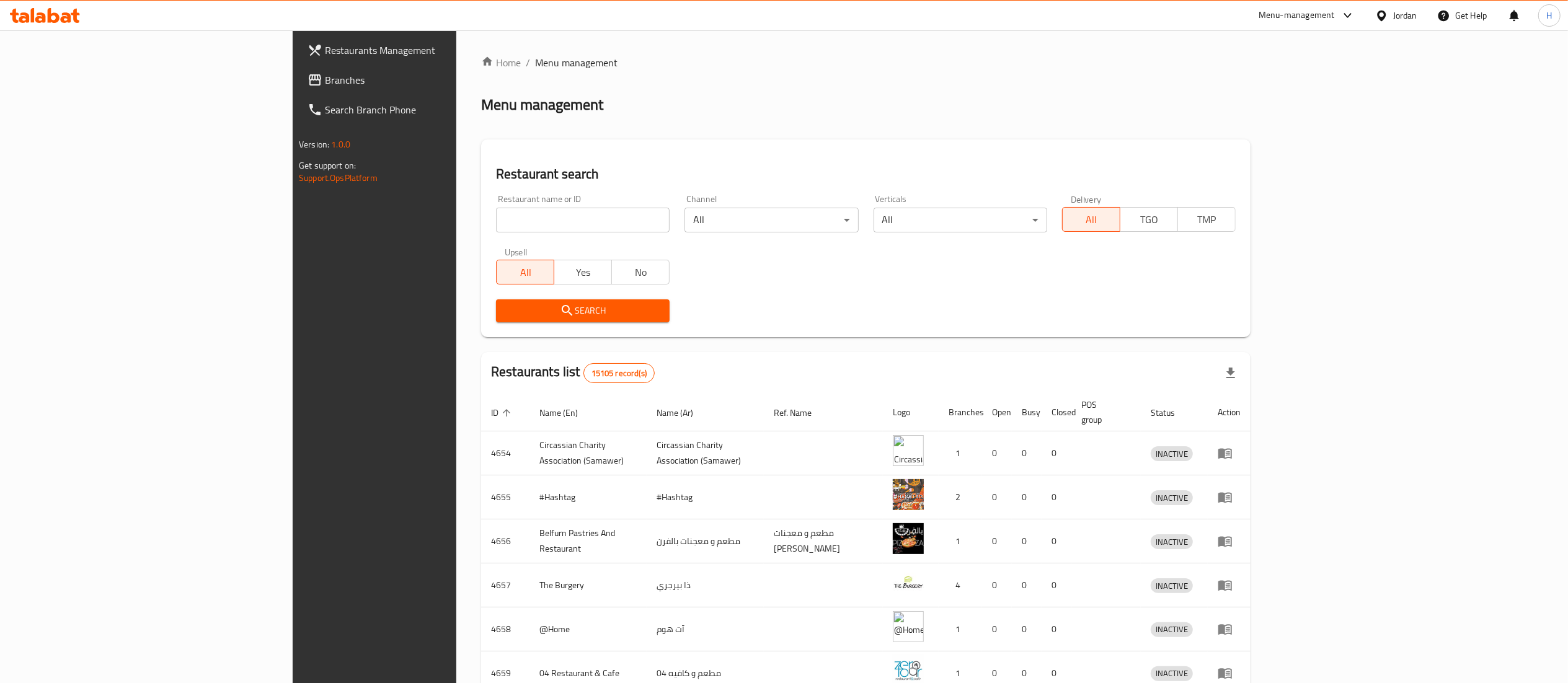
click at [496, 226] on input "search" at bounding box center [583, 220] width 174 height 25
paste input "chain id 6874"
drag, startPoint x: 343, startPoint y: 213, endPoint x: 88, endPoint y: 205, distance: 255.1
click at [293, 205] on div "Restaurants Management Branches Search Branch Phone Version: 1.0.0 Get support …" at bounding box center [784, 484] width 983 height 908
type input "6874"
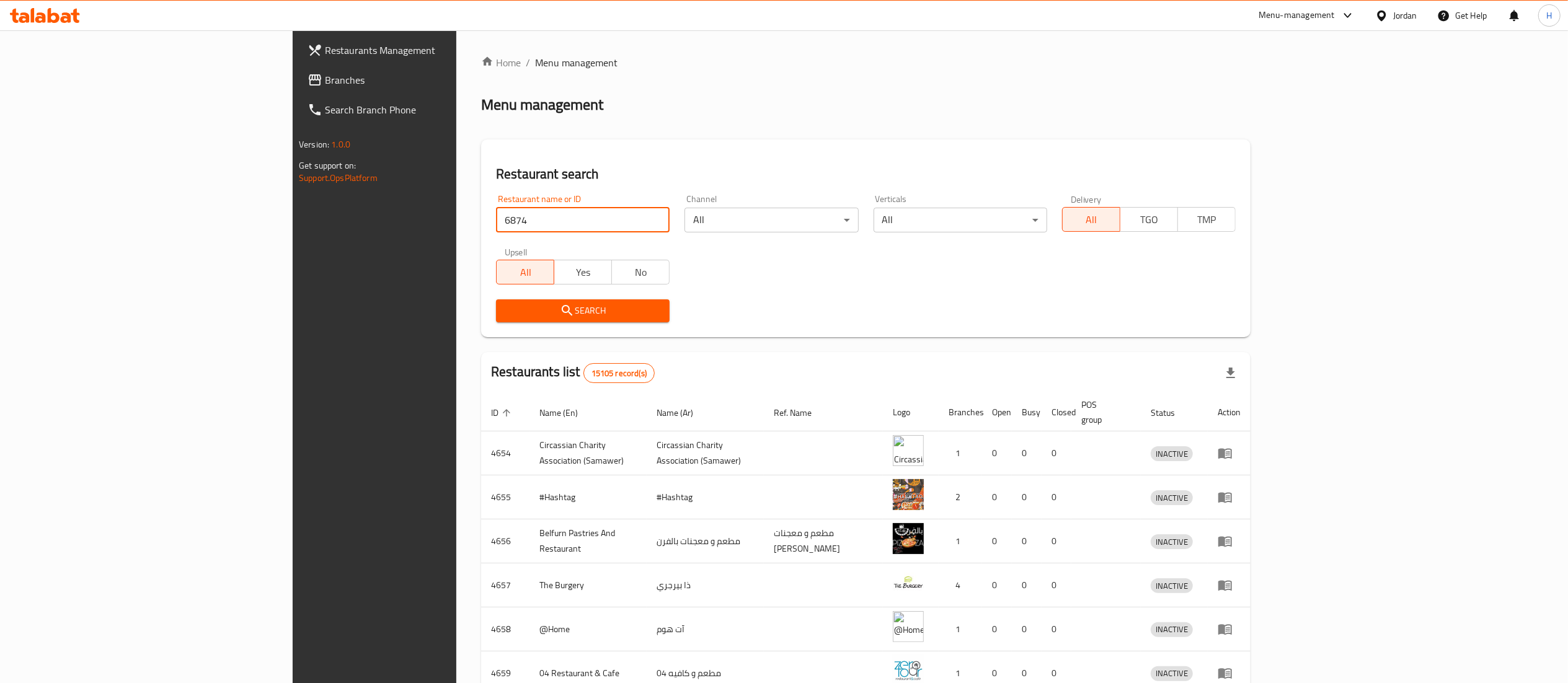
click button "Search" at bounding box center [583, 311] width 174 height 23
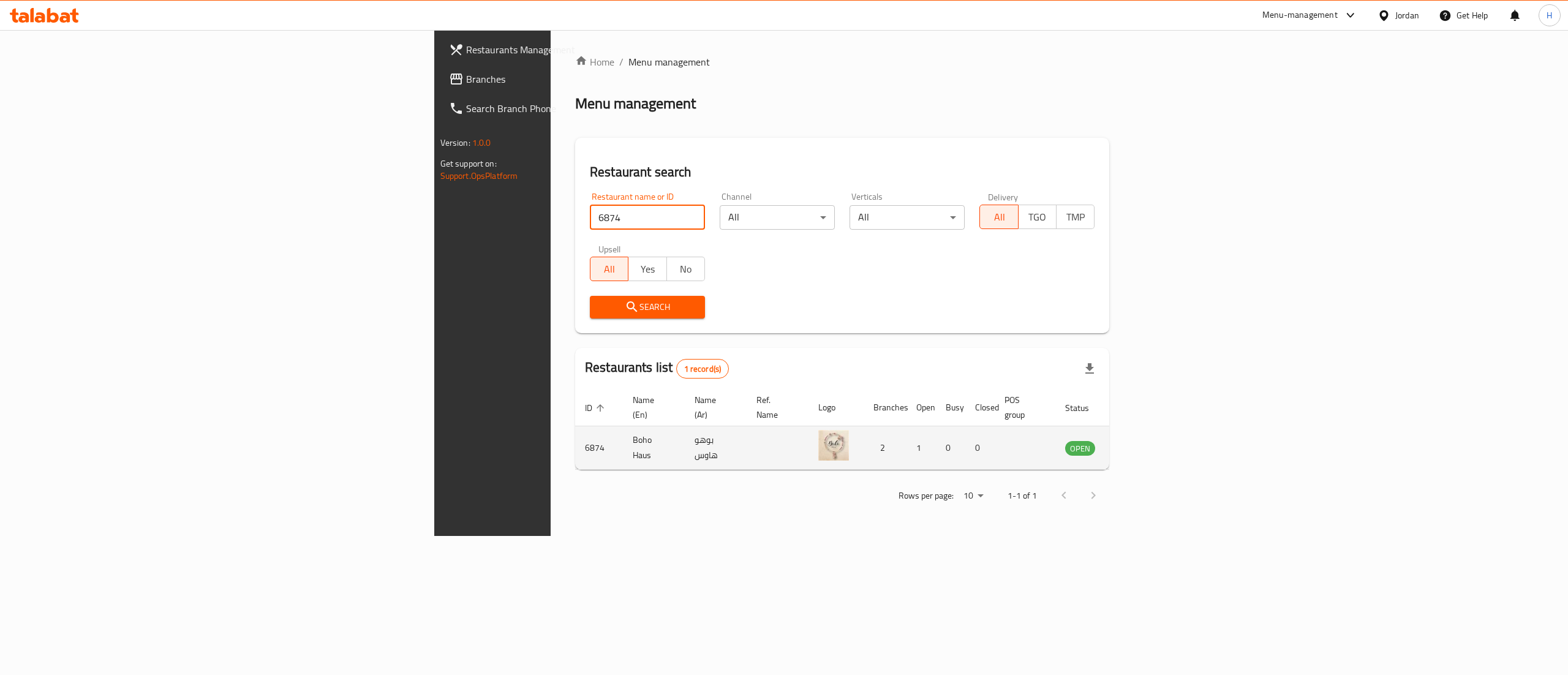
click at [1143, 444] on icon "enhanced table" at bounding box center [1137, 449] width 13 height 10
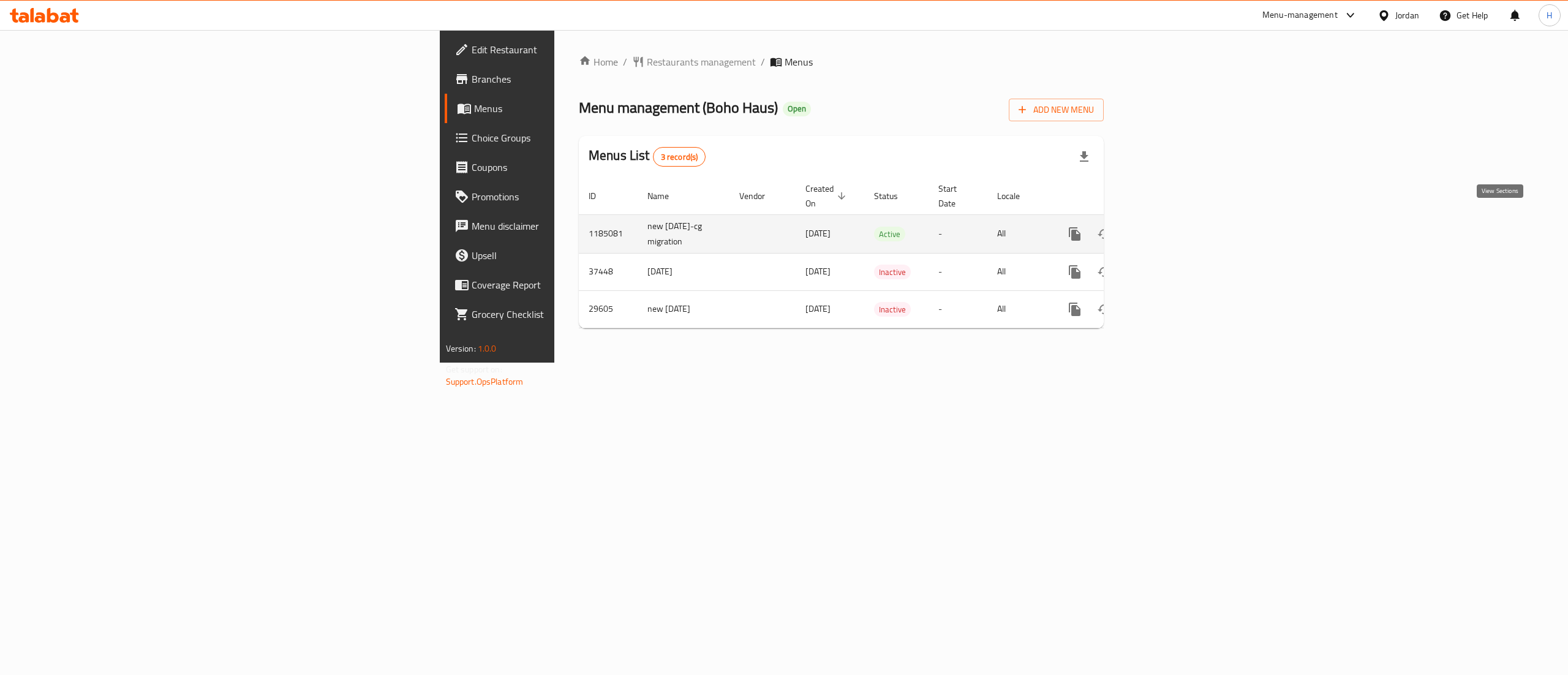
click at [1168, 228] on icon "enhanced table" at bounding box center [1163, 233] width 11 height 11
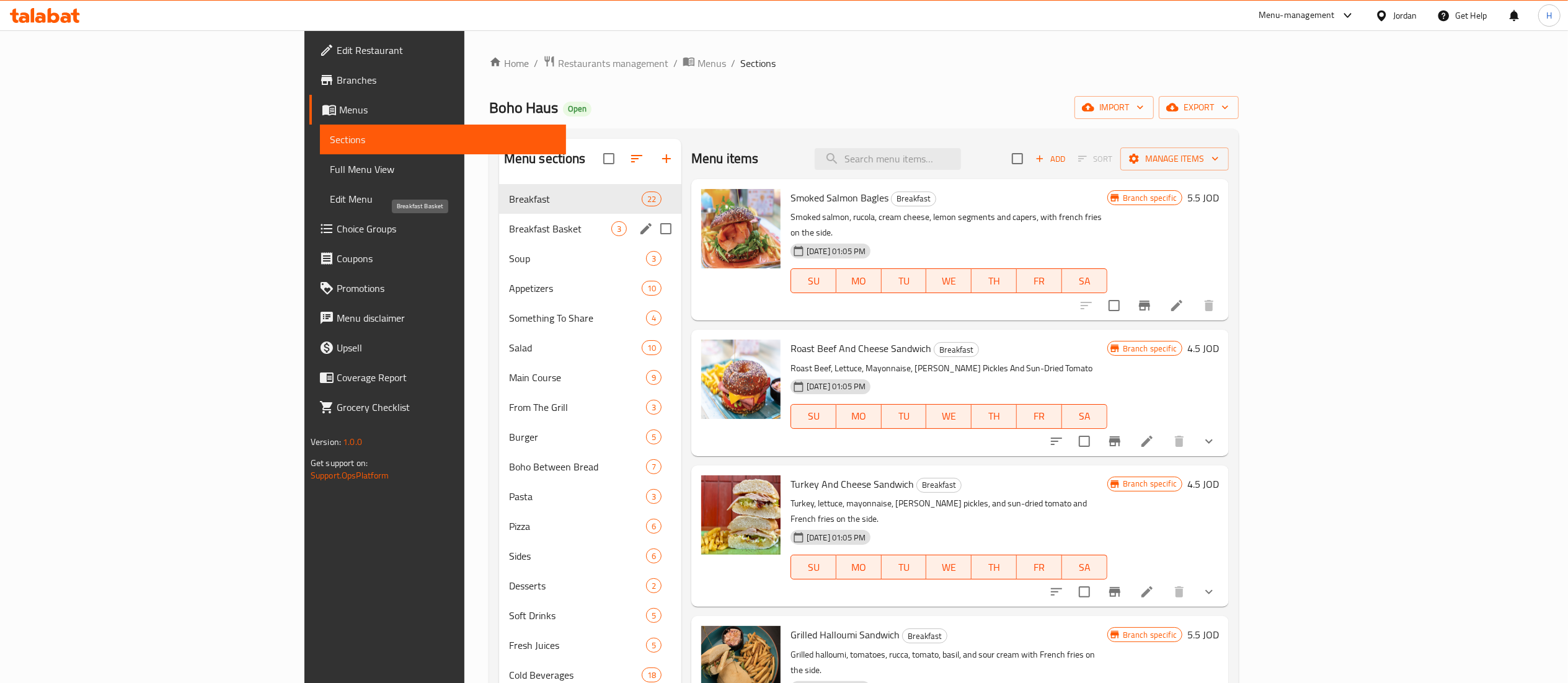
click at [509, 236] on span "Breakfast Basket" at bounding box center [559, 229] width 102 height 15
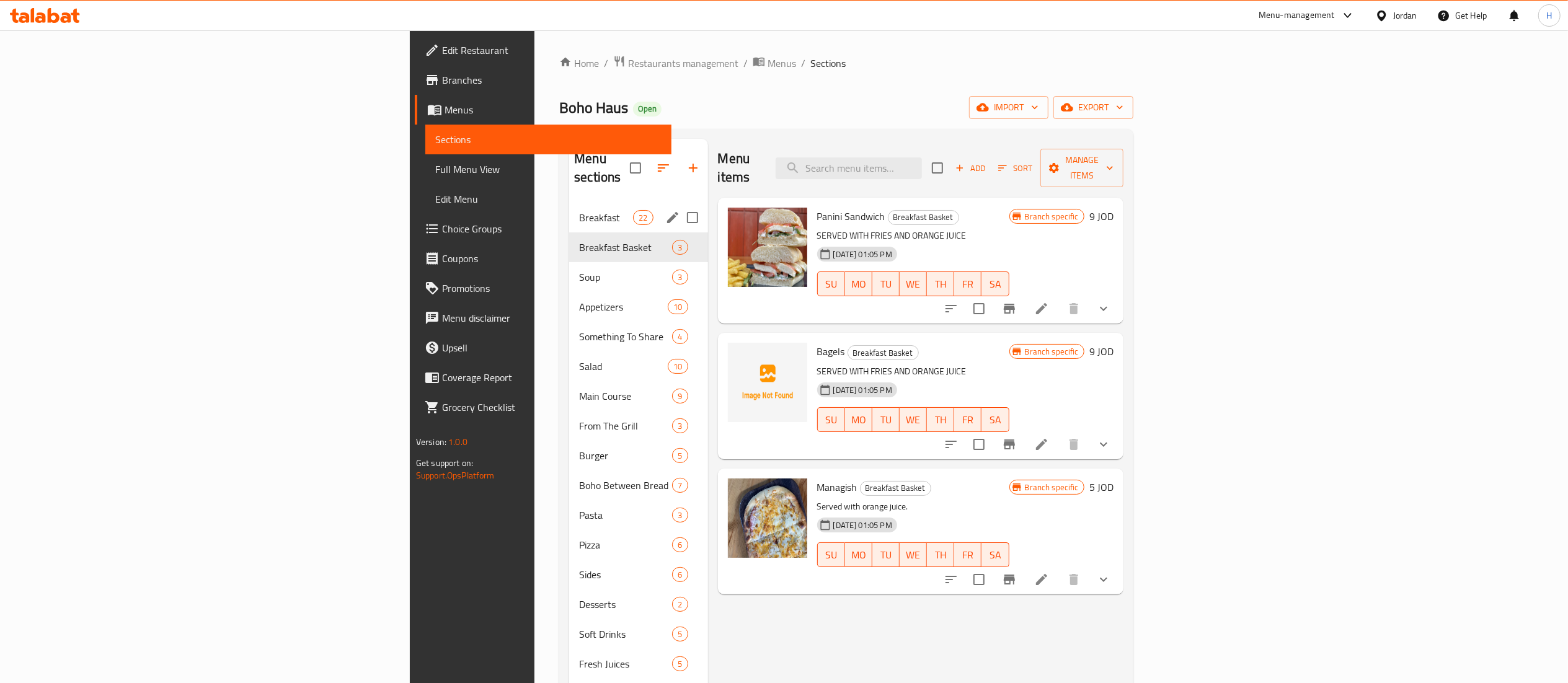
click at [569, 209] on div "Breakfast 22" at bounding box center [638, 217] width 139 height 30
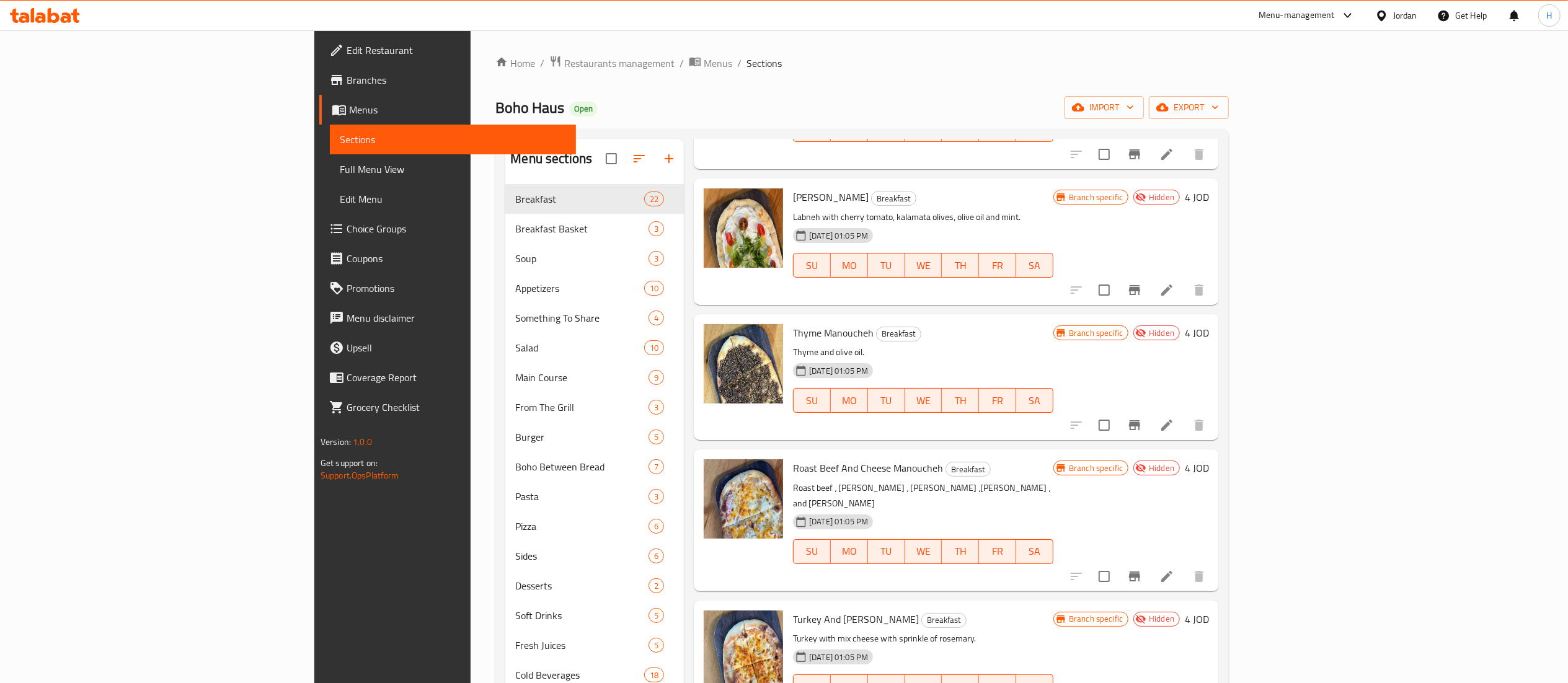
click at [48, 16] on icon at bounding box center [54, 16] width 12 height 15
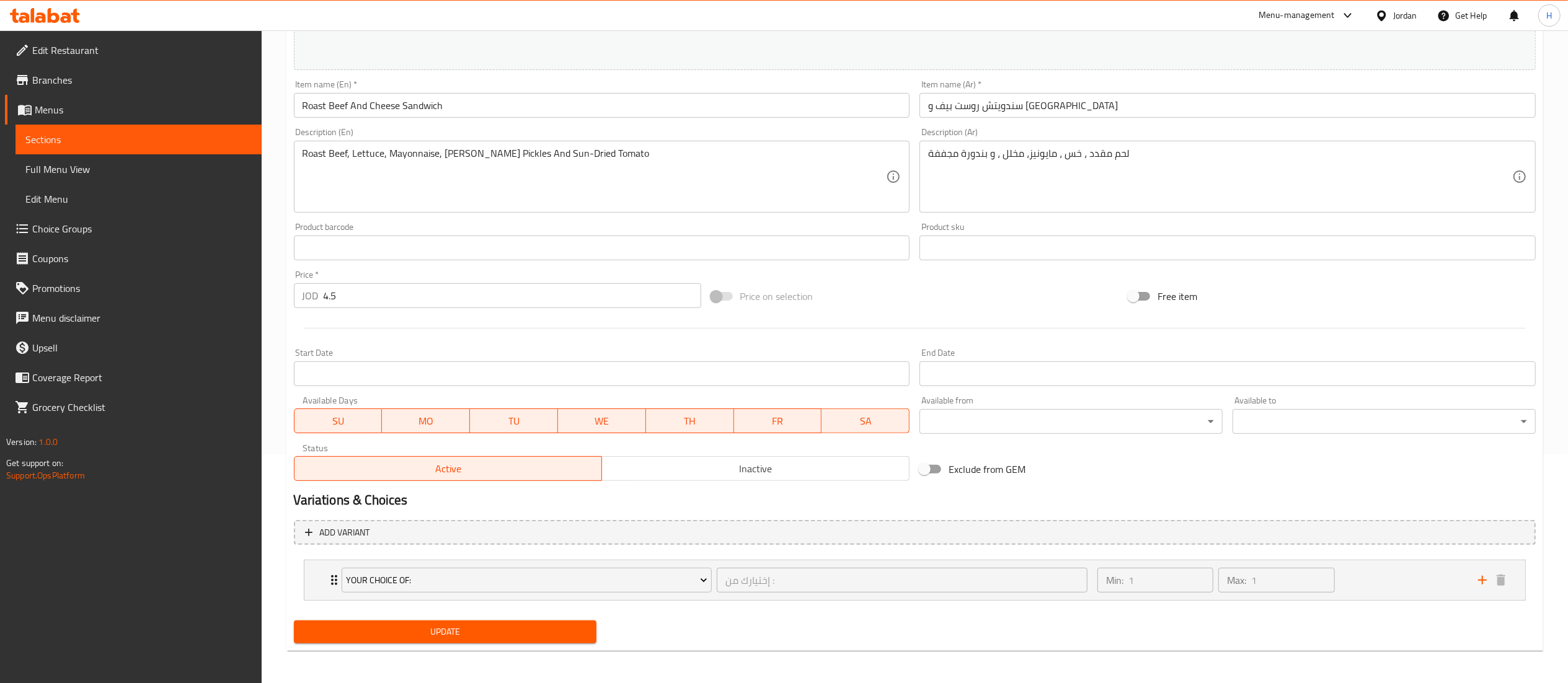
scroll to position [231, 0]
click at [987, 423] on body "​ Menu-management Jordan Get Help H Edit Restaurant Branches Menus Sections Ful…" at bounding box center [784, 125] width 1568 height 653
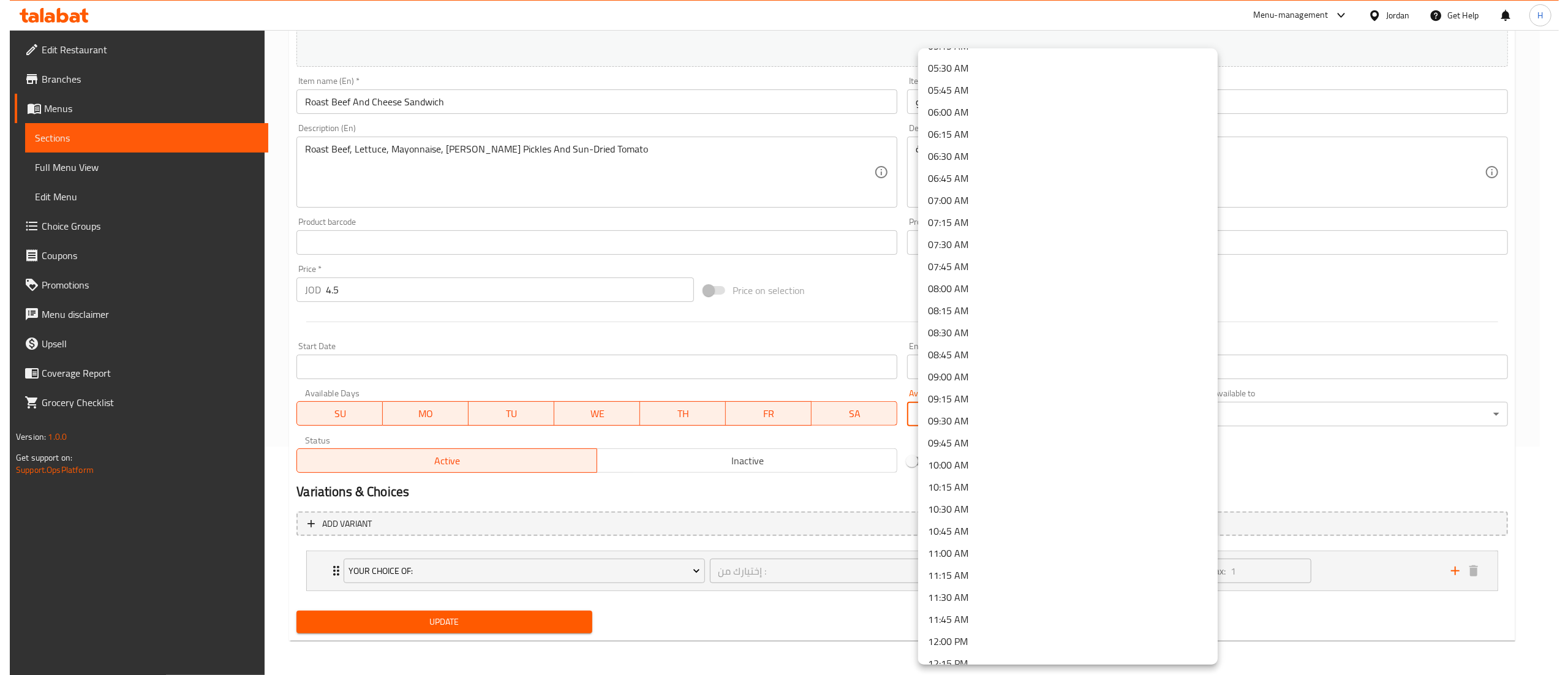
scroll to position [490, 0]
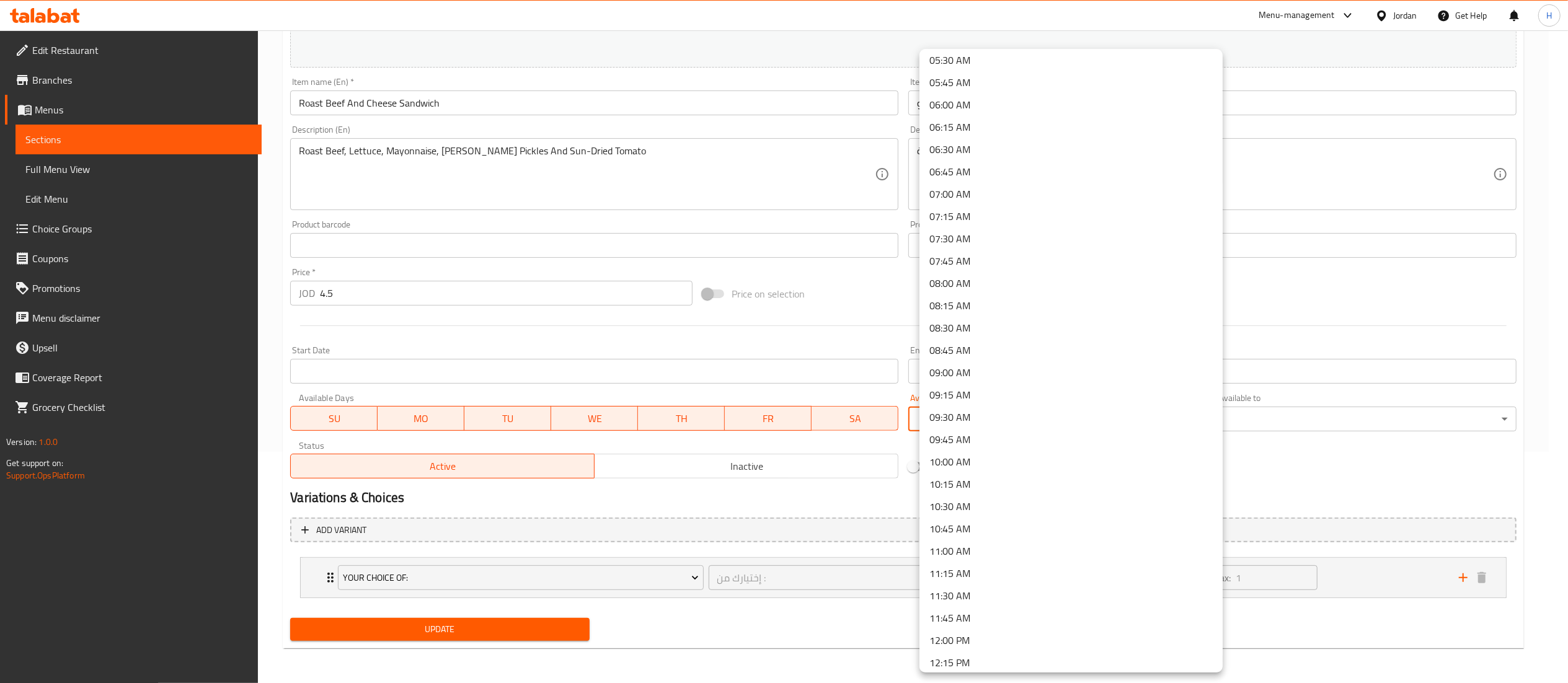
click at [965, 372] on li "09:00 AM" at bounding box center [1070, 372] width 303 height 22
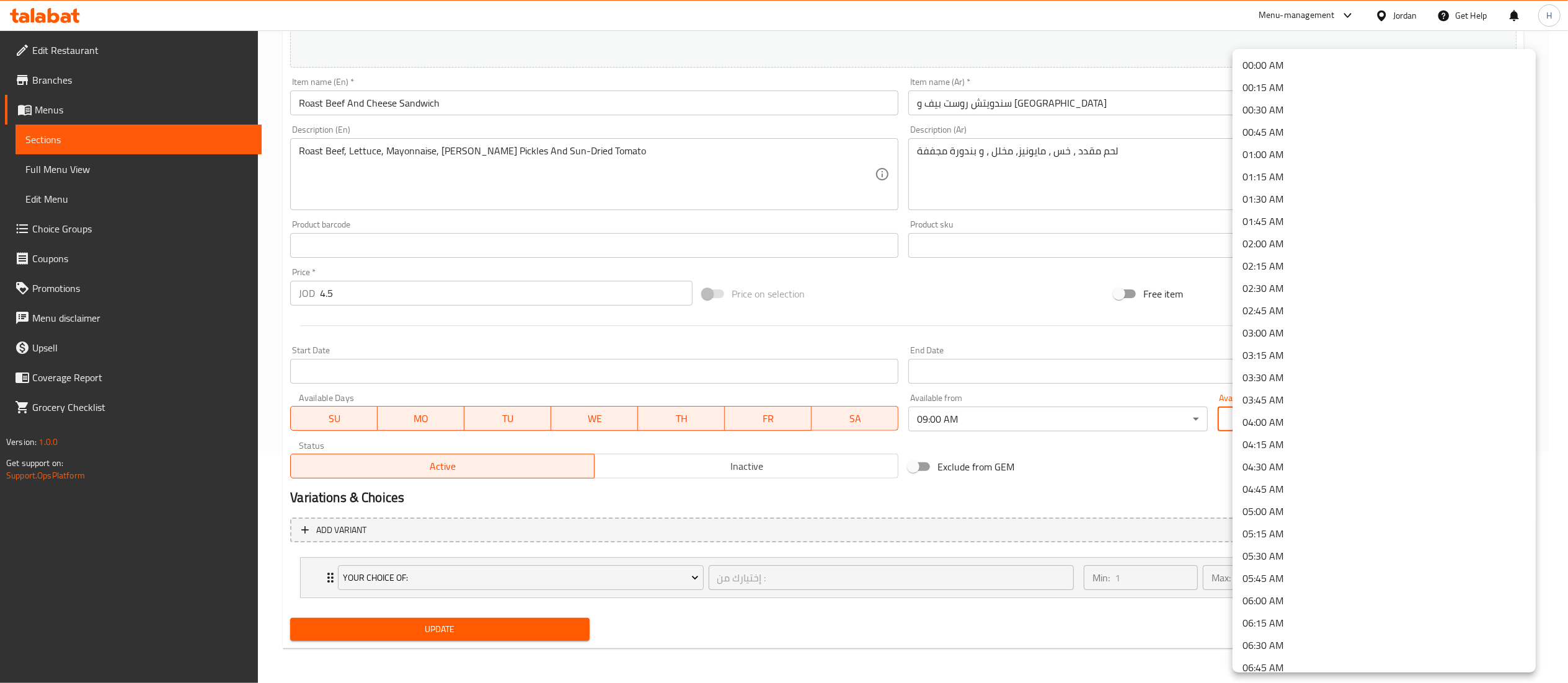
click at [1310, 414] on body "​ Menu-management Jordan Get Help H Edit Restaurant Branches Menus Sections Ful…" at bounding box center [784, 125] width 1568 height 653
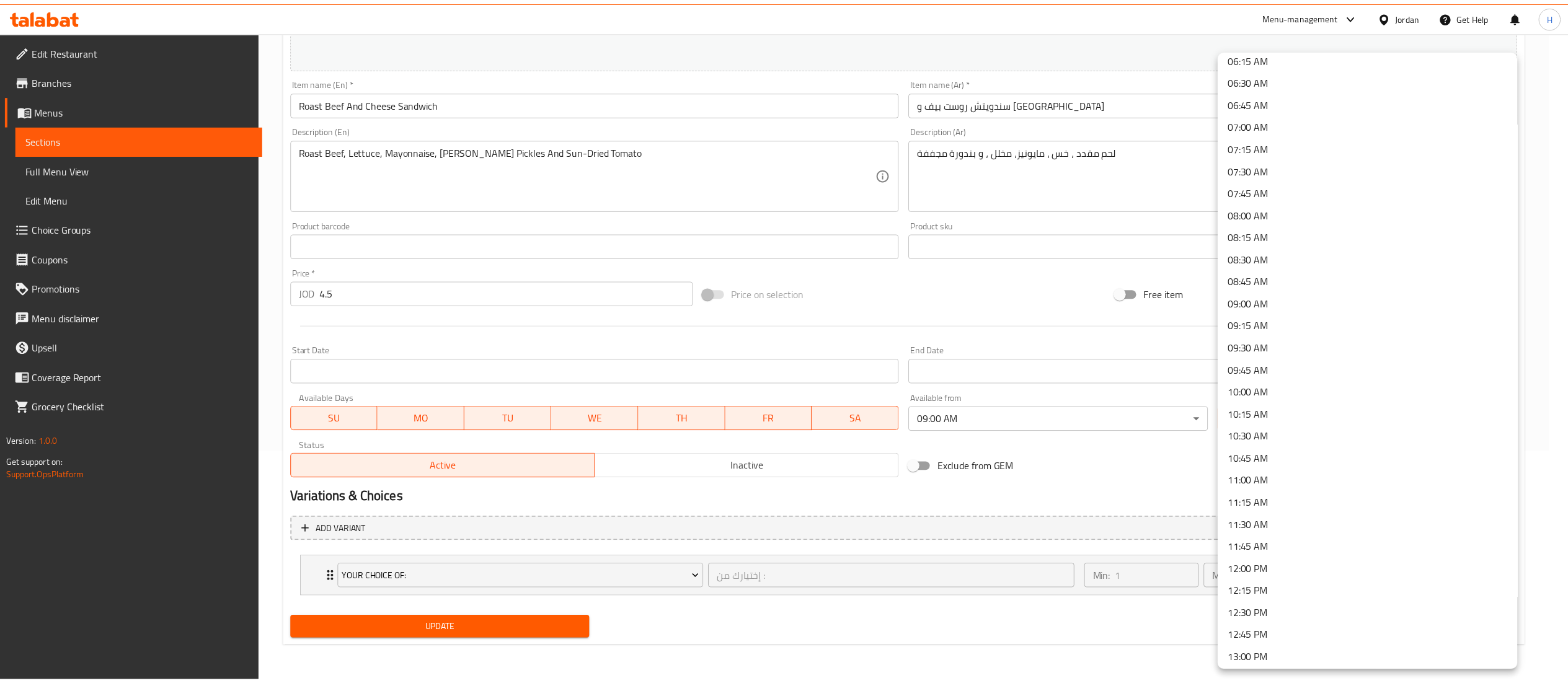
scroll to position [744, 0]
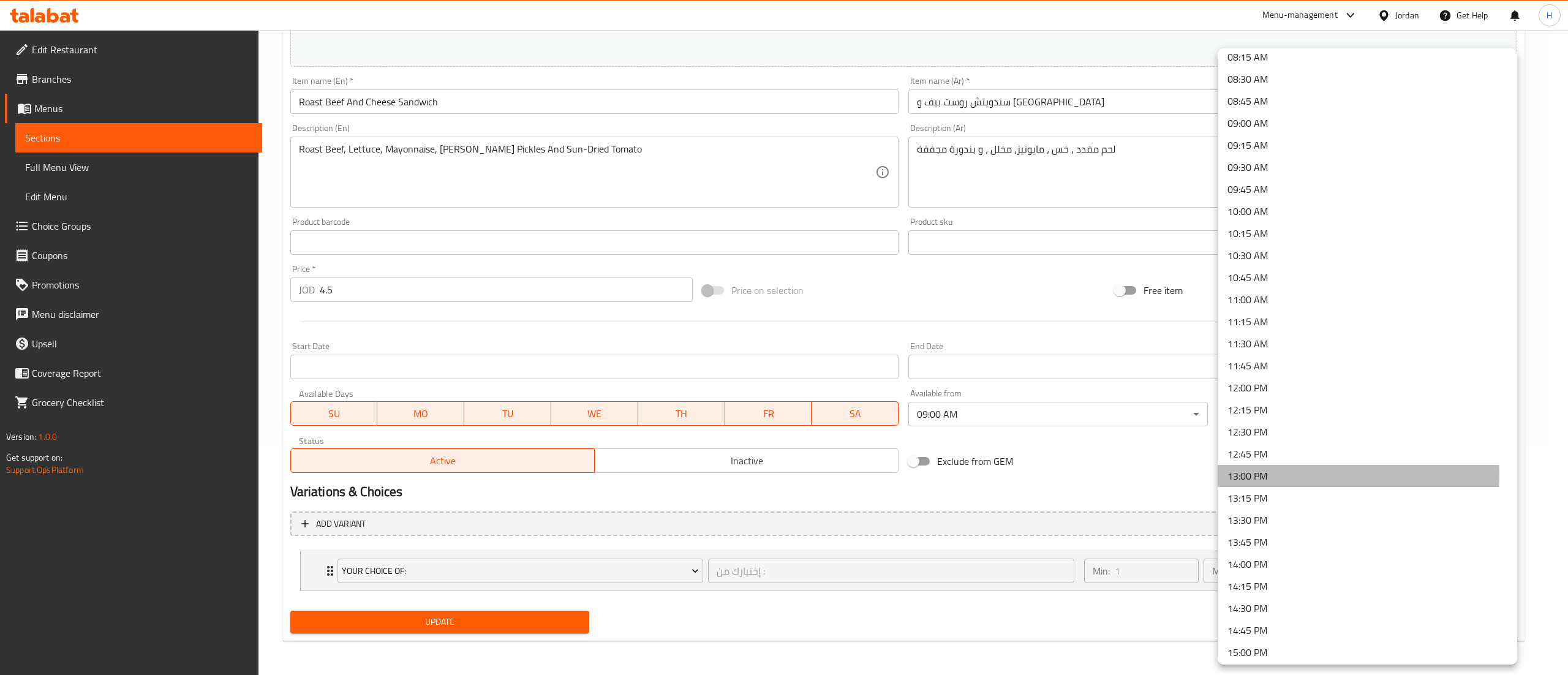
click at [1263, 475] on li "13:00 PM" at bounding box center [1367, 476] width 299 height 22
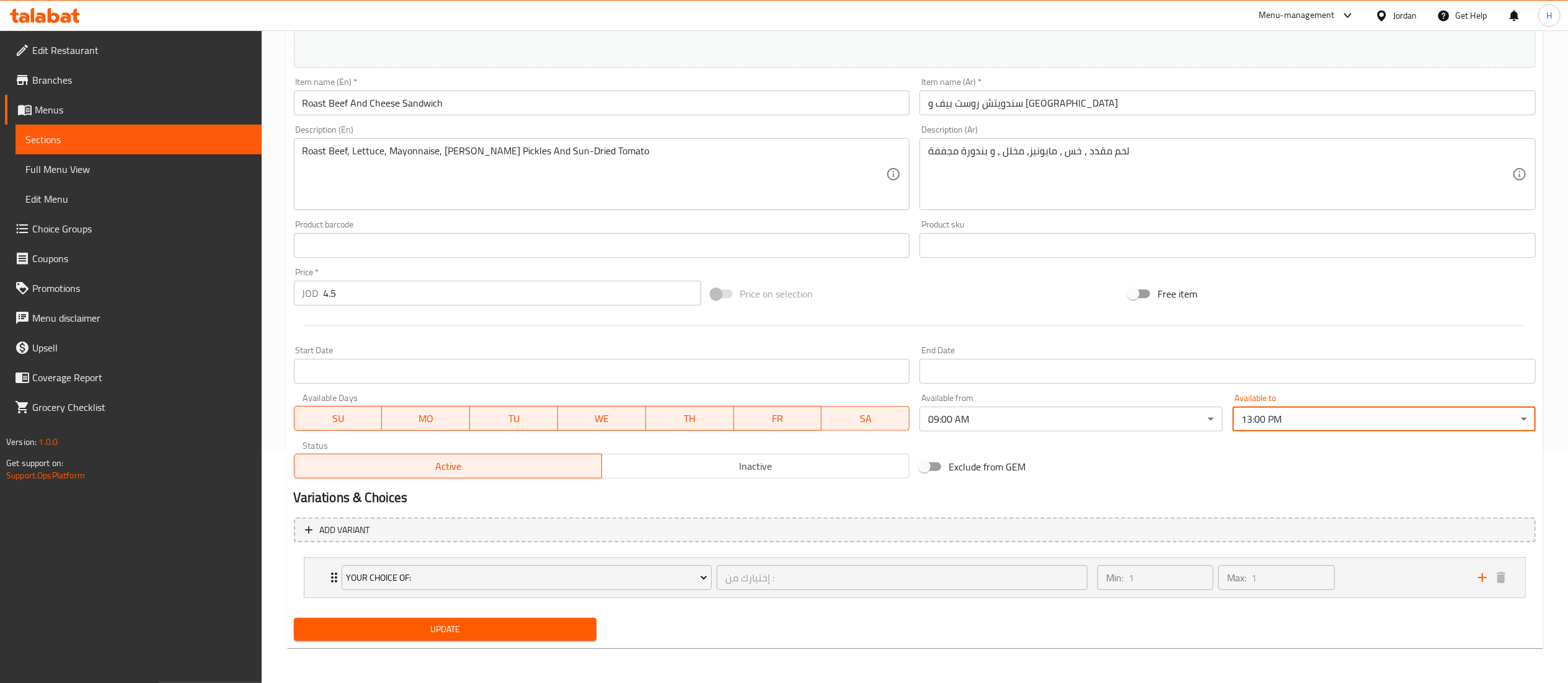
click at [358, 631] on span "Update" at bounding box center [445, 629] width 283 height 16
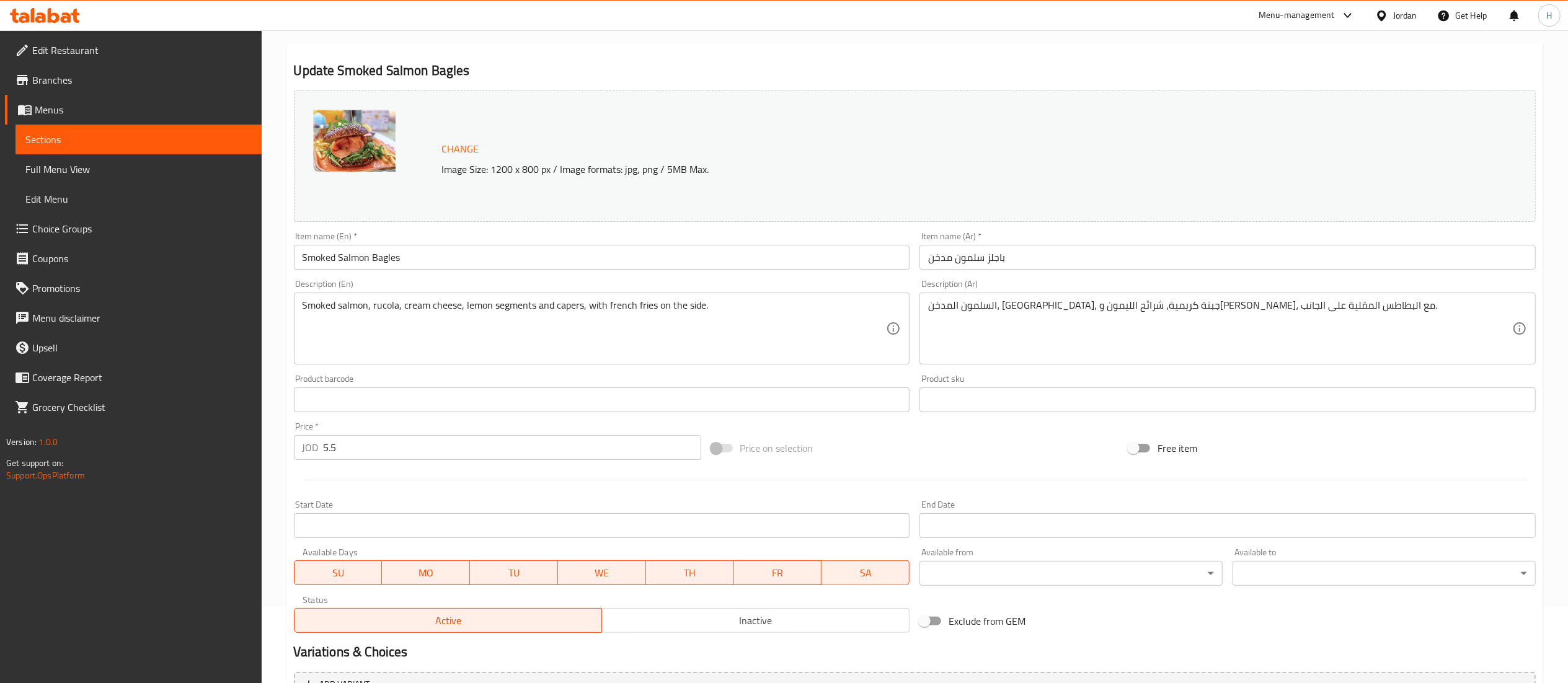
scroll to position [209, 0]
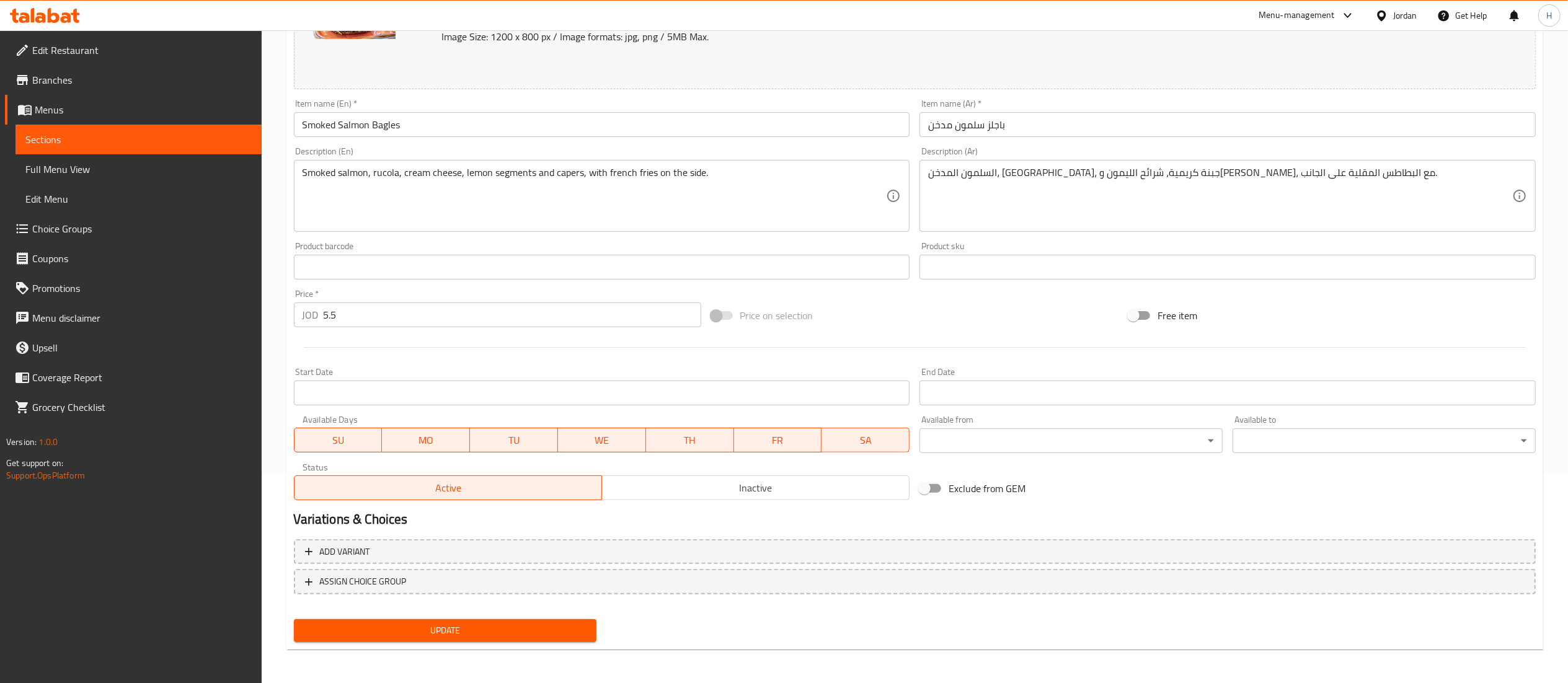
click at [1045, 439] on body "​ Menu-management Jordan Get Help H Edit Restaurant Branches Menus Sections Ful…" at bounding box center [784, 147] width 1568 height 653
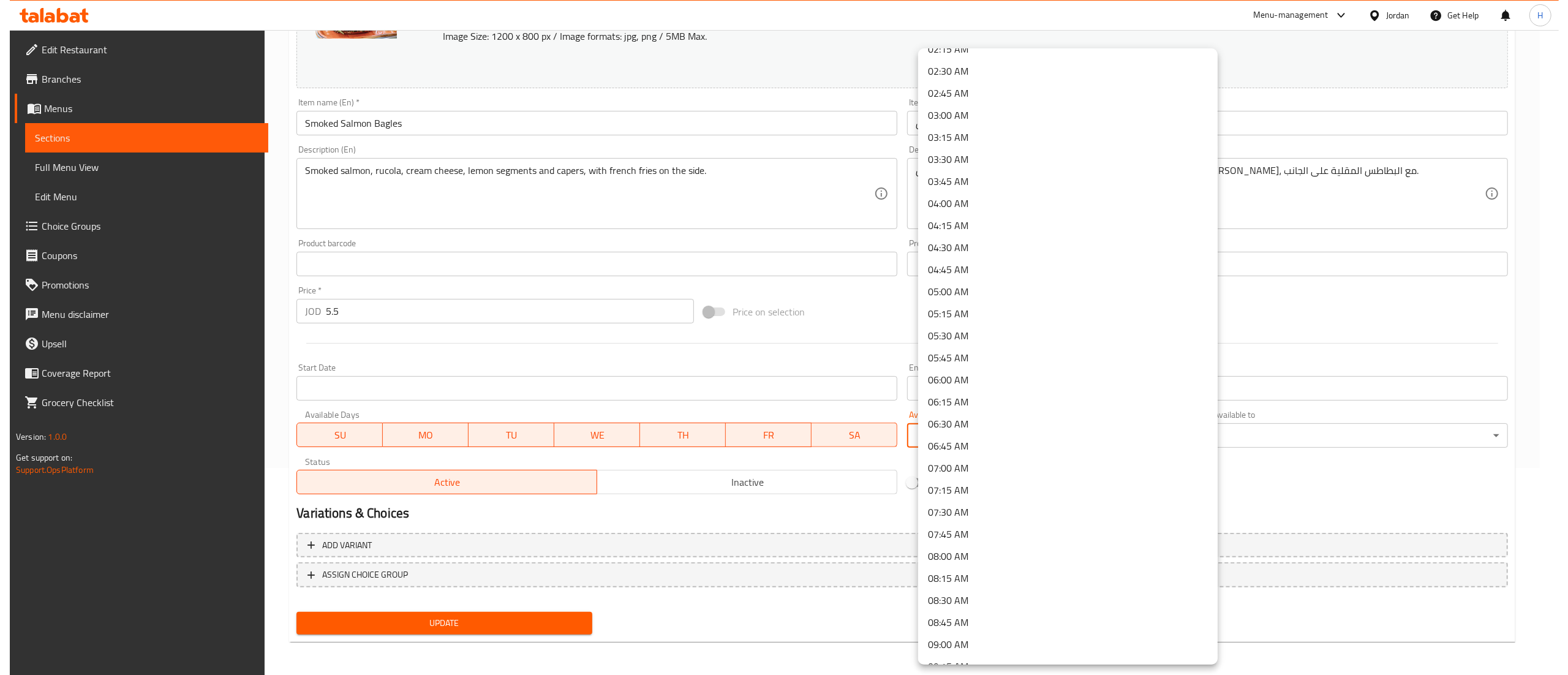
scroll to position [245, 0]
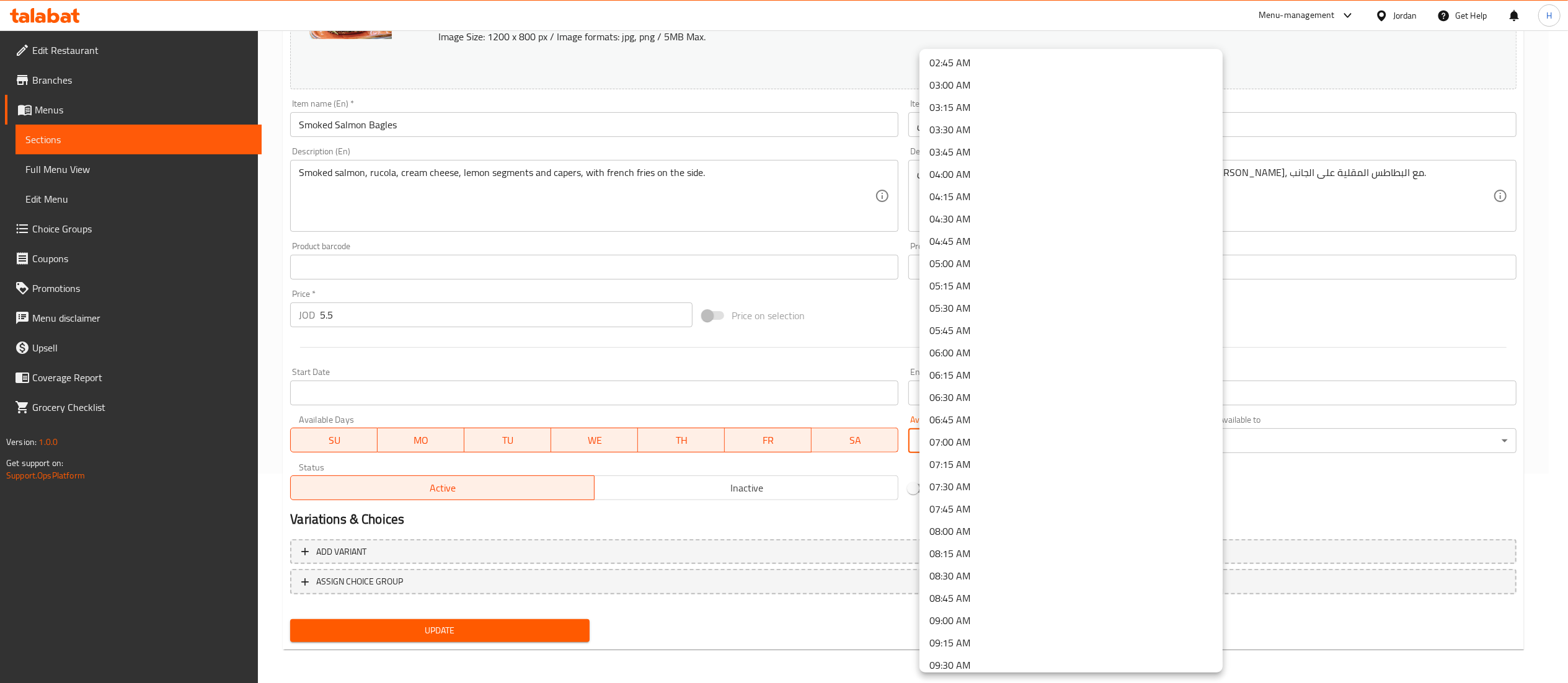
click at [966, 617] on li "09:00 AM" at bounding box center [1070, 620] width 303 height 22
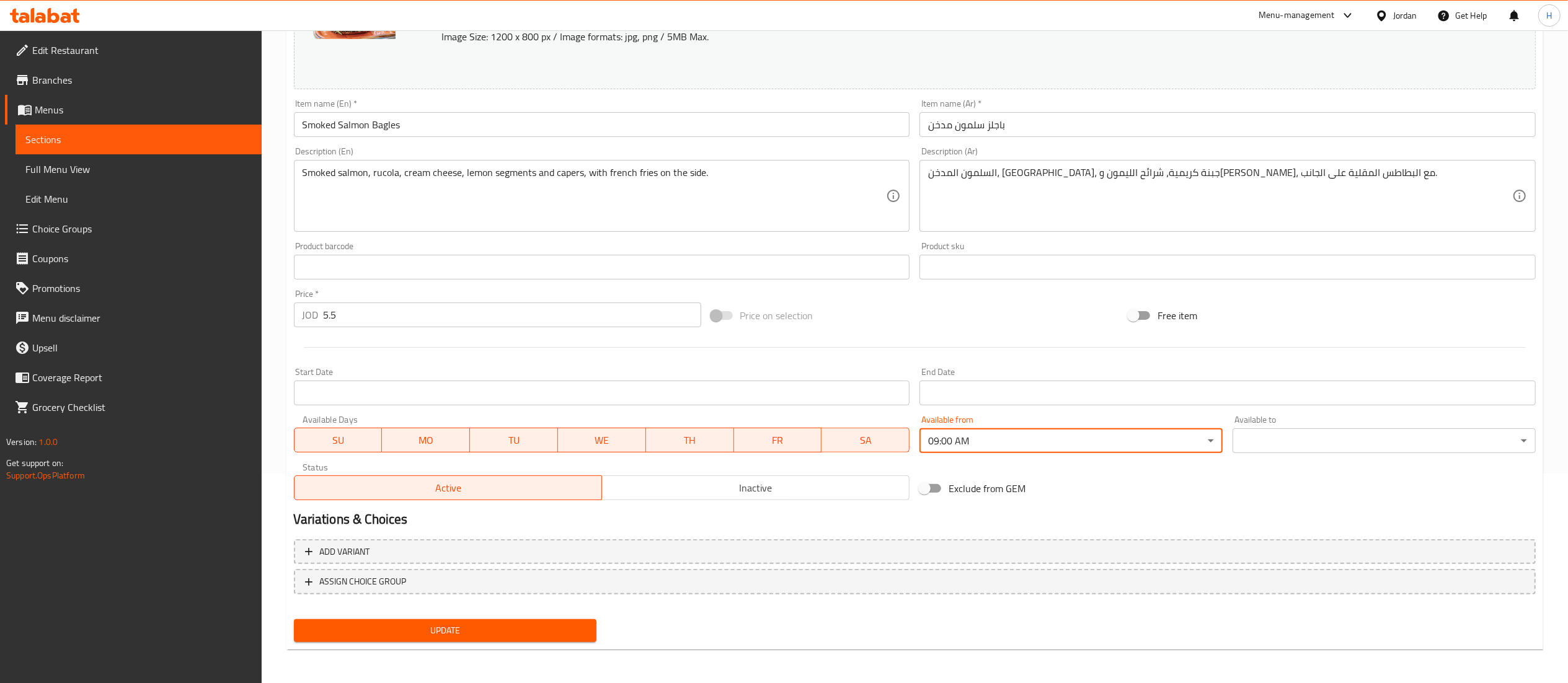
click at [1293, 439] on body "​ Menu-management Jordan Get Help H Edit Restaurant Branches Menus Sections Ful…" at bounding box center [784, 147] width 1568 height 653
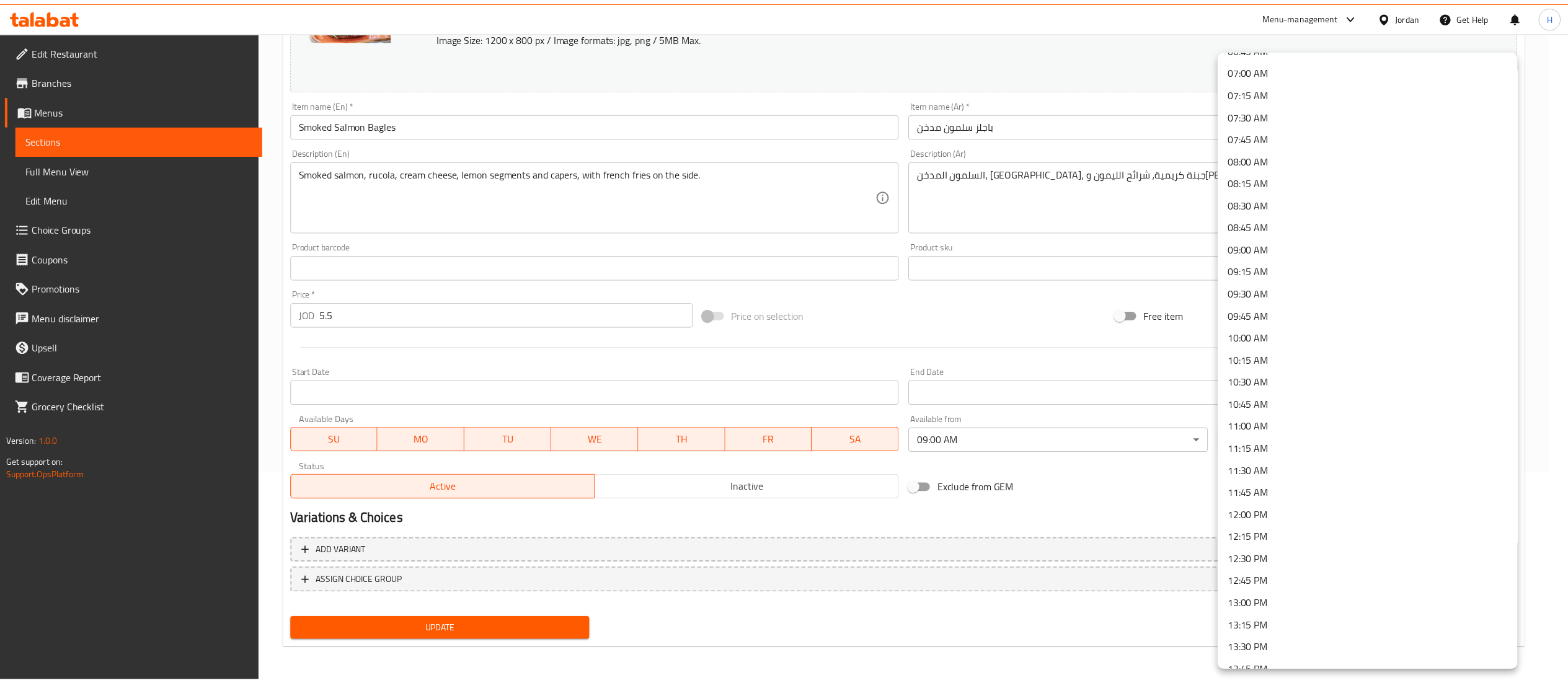
scroll to position [744, 0]
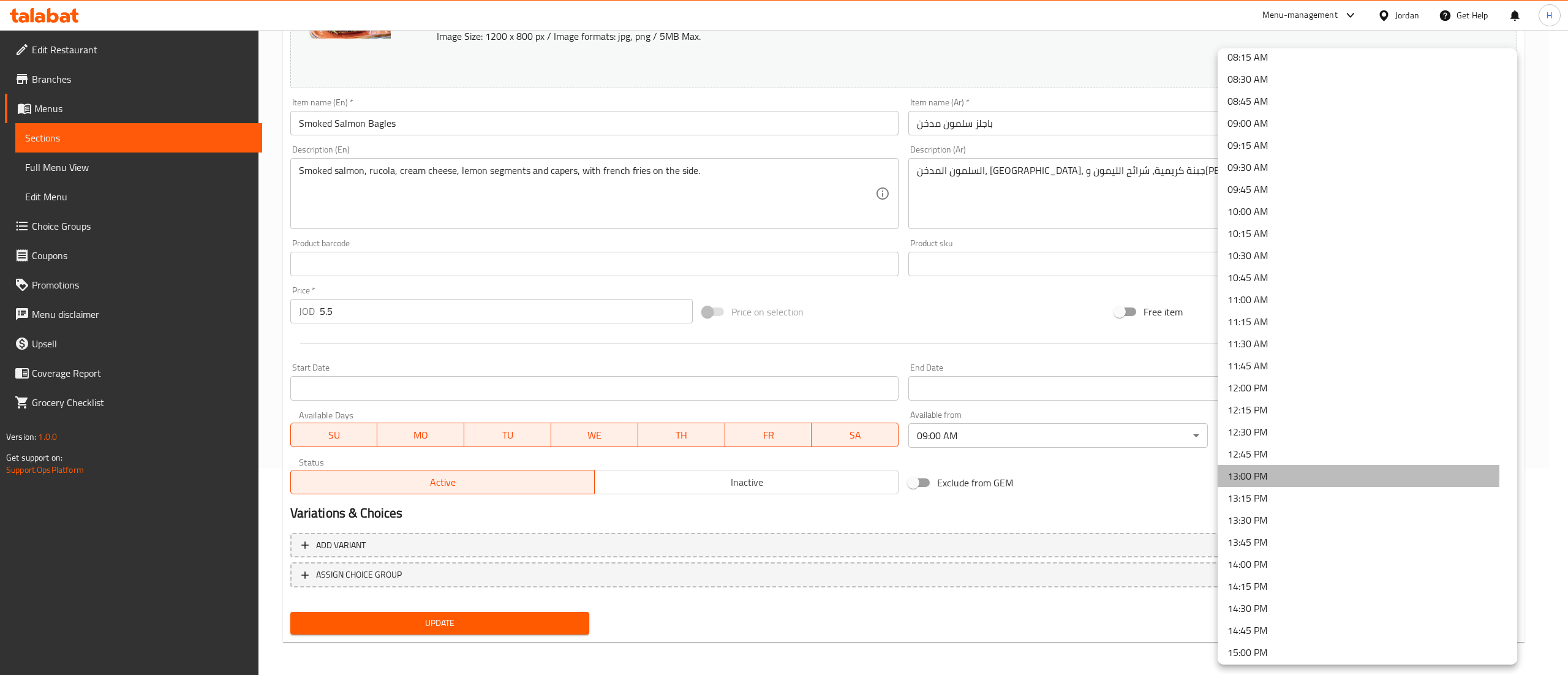
click at [1265, 474] on li "13:00 PM" at bounding box center [1367, 476] width 299 height 22
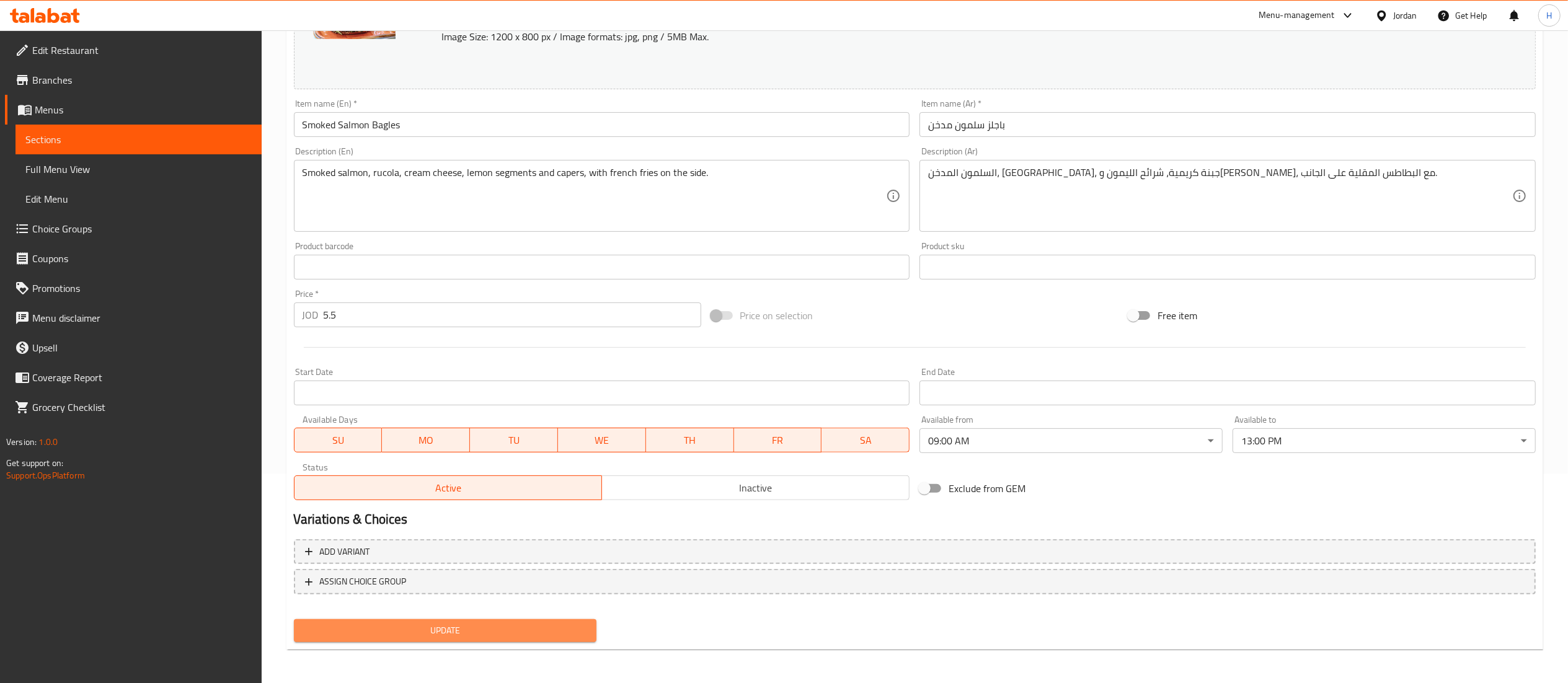
click at [511, 624] on span "Update" at bounding box center [445, 631] width 283 height 16
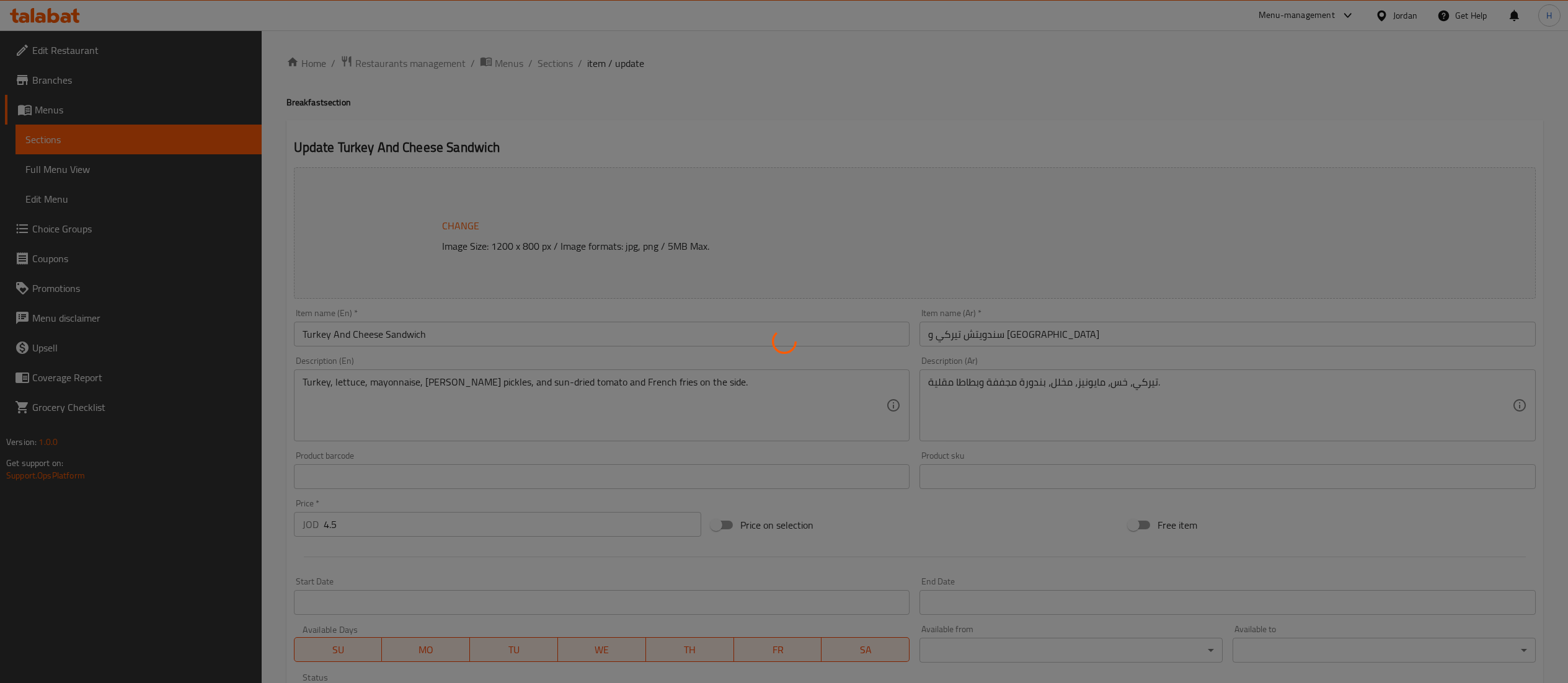
type input "إختيارك من :"
type input "1"
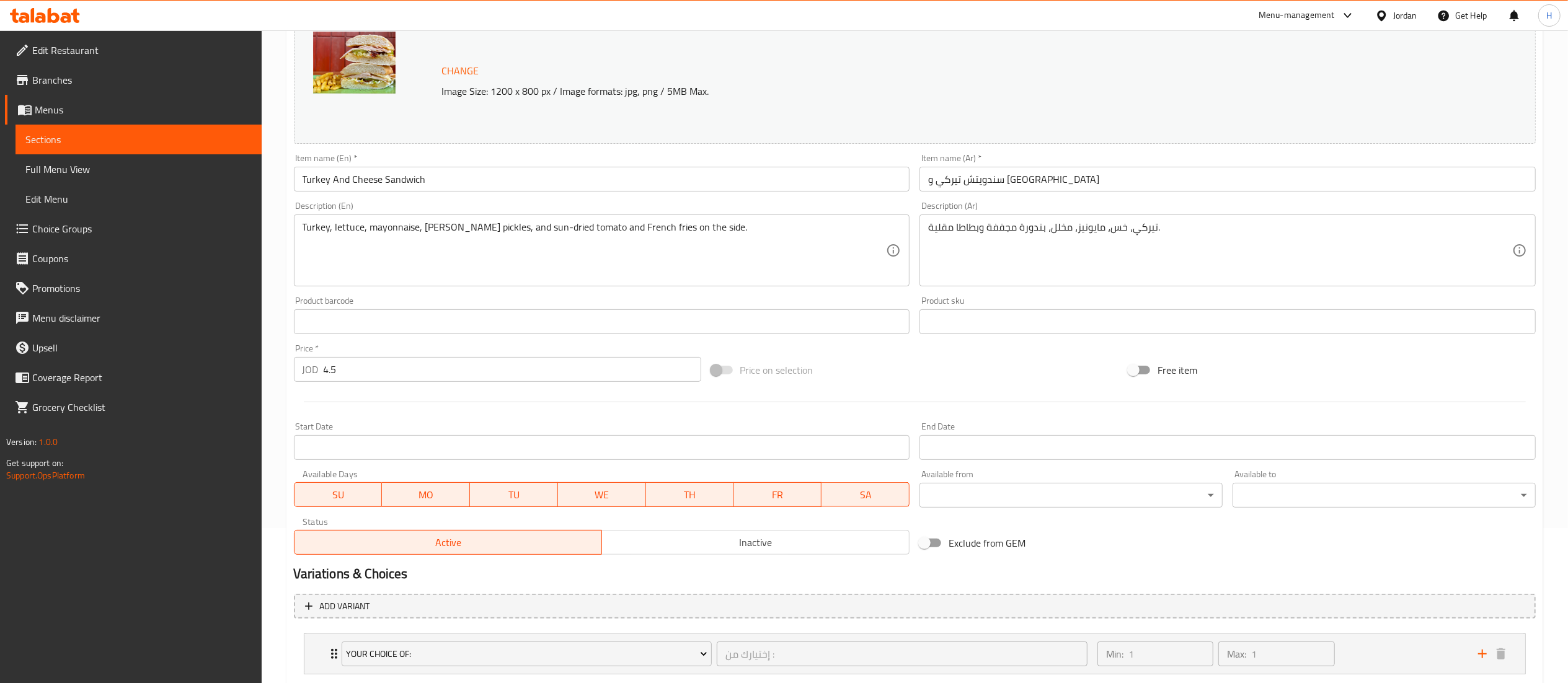
scroll to position [231, 0]
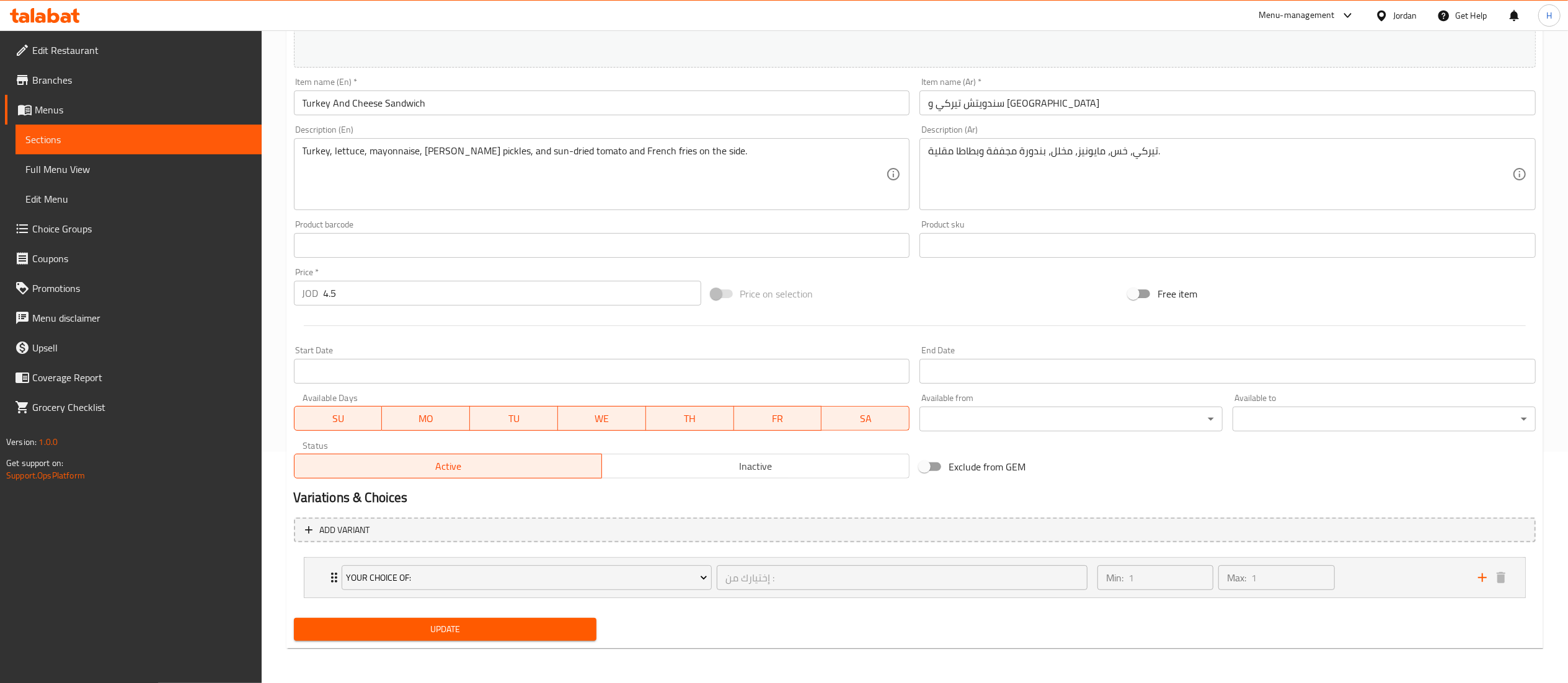
click at [1112, 426] on body "​ Menu-management Jordan Get Help H Edit Restaurant Branches Menus Sections Ful…" at bounding box center [784, 125] width 1568 height 653
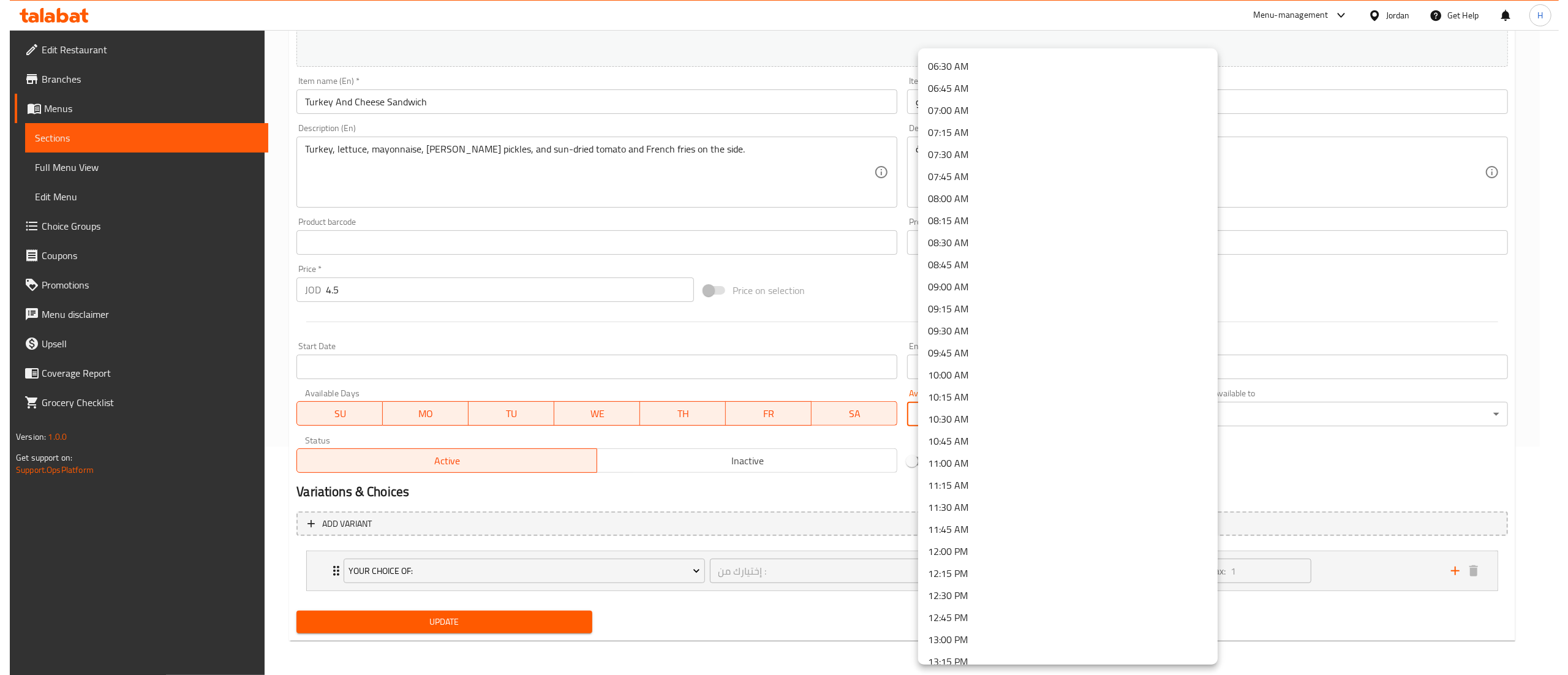
scroll to position [612, 0]
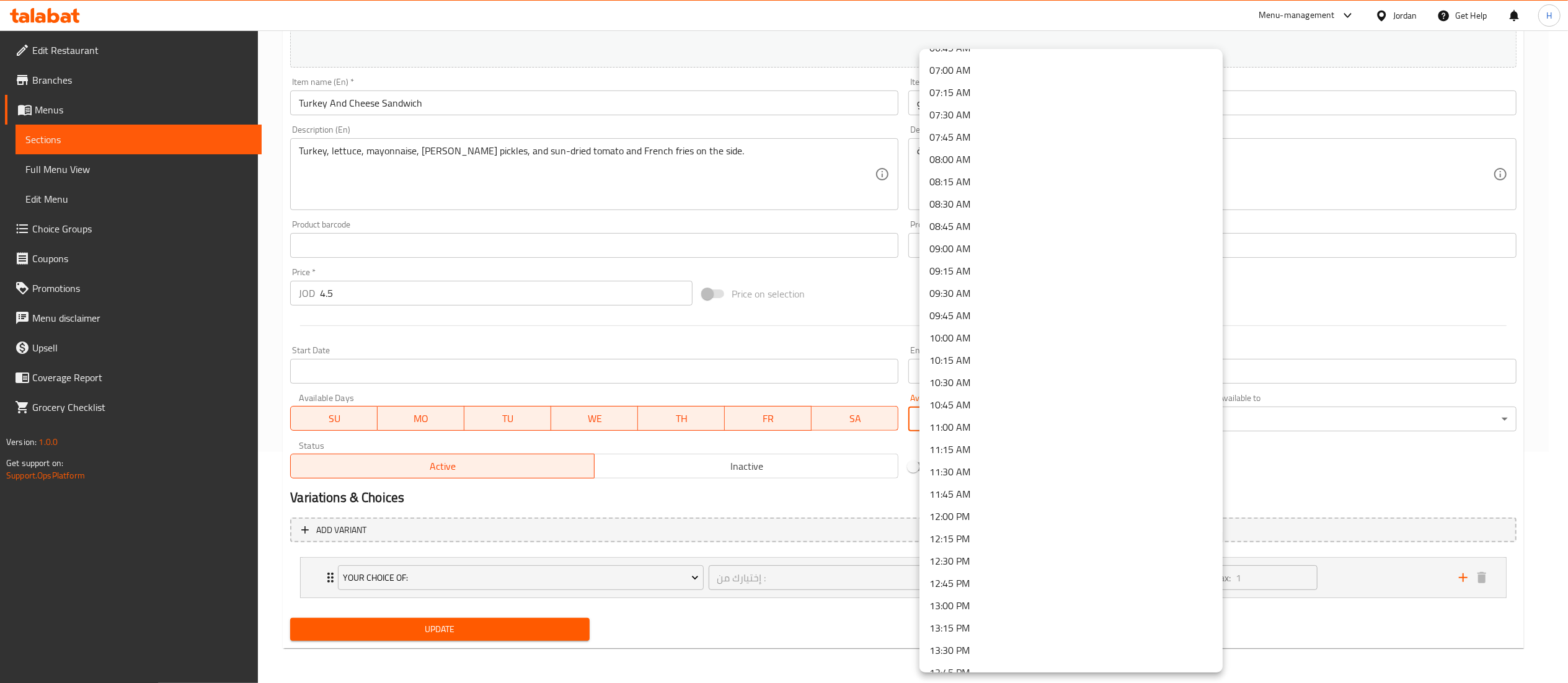
click at [955, 250] on li "09:00 AM" at bounding box center [1070, 249] width 303 height 22
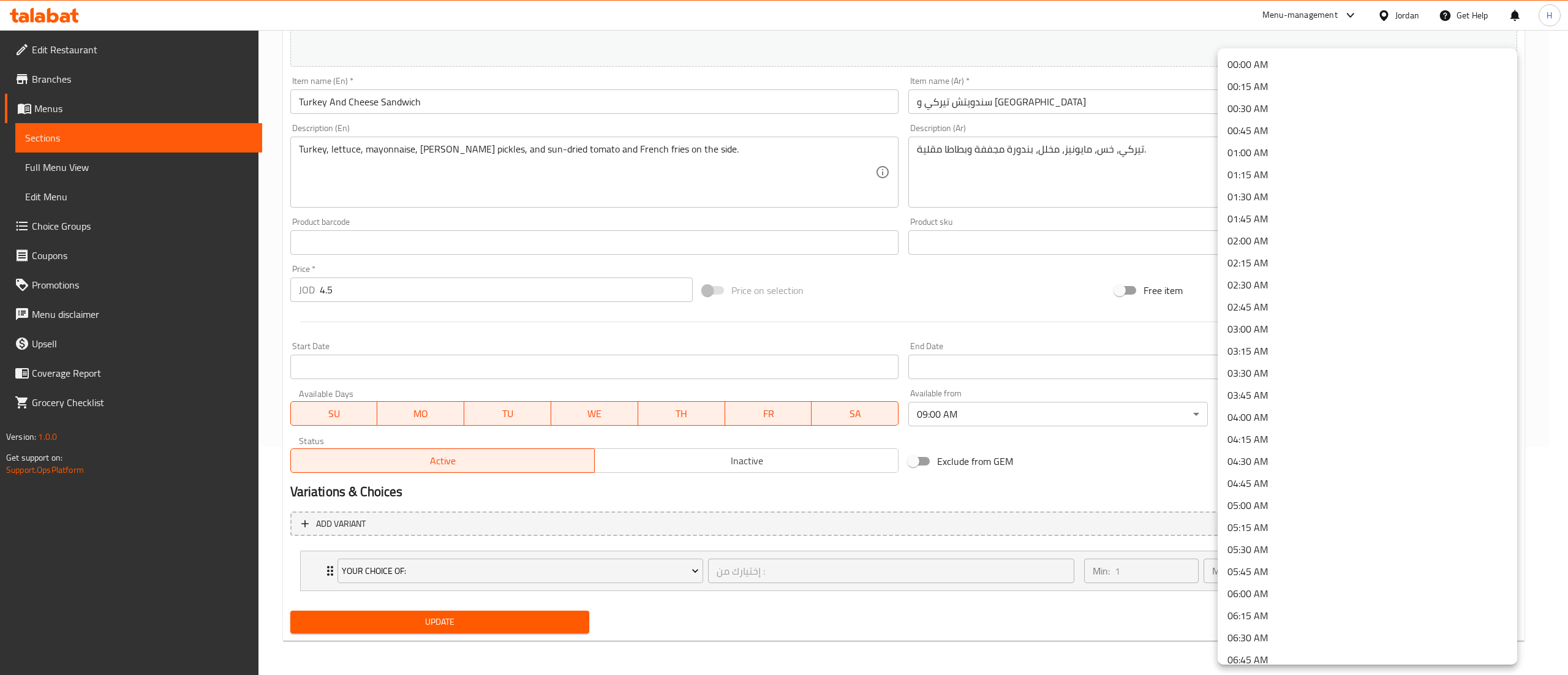
click at [1227, 404] on body "​ Menu-management Jordan Get Help H Edit Restaurant Branches Menus Sections Ful…" at bounding box center [784, 124] width 1568 height 646
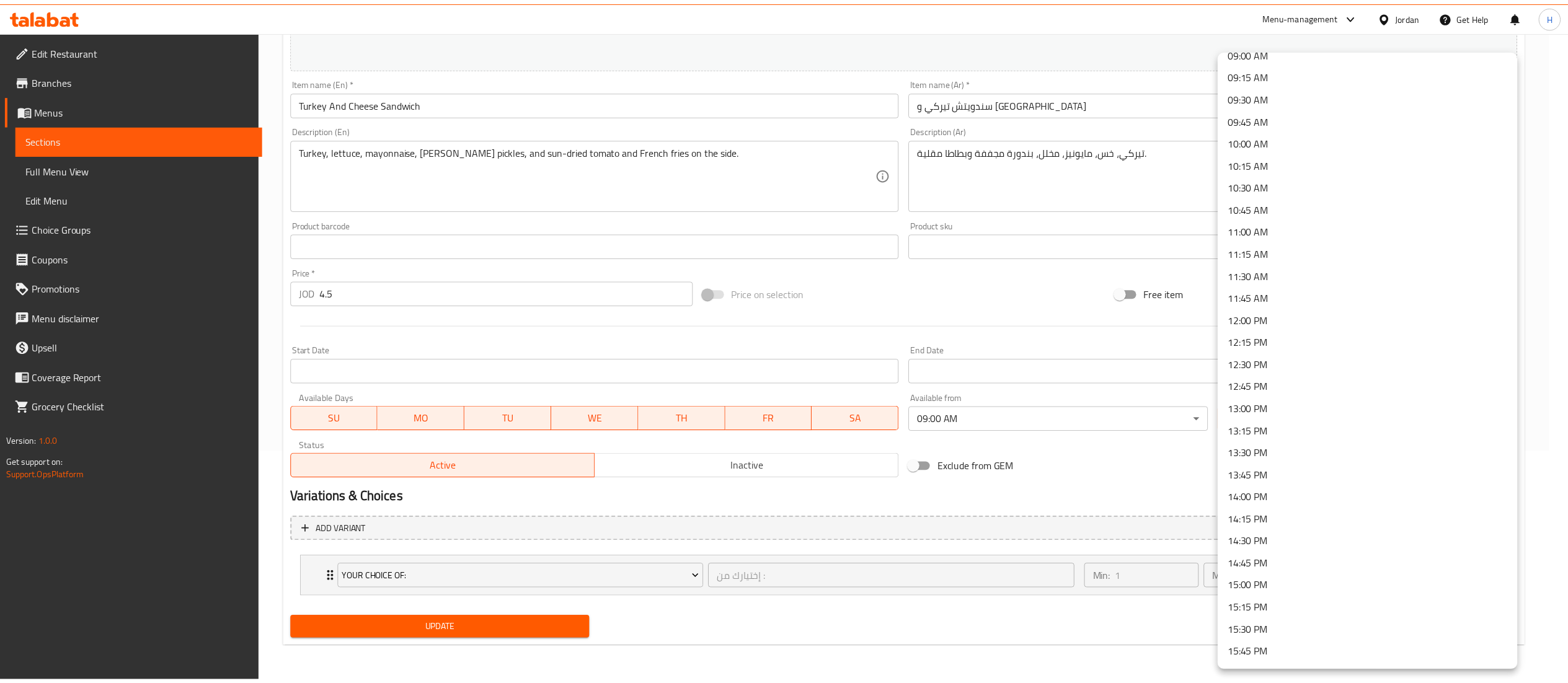
scroll to position [868, 0]
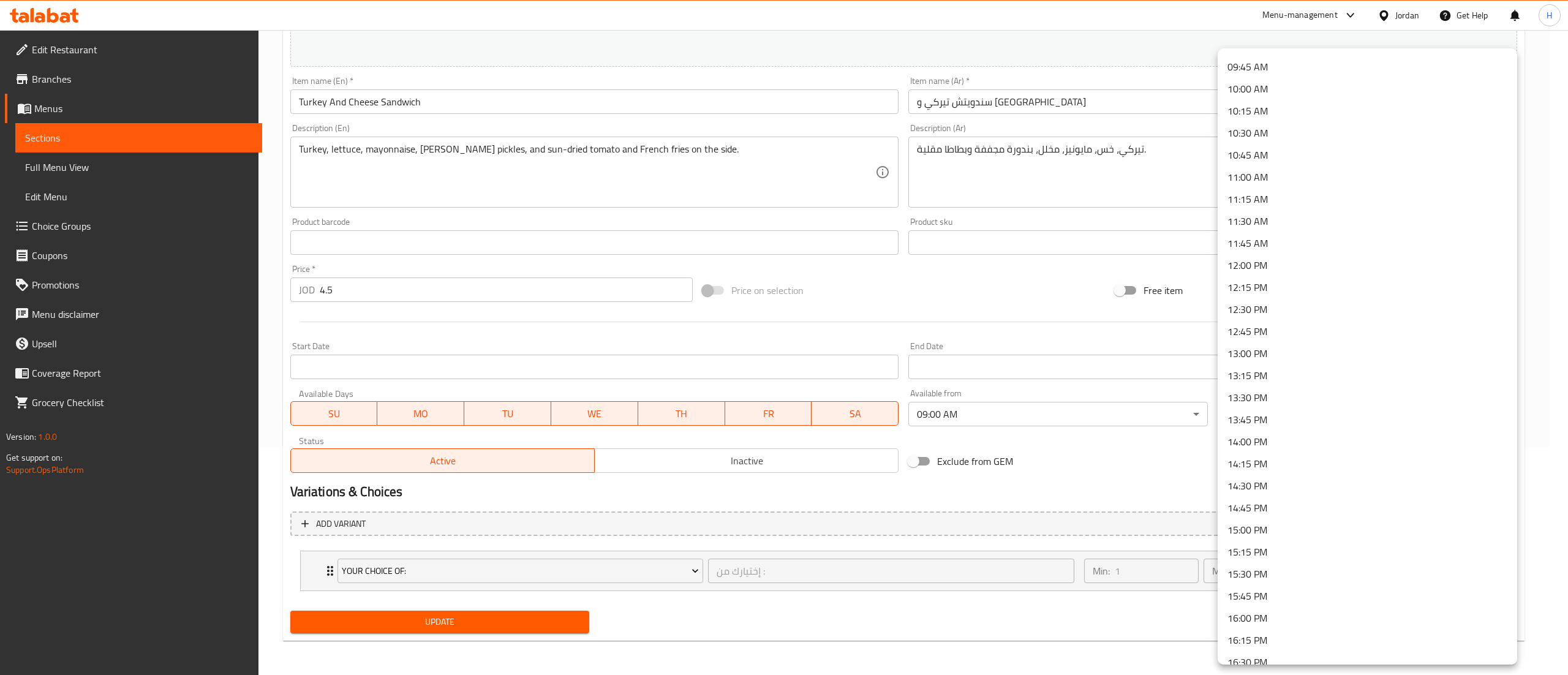
click at [1299, 353] on li "13:00 PM" at bounding box center [1367, 353] width 299 height 22
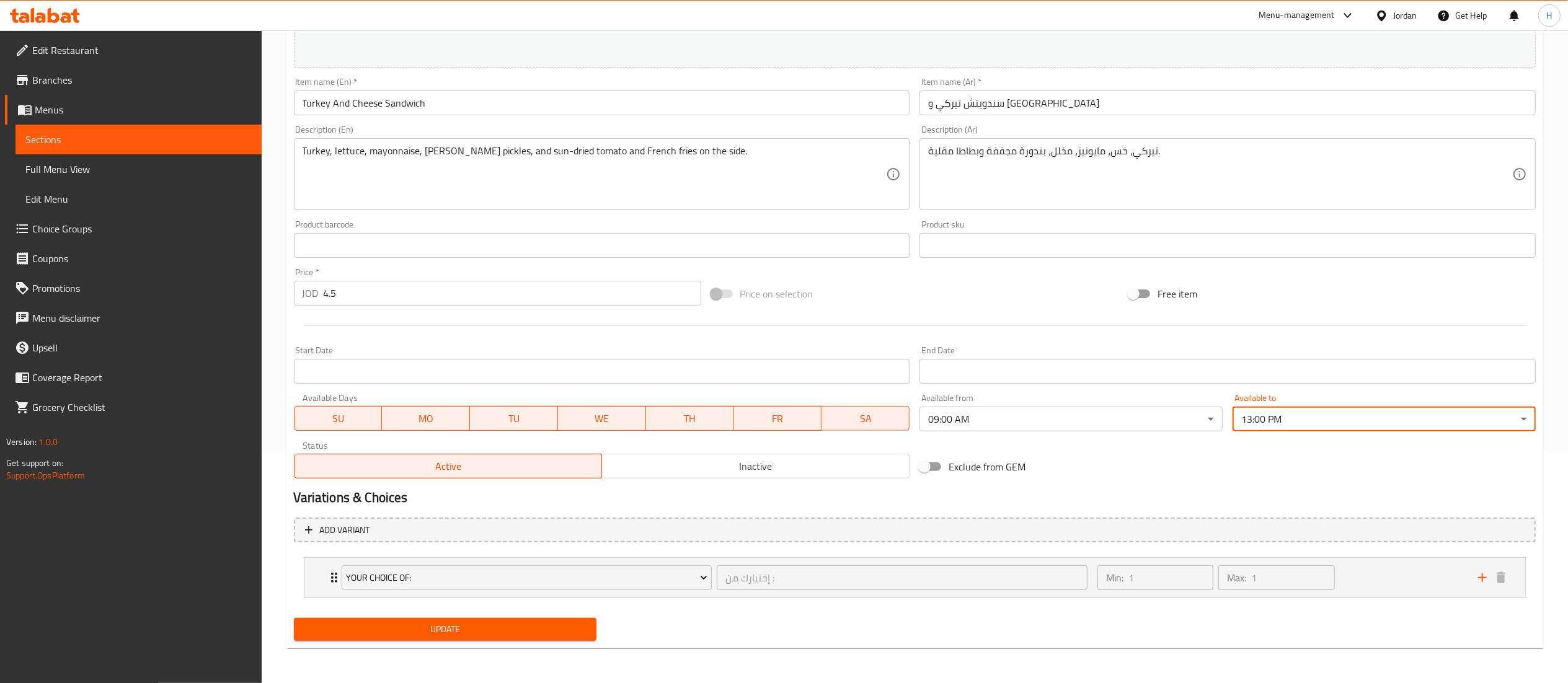
click at [422, 612] on div "Add variant Your Choice Of: إختيارك من : ​ Min: 1 ​ Max: 1 ​ Bagel (ID: 1815078…" at bounding box center [915, 563] width 1252 height 101
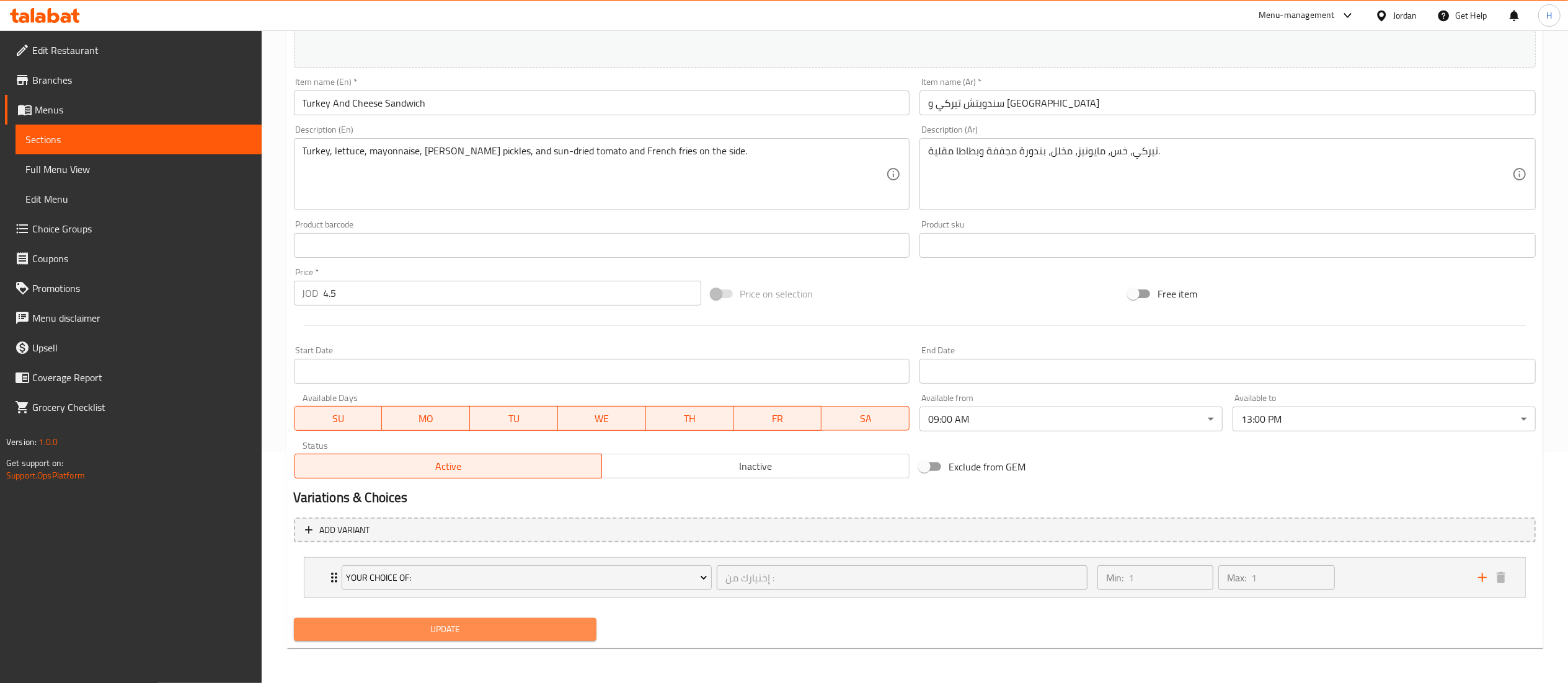
click at [418, 641] on button "Update" at bounding box center [445, 629] width 303 height 23
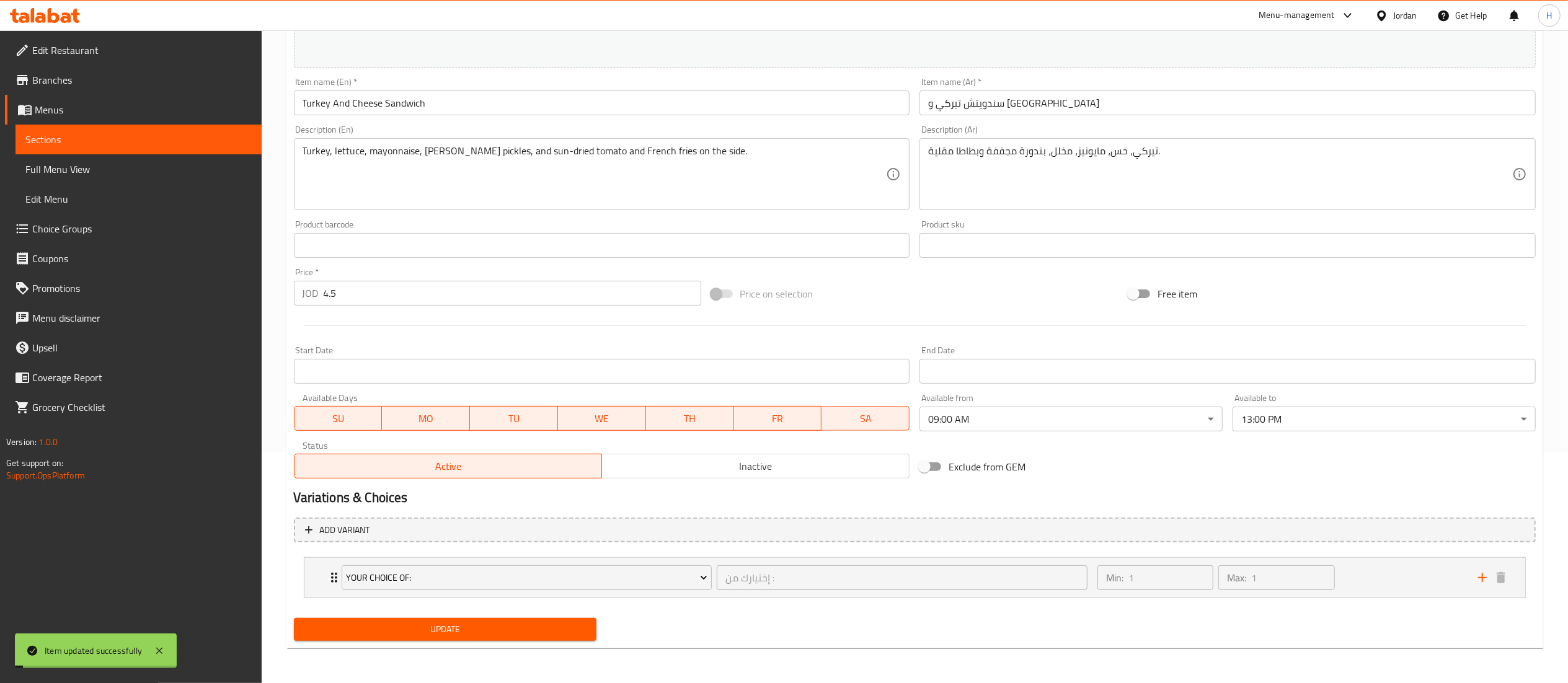
click at [483, 632] on span "Update" at bounding box center [445, 629] width 283 height 16
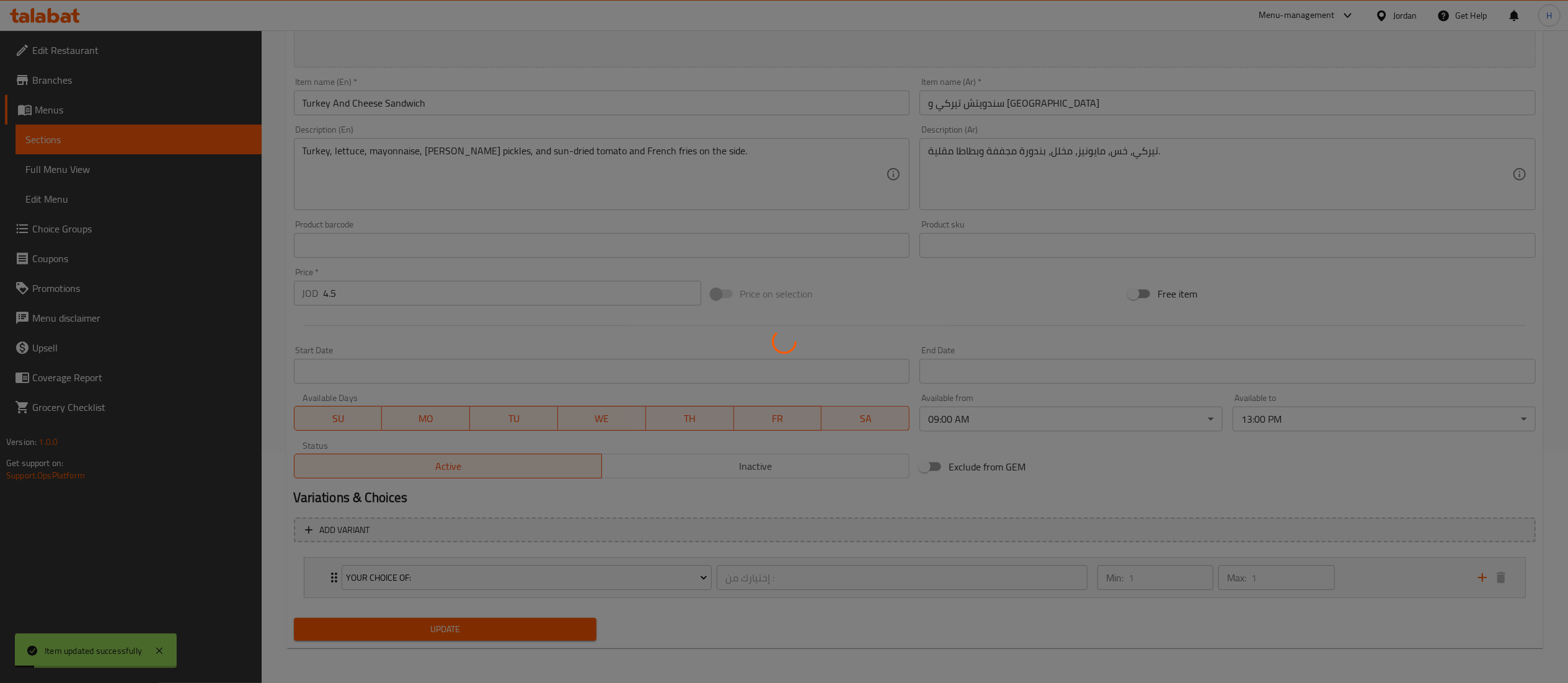
scroll to position [107, 0]
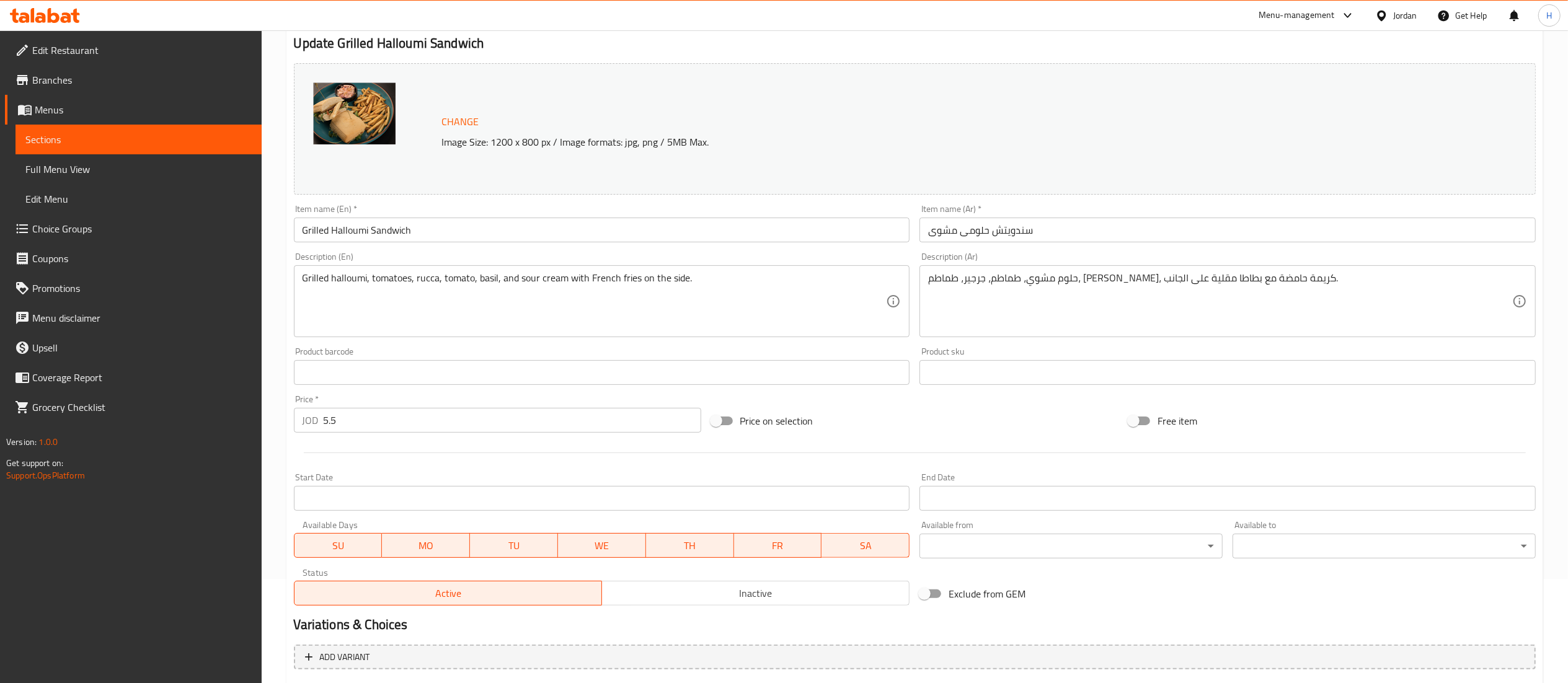
scroll to position [231, 0]
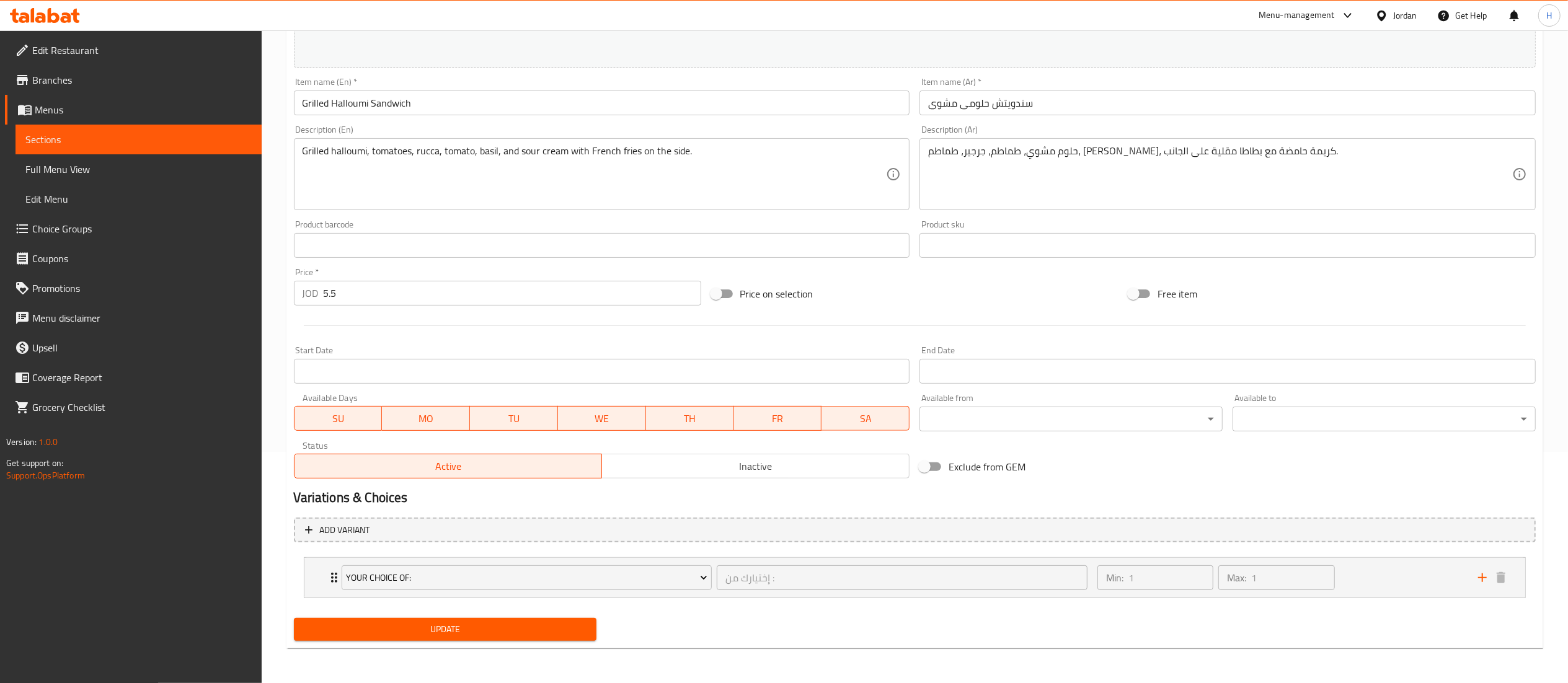
click at [1015, 428] on body "​ Menu-management Jordan Get Help H Edit Restaurant Branches Menus Sections Ful…" at bounding box center [784, 125] width 1568 height 653
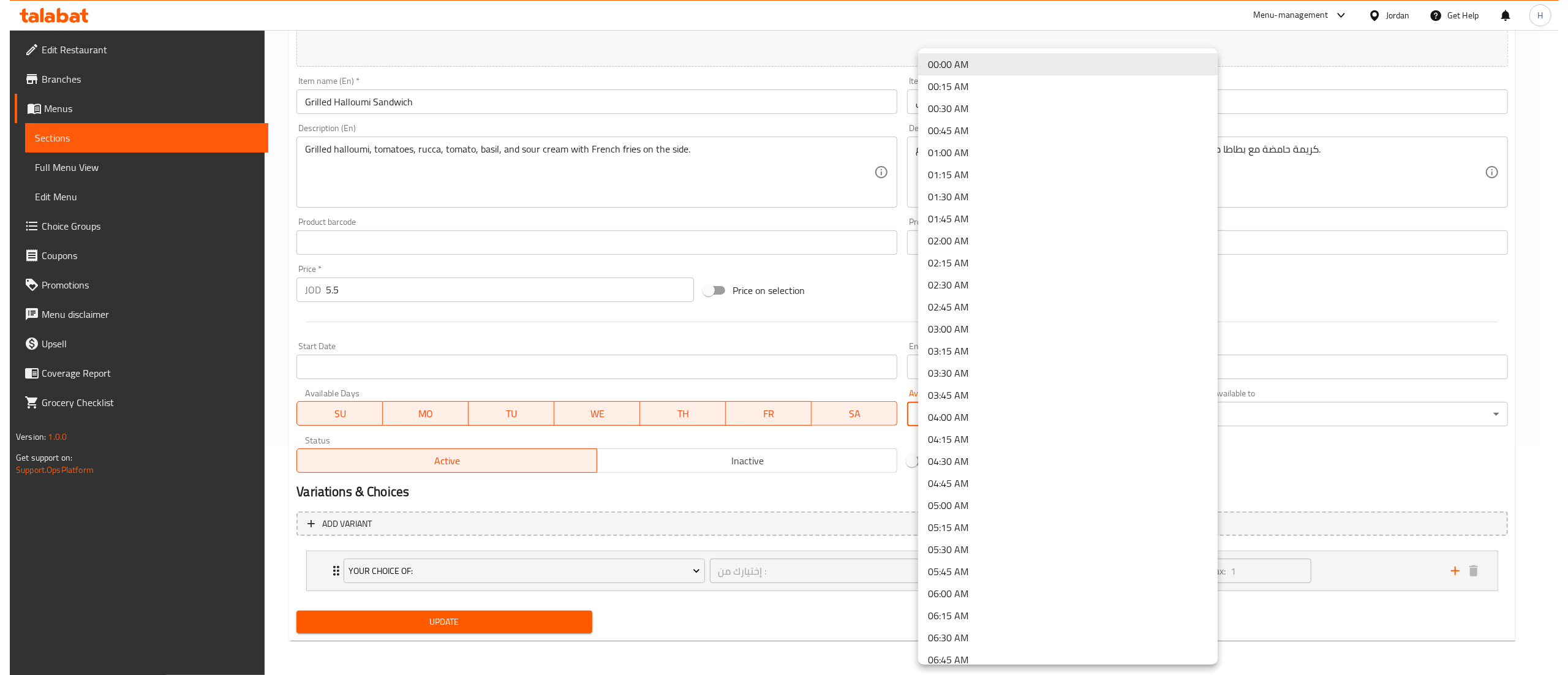
scroll to position [367, 0]
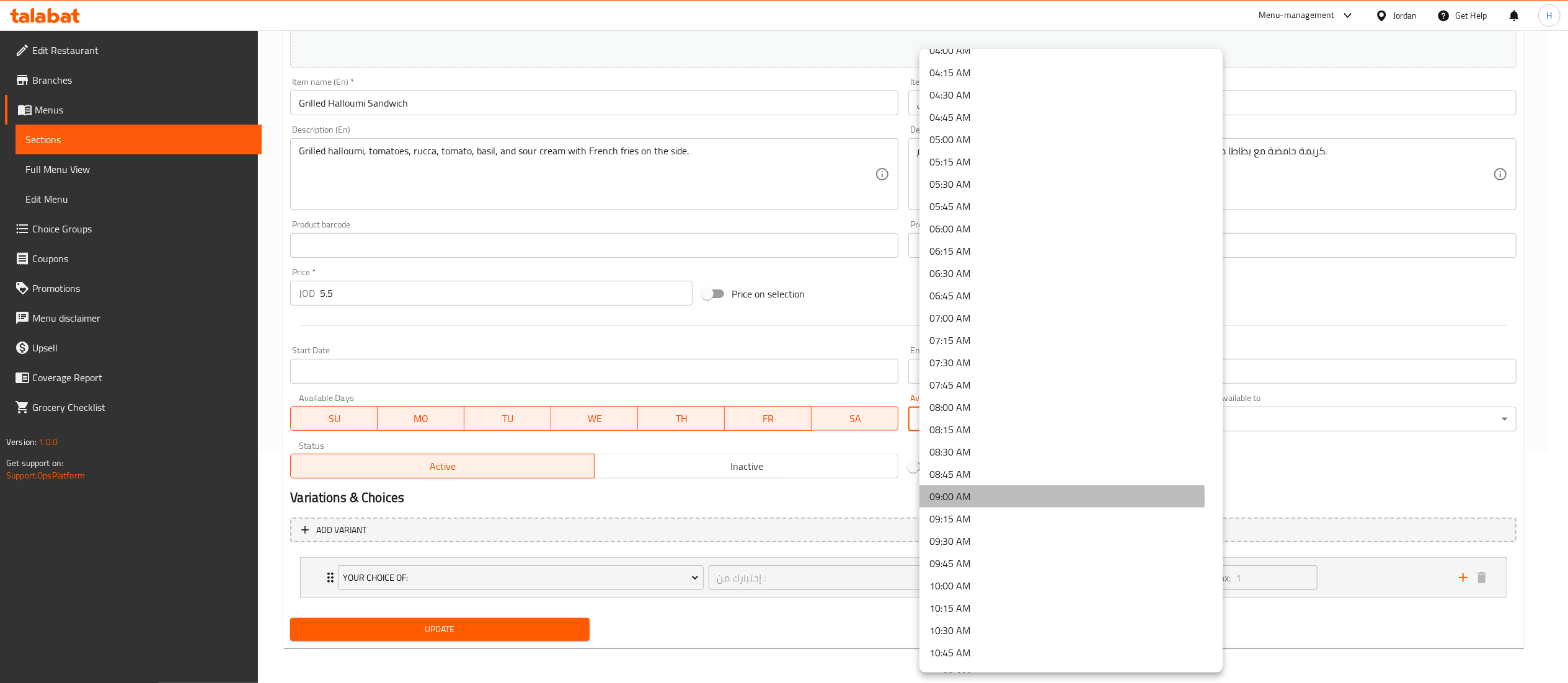
click at [981, 498] on li "09:00 AM" at bounding box center [1070, 497] width 303 height 22
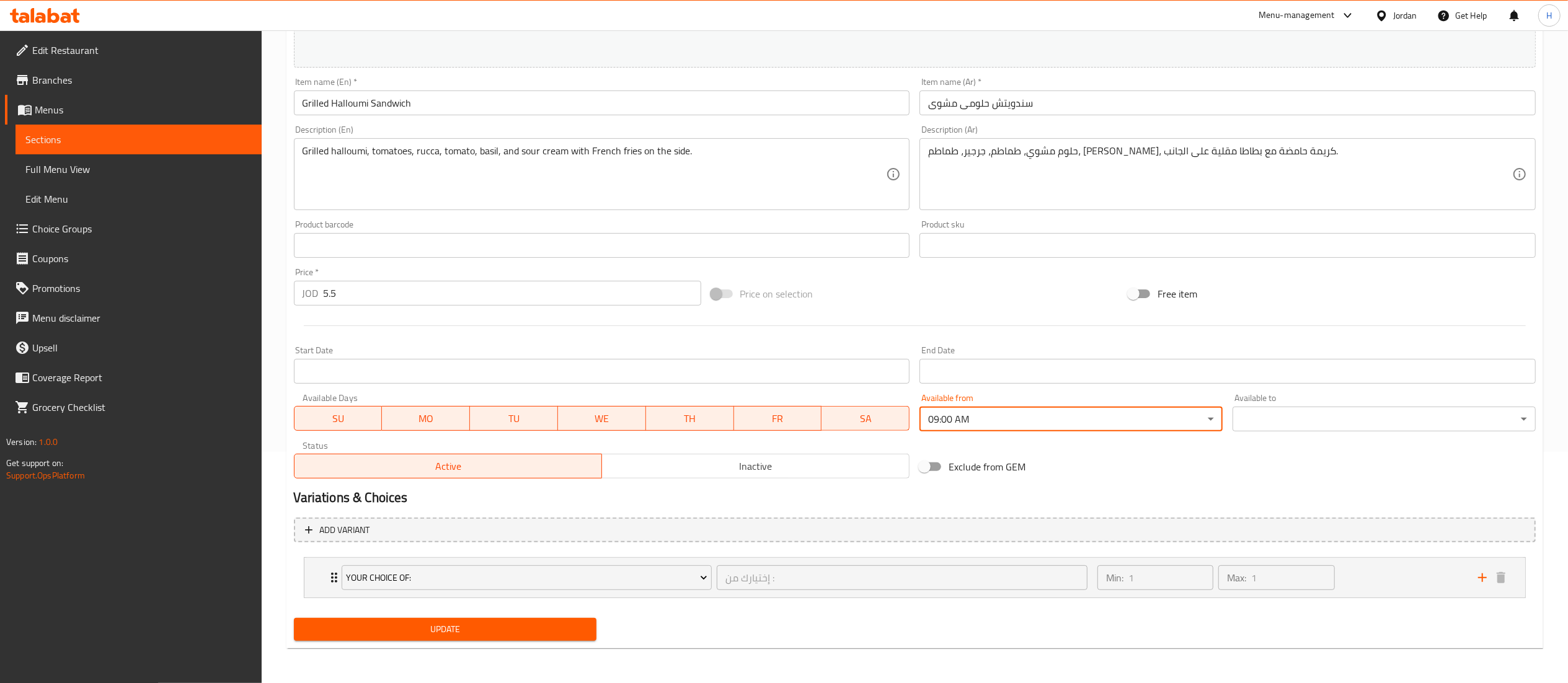
click at [1301, 424] on body "​ Menu-management Jordan Get Help H Edit Restaurant Branches Menus Sections Ful…" at bounding box center [784, 125] width 1568 height 653
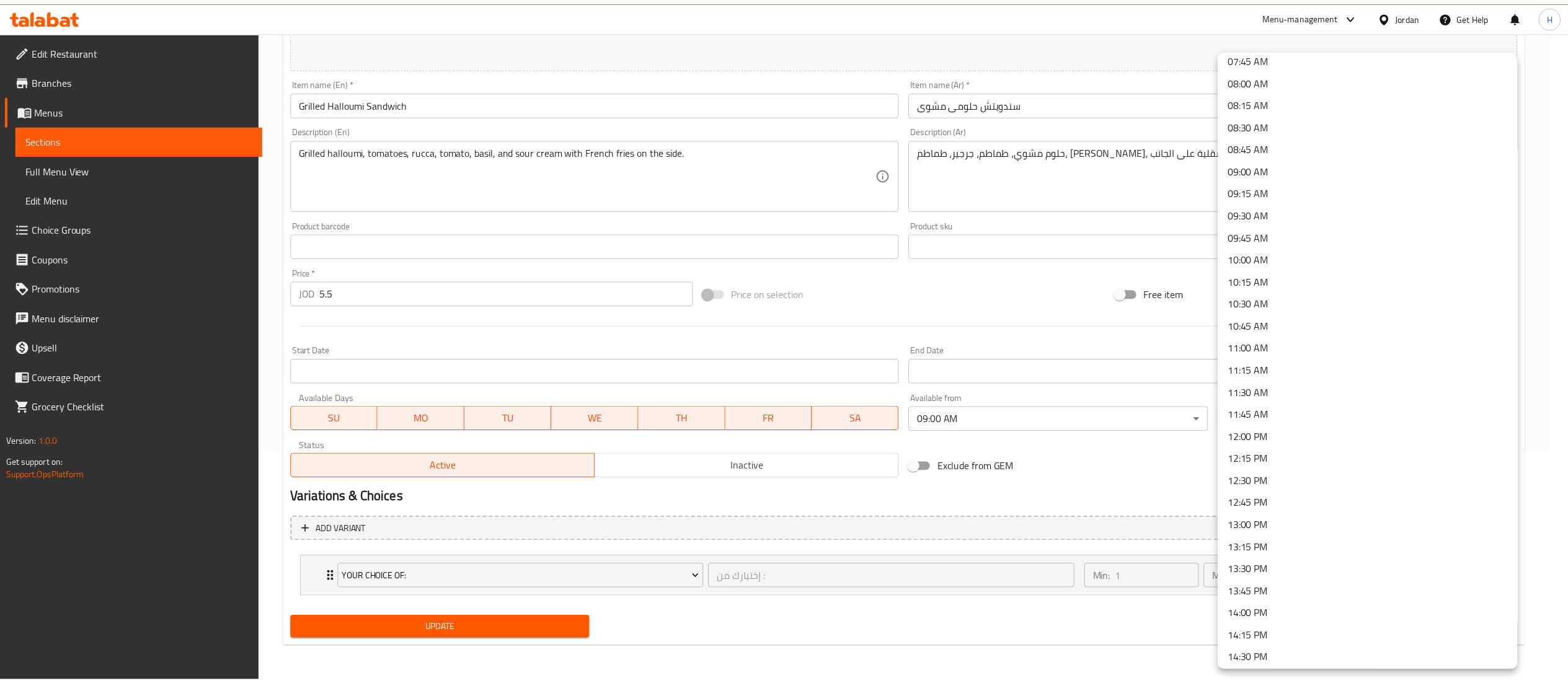
scroll to position [744, 0]
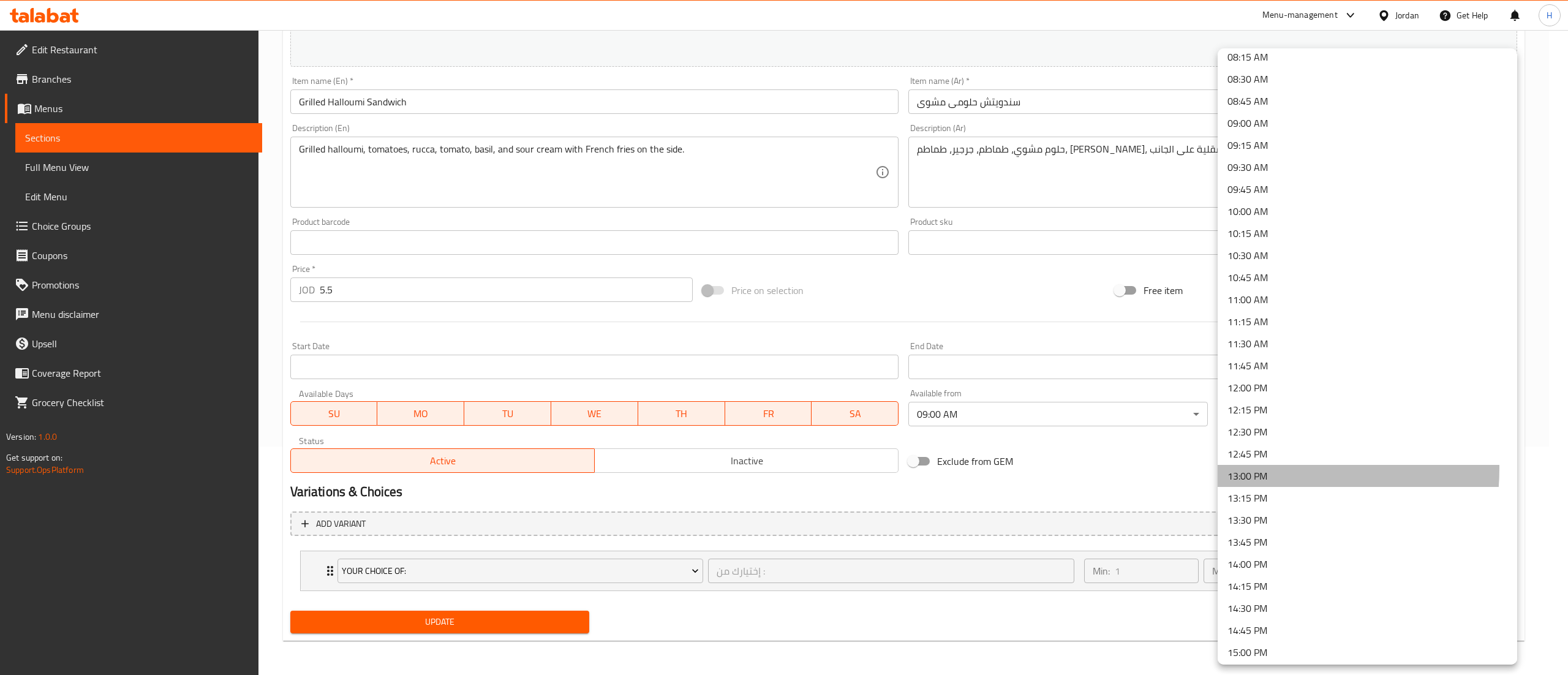
click at [1236, 468] on li "13:00 PM" at bounding box center [1367, 476] width 299 height 22
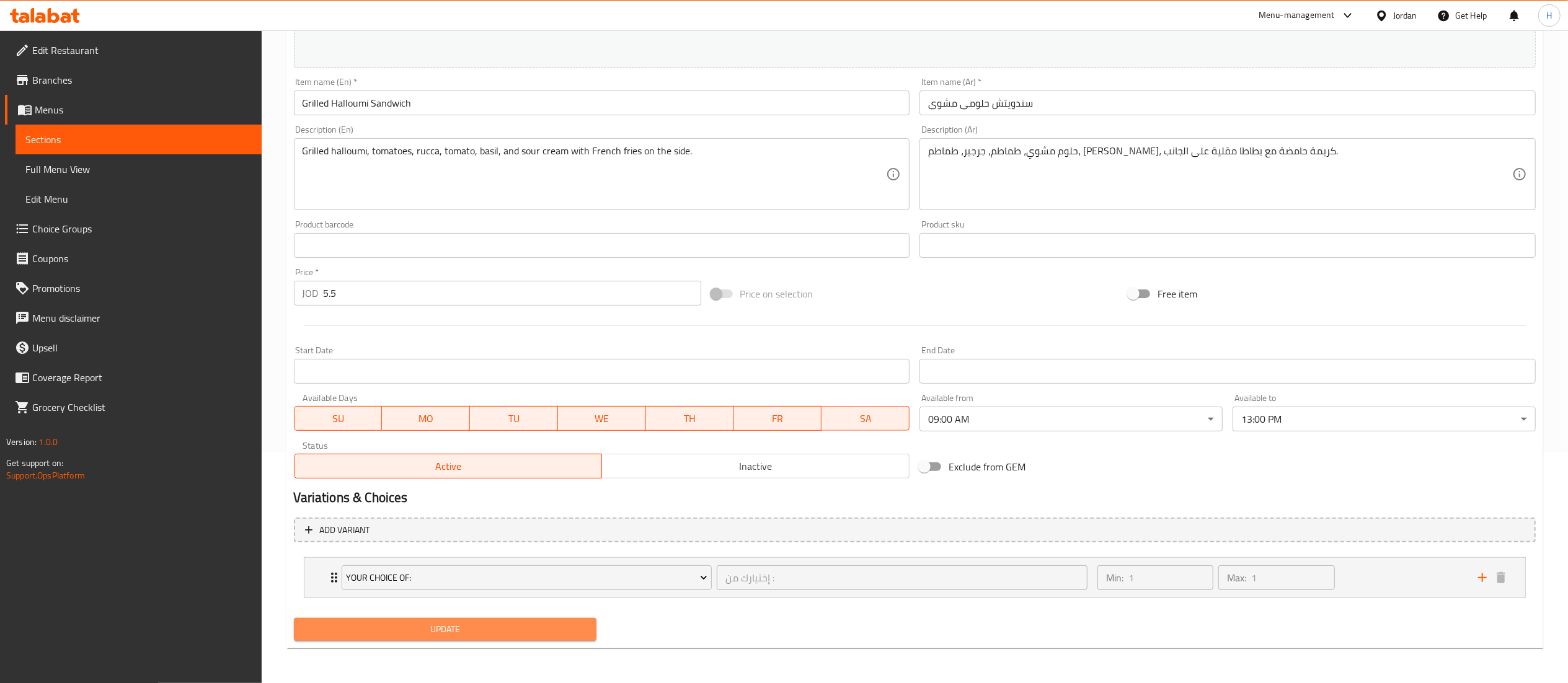
click at [489, 623] on span "Update" at bounding box center [445, 629] width 283 height 16
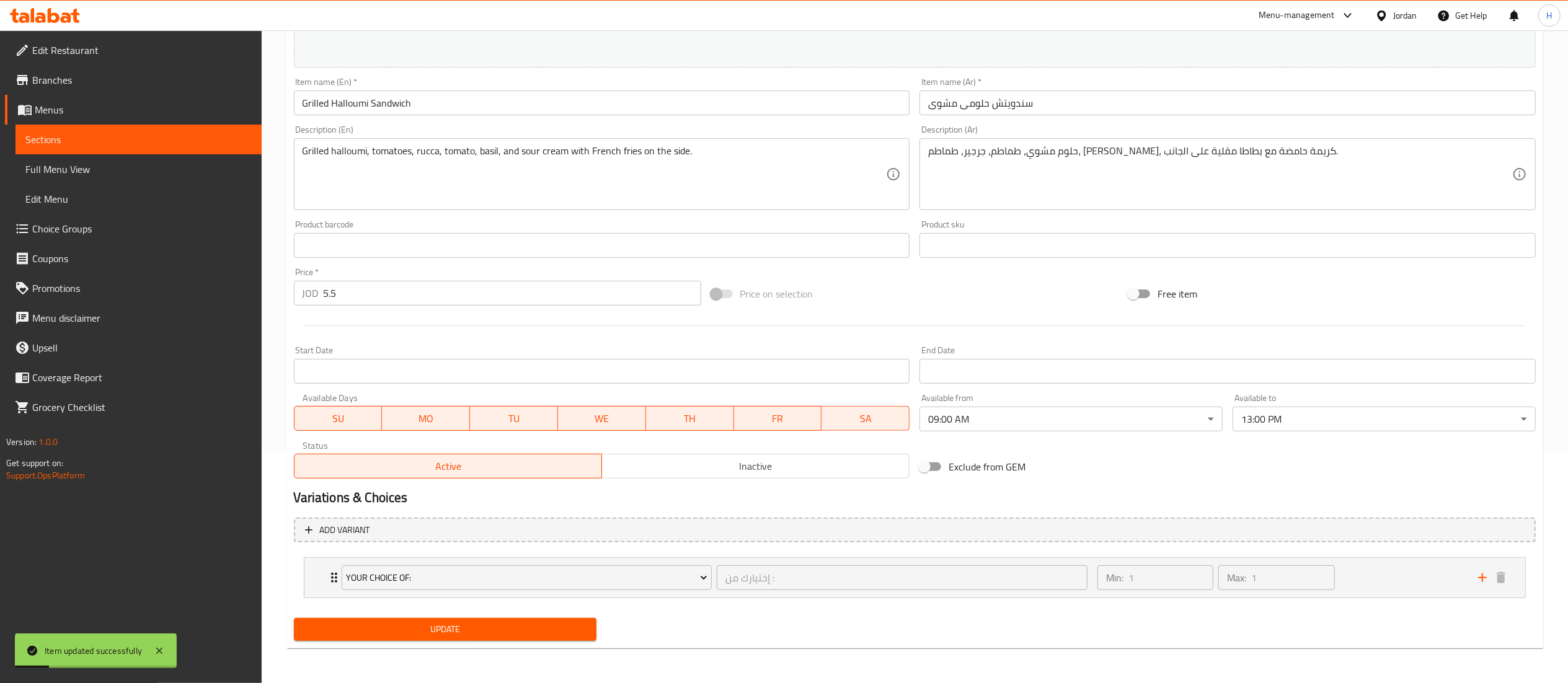
click at [485, 632] on span "Update" at bounding box center [445, 629] width 283 height 16
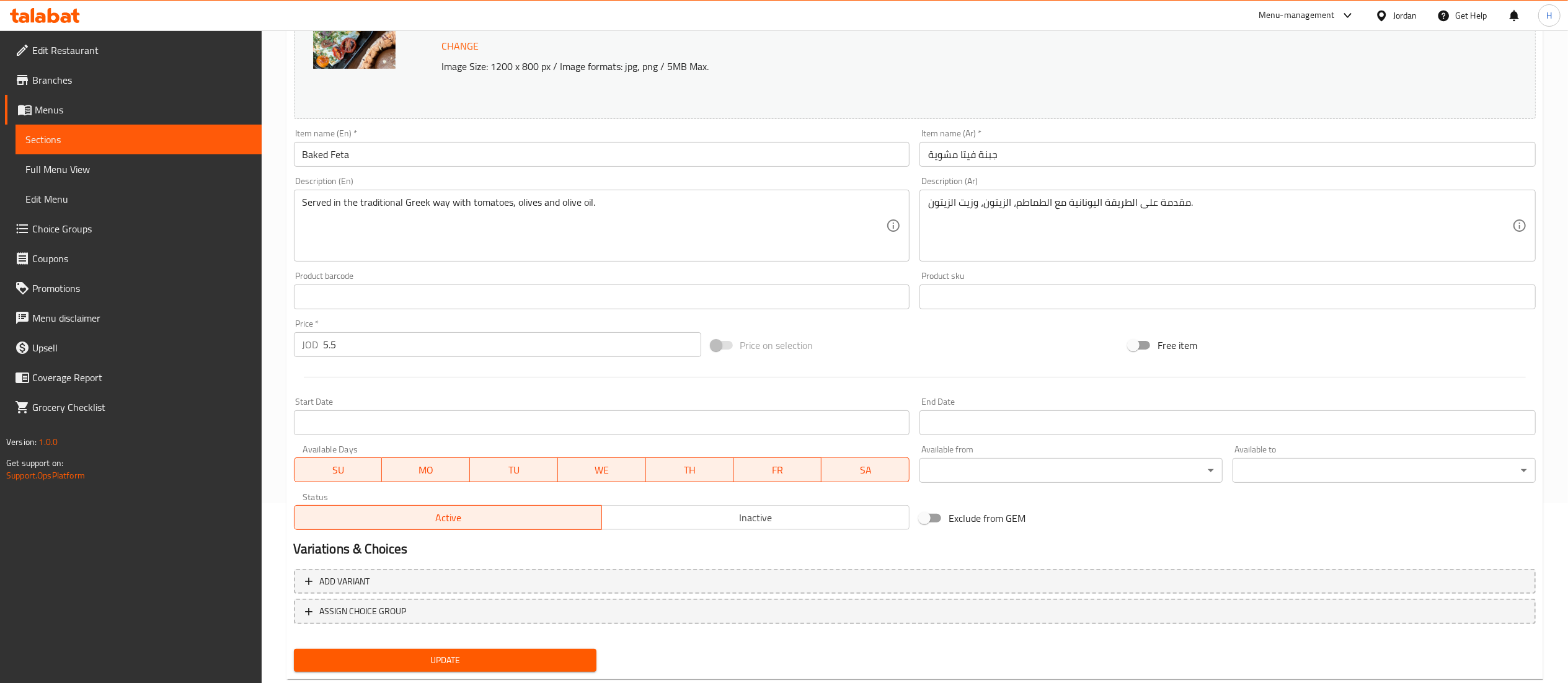
scroll to position [209, 0]
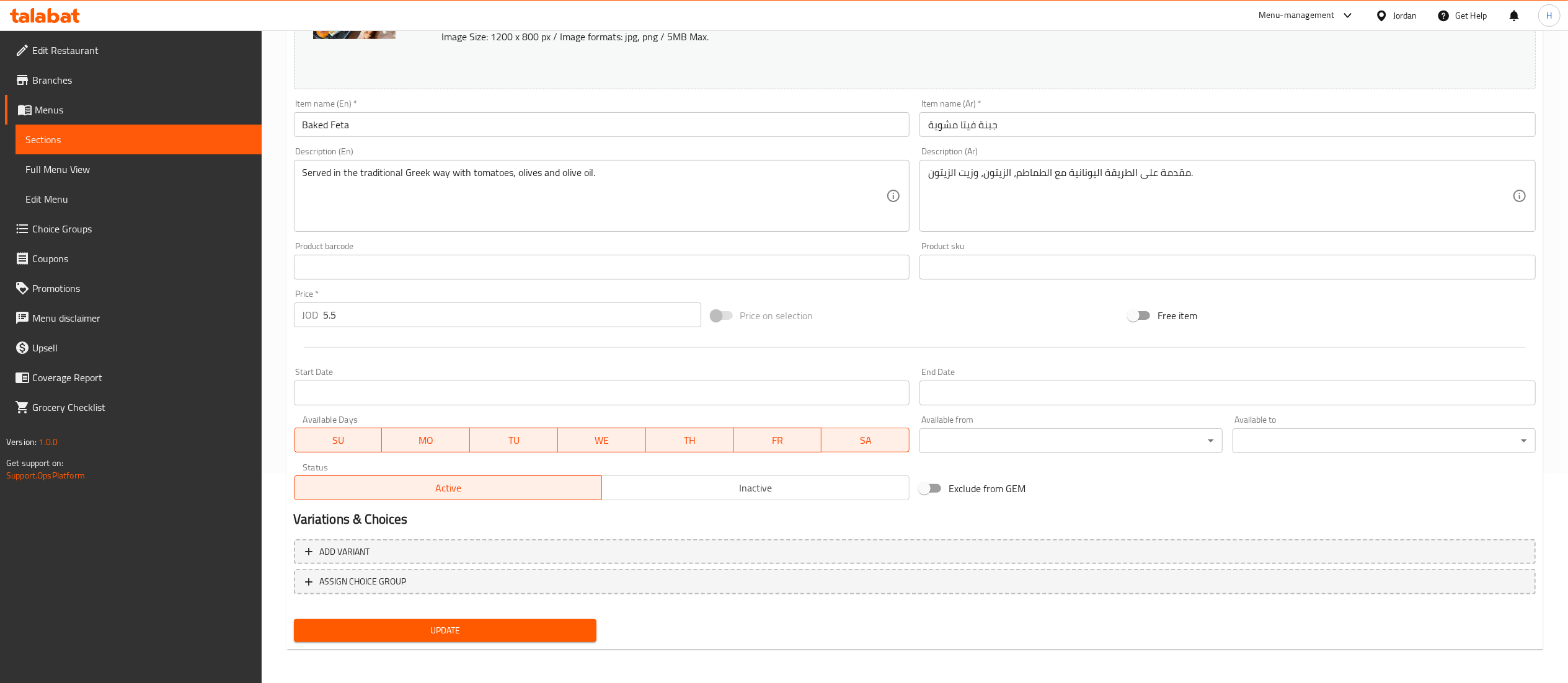
click at [1023, 446] on body "​ Menu-management Jordan Get Help H Edit Restaurant Branches Menus Sections Ful…" at bounding box center [784, 147] width 1568 height 653
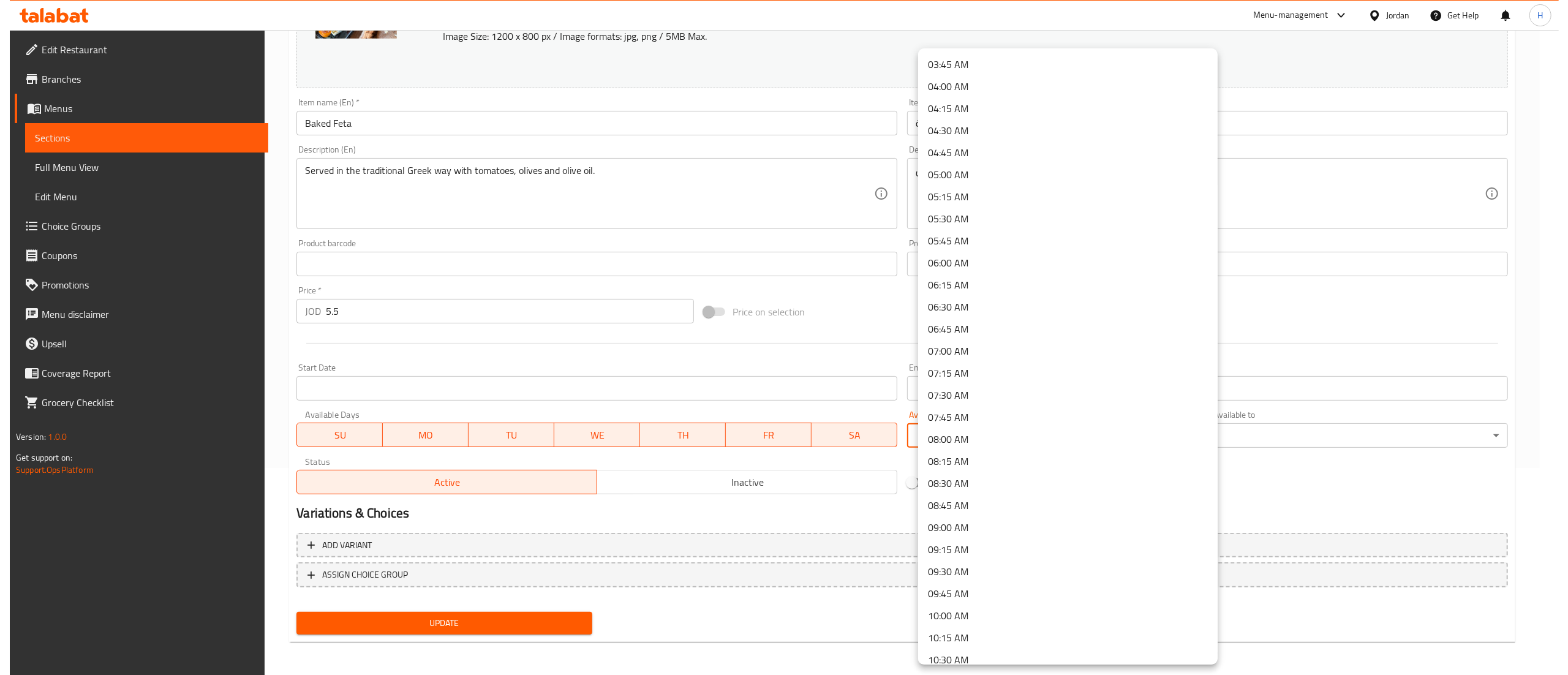
scroll to position [367, 0]
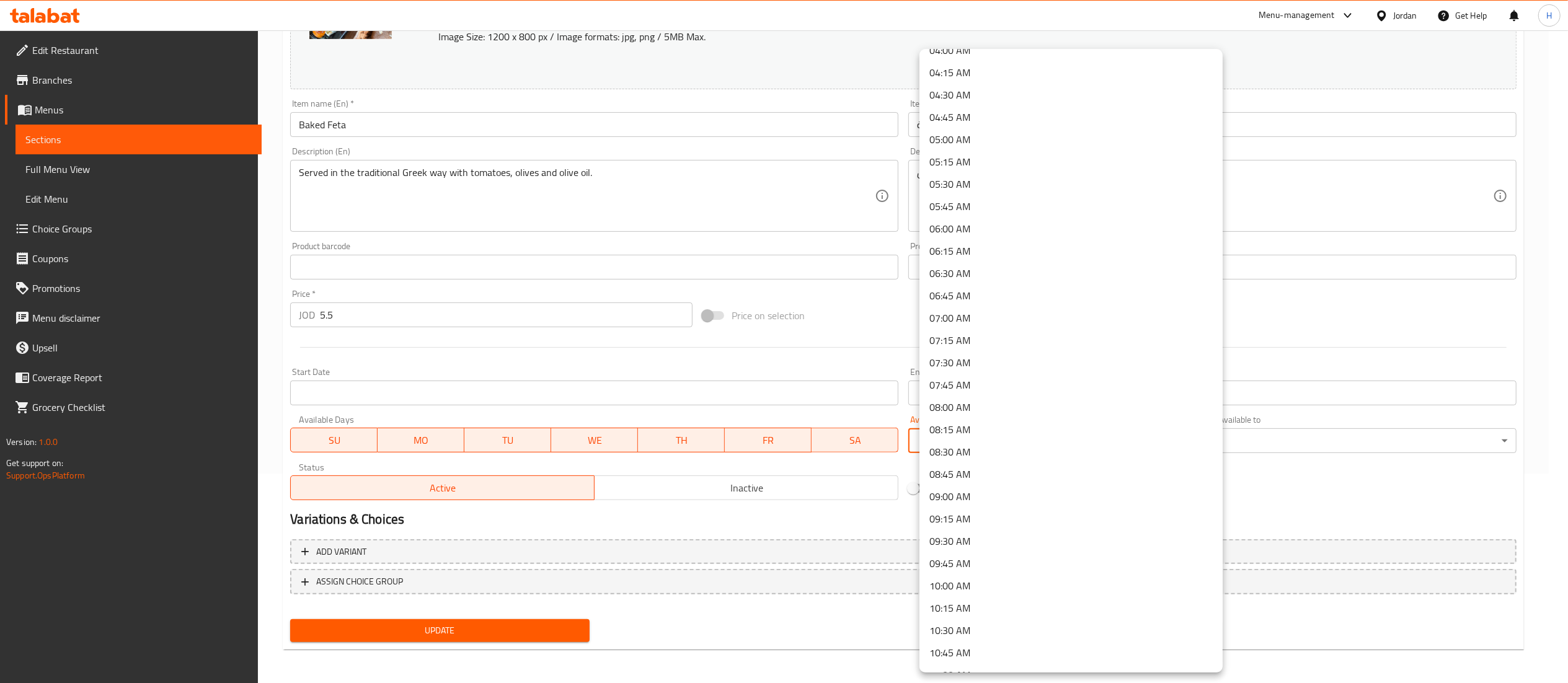
click at [971, 491] on li "09:00 AM" at bounding box center [1070, 497] width 303 height 22
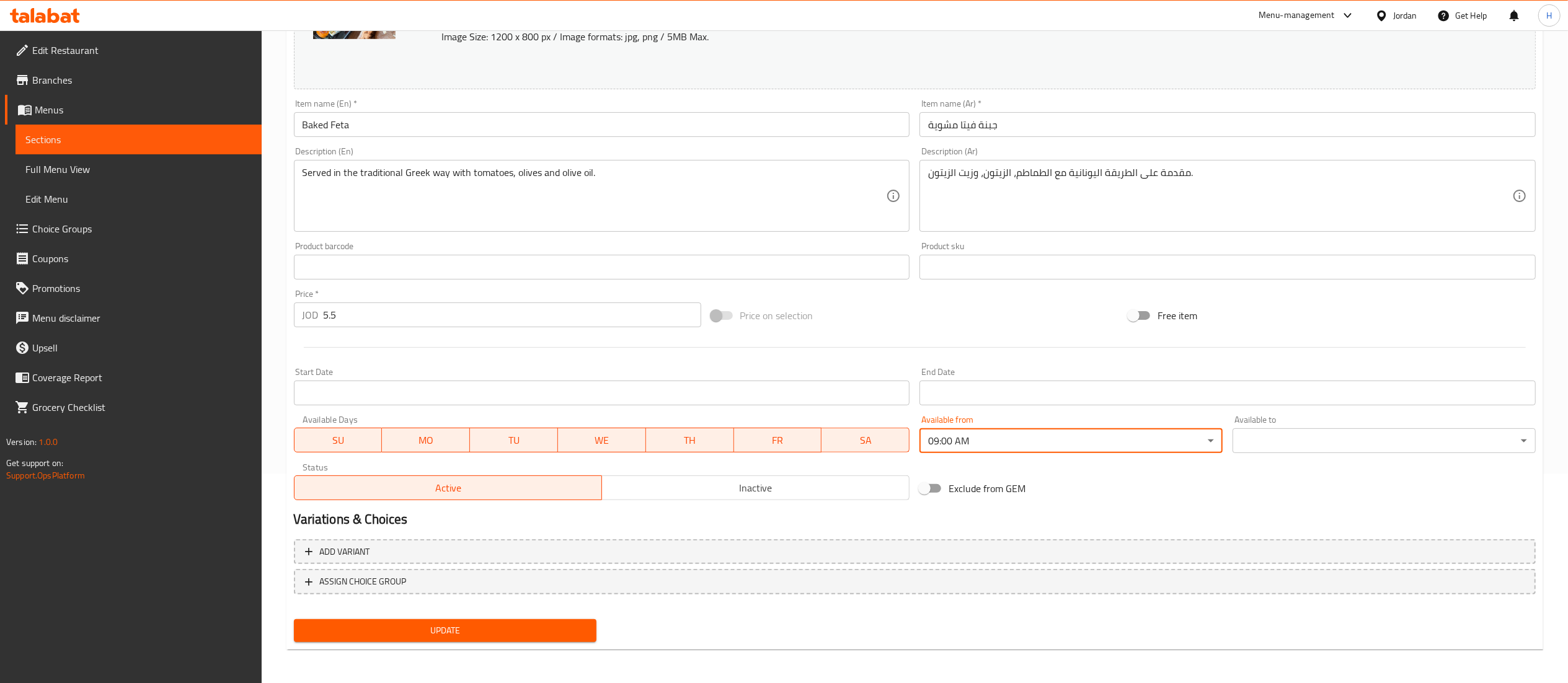
click at [1260, 453] on body "​ Menu-management Jordan Get Help H Edit Restaurant Branches Menus Sections Ful…" at bounding box center [784, 147] width 1568 height 653
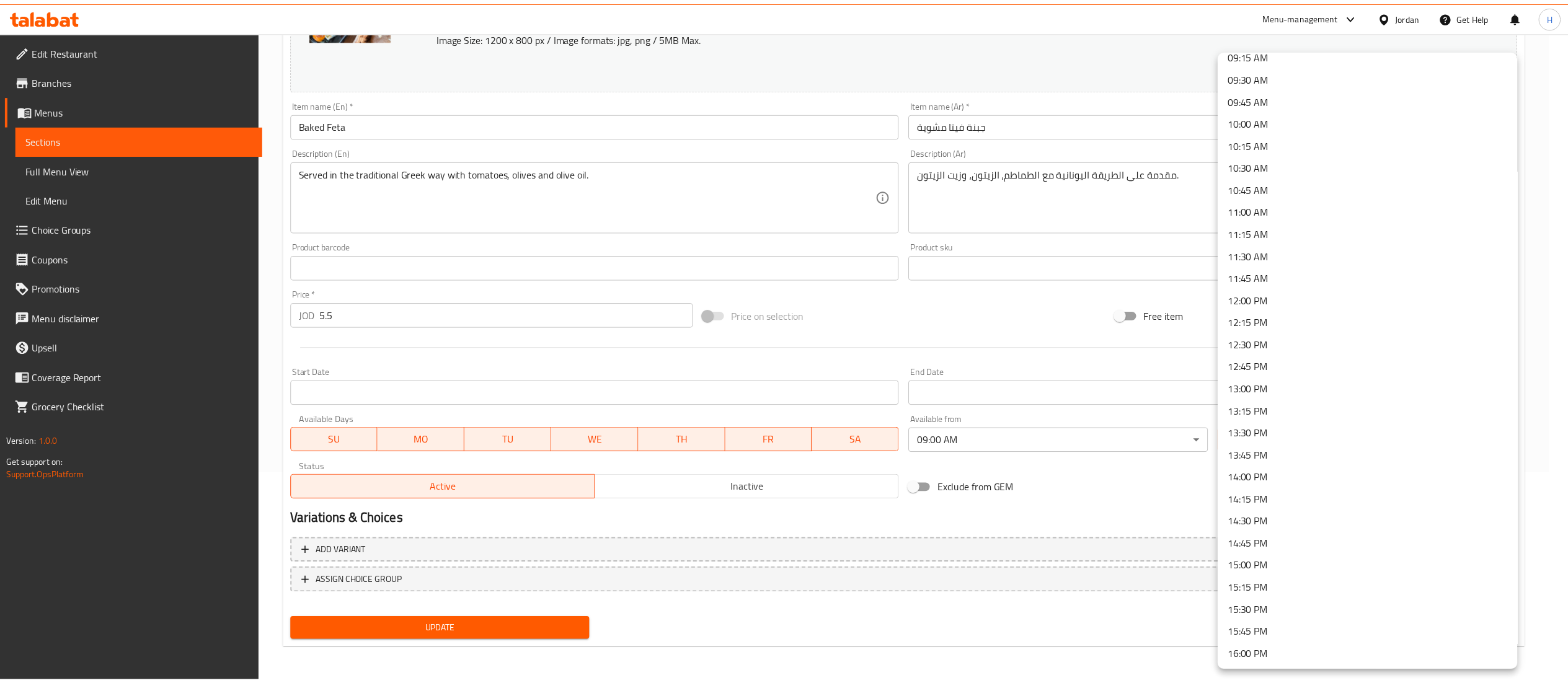
scroll to position [868, 0]
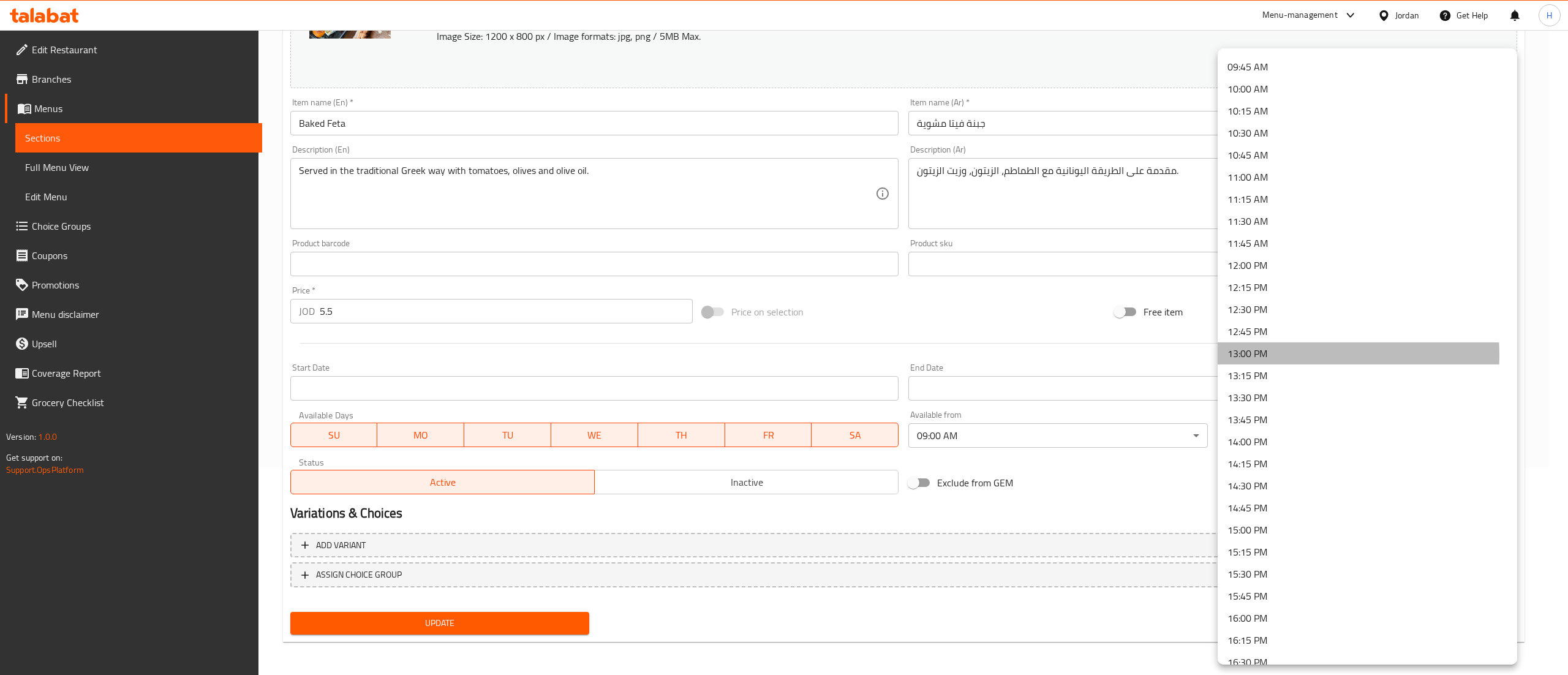
click at [1258, 356] on li "13:00 PM" at bounding box center [1367, 353] width 299 height 22
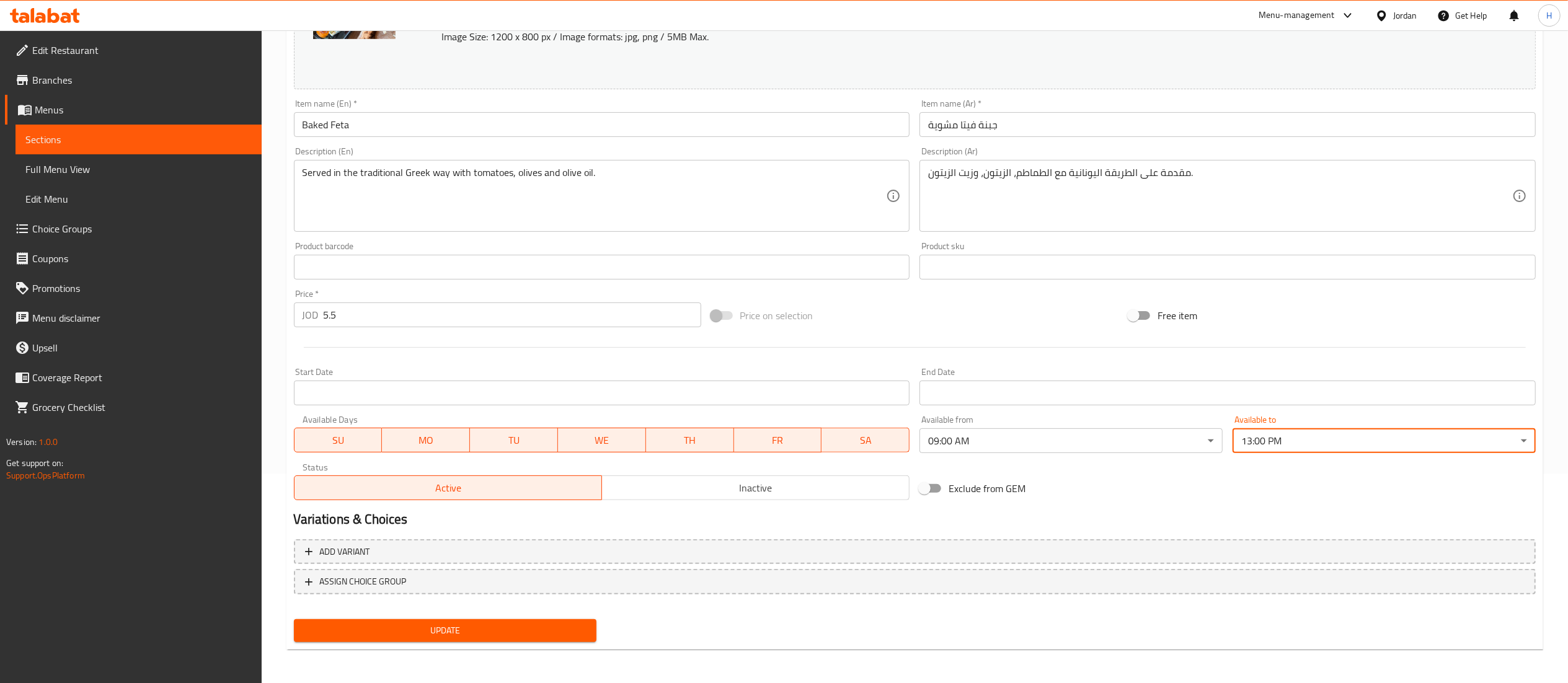
click at [425, 640] on button "Update" at bounding box center [445, 631] width 303 height 23
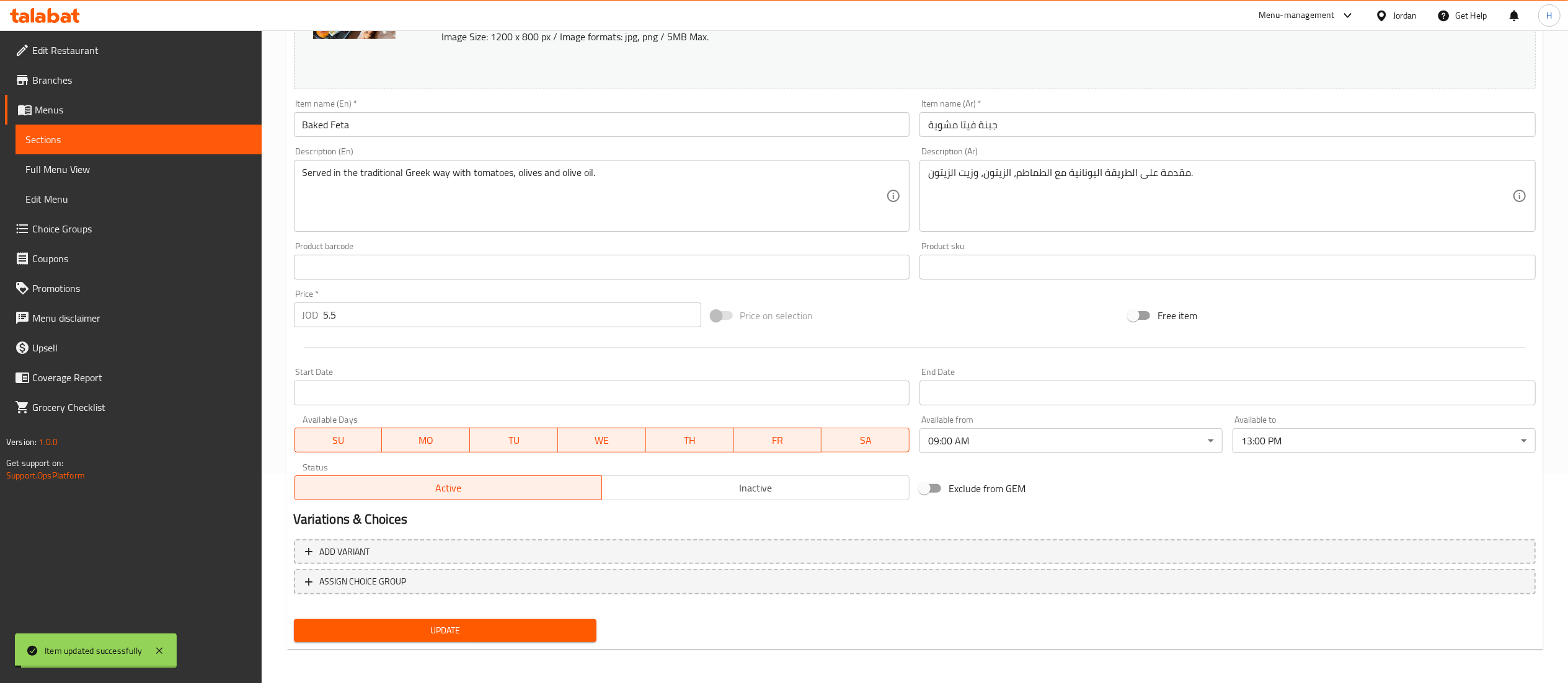
click at [388, 631] on span "Update" at bounding box center [445, 631] width 283 height 16
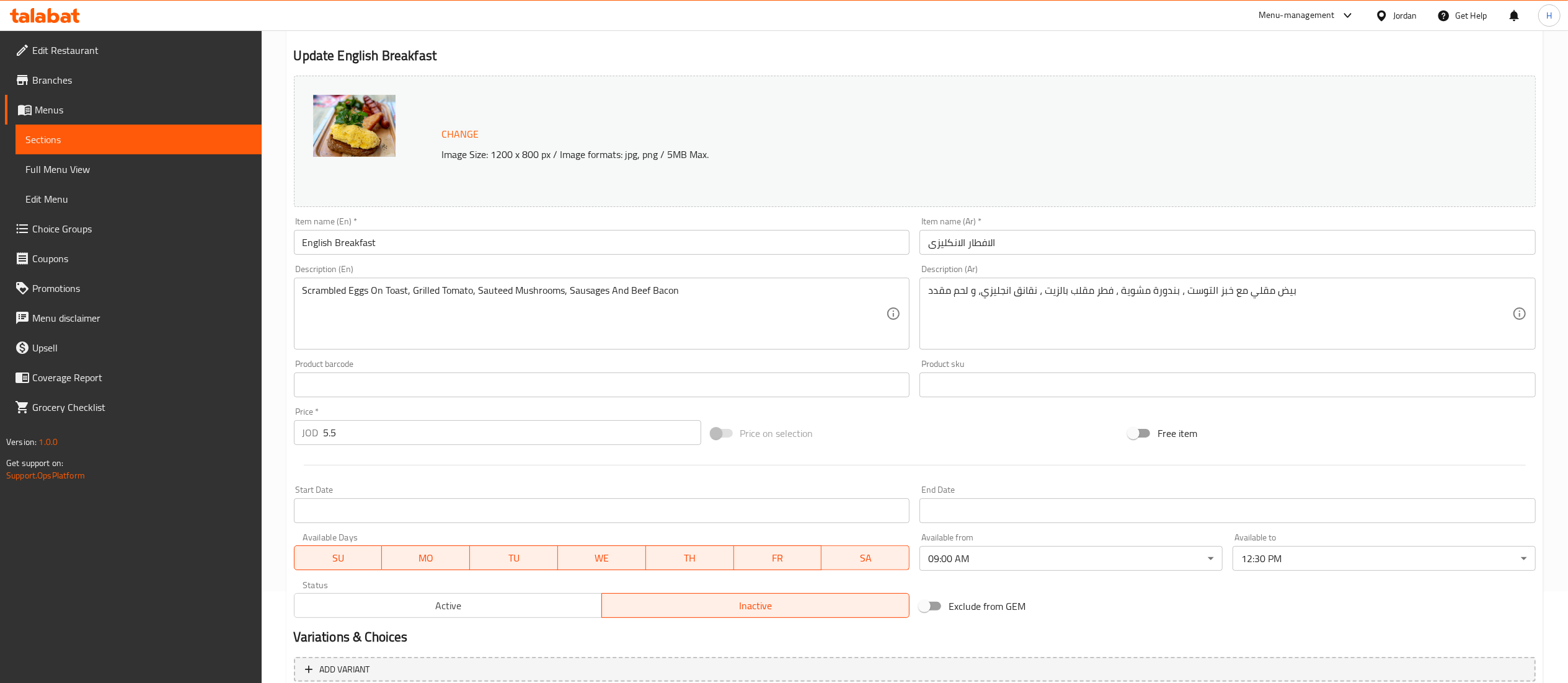
scroll to position [209, 0]
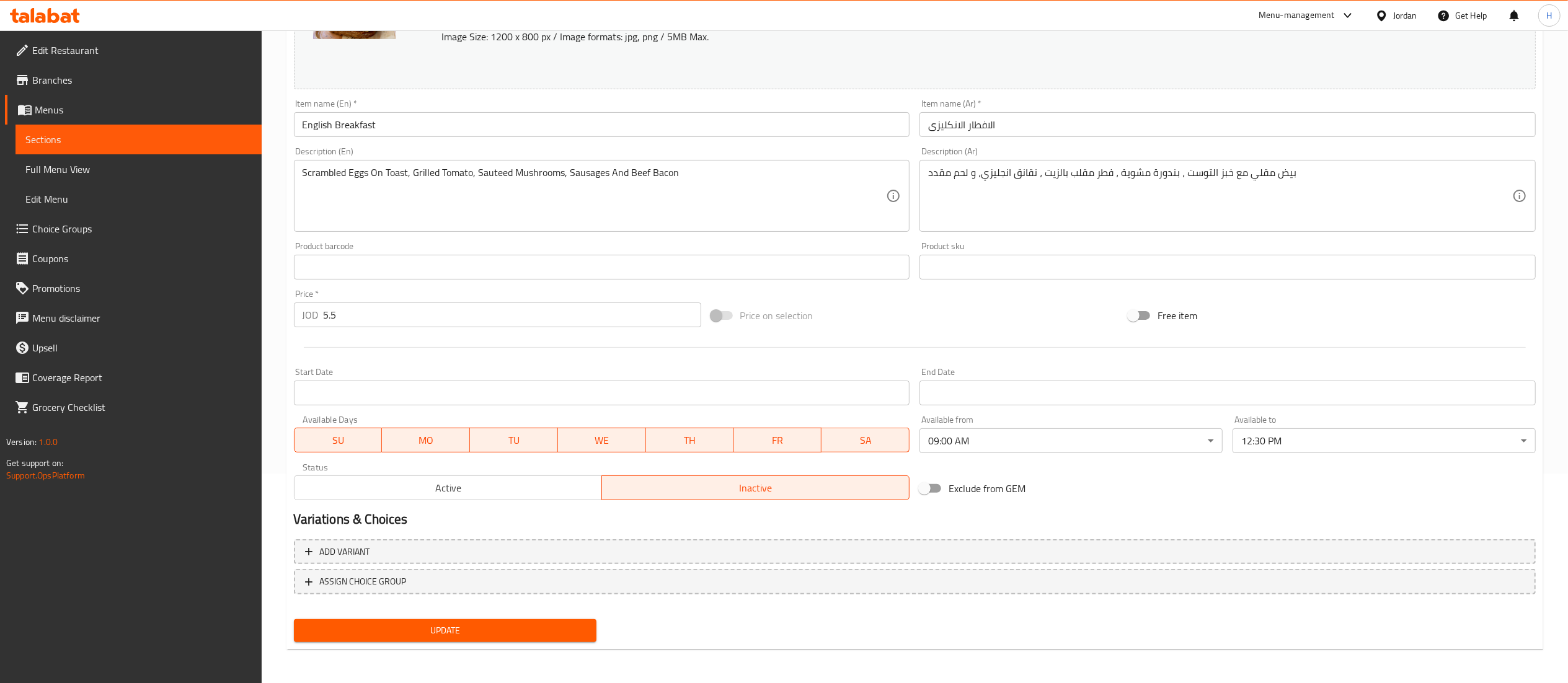
click at [1256, 444] on body "​ Menu-management Jordan Get Help H Edit Restaurant Branches Menus Sections Ful…" at bounding box center [784, 147] width 1568 height 653
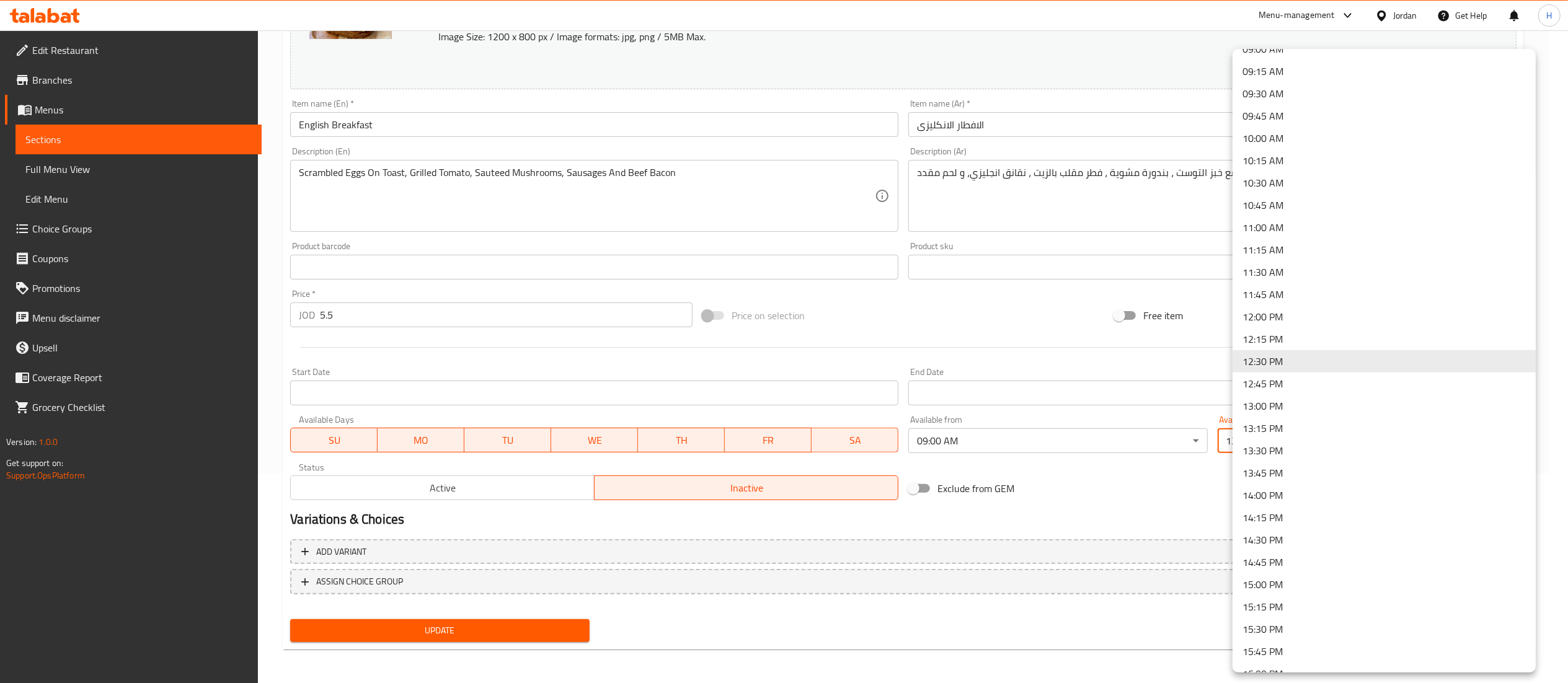
scroll to position [944, 0]
click at [1275, 278] on li "13:00 PM" at bounding box center [1384, 282] width 303 height 22
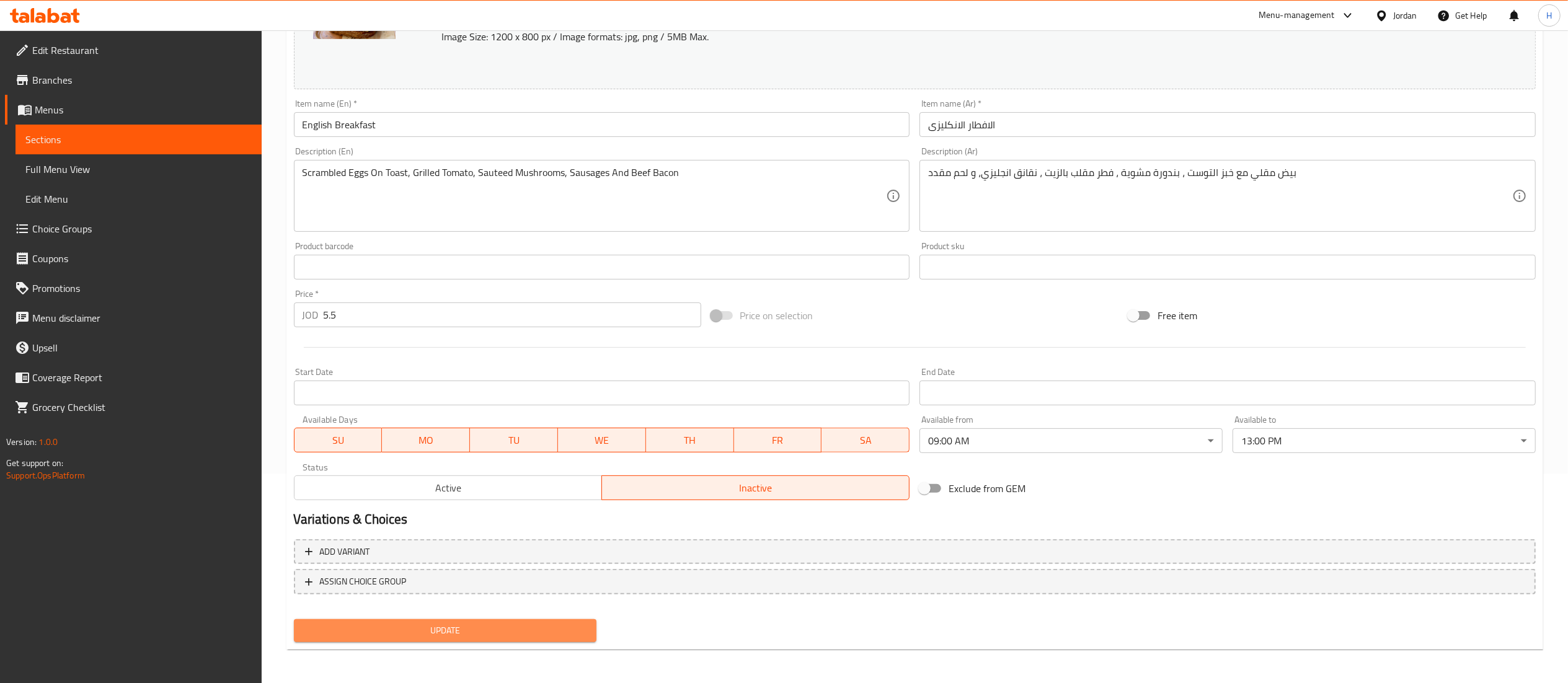
click at [437, 623] on span "Update" at bounding box center [445, 631] width 283 height 16
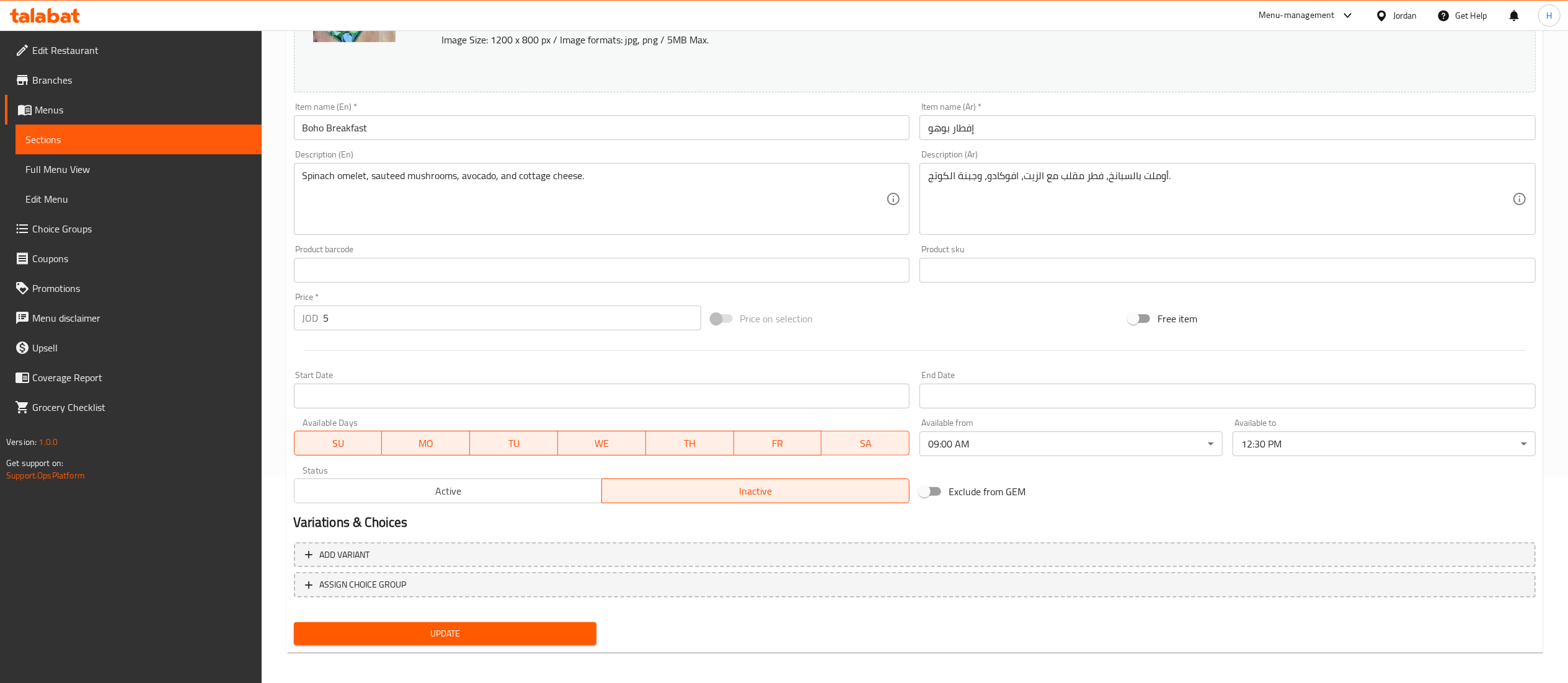
scroll to position [209, 0]
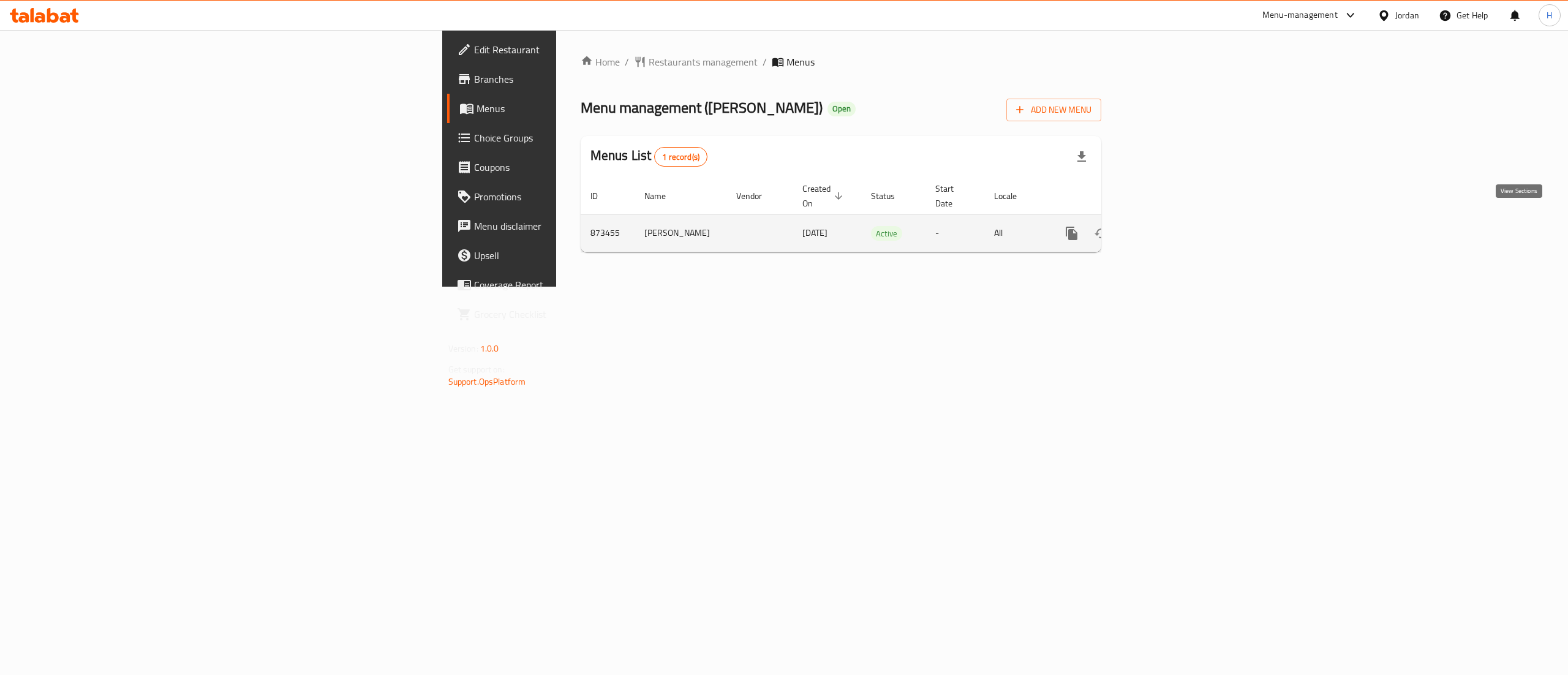
click at [1175, 230] on link "enhanced table" at bounding box center [1160, 233] width 29 height 29
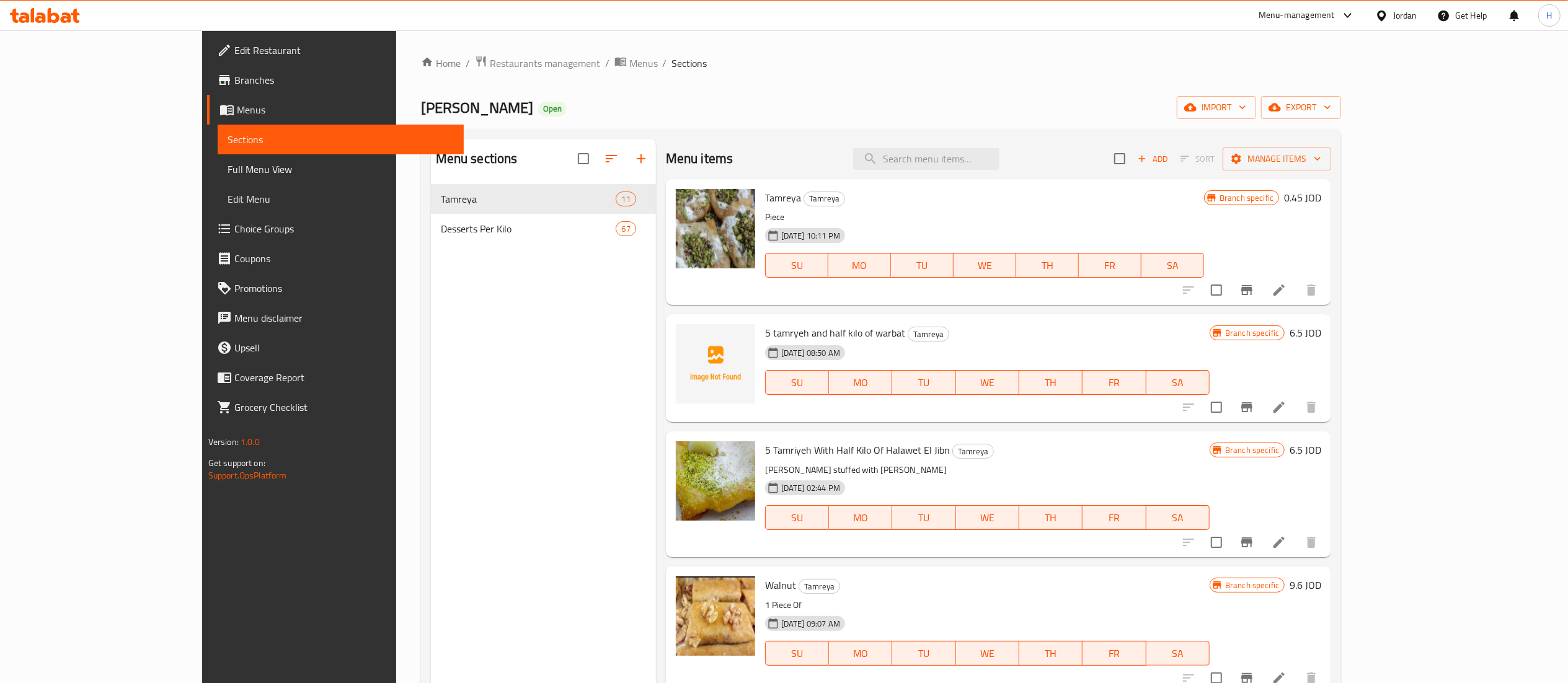
click at [531, 257] on div "Menu sections Tamreya 11 Desserts Per Kilo 67" at bounding box center [544, 480] width 225 height 683
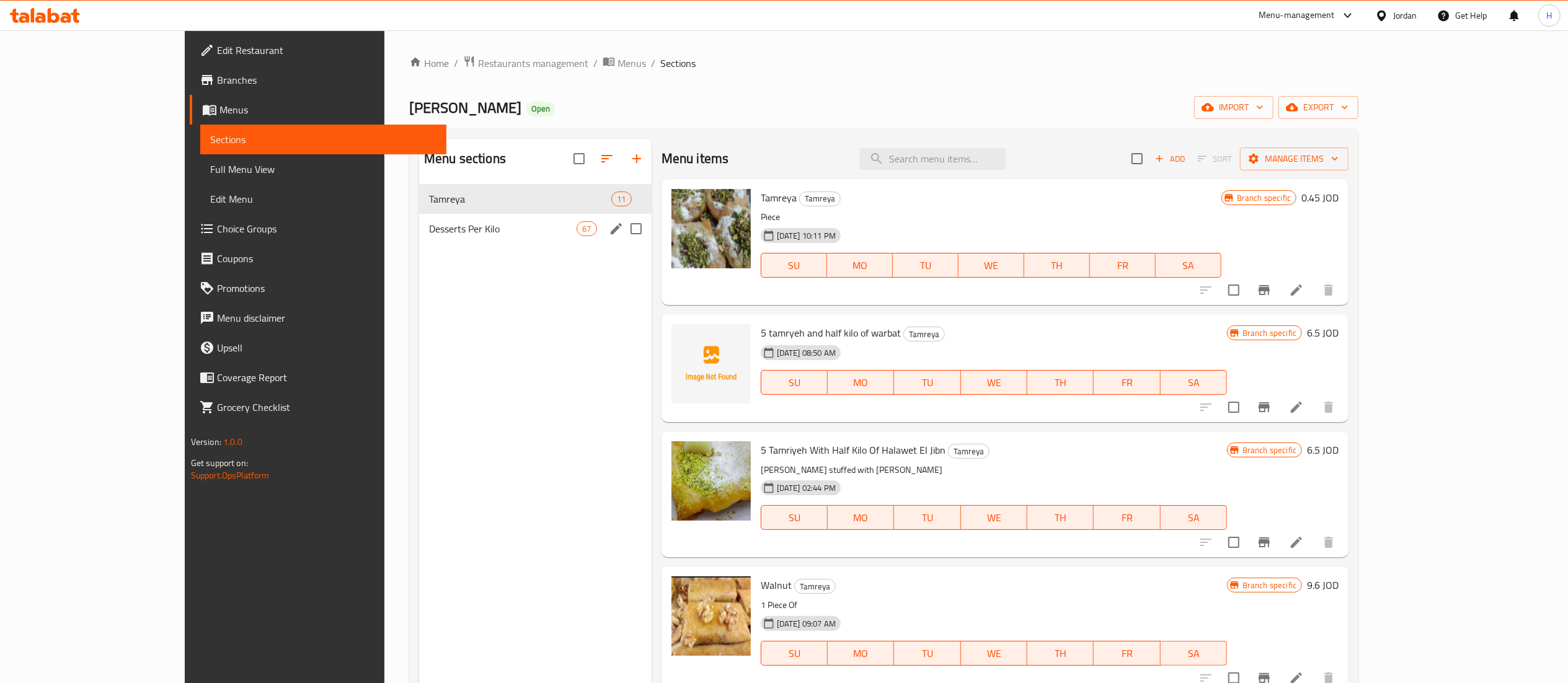
click at [496, 242] on div "Desserts Per Kilo 67" at bounding box center [536, 229] width 232 height 30
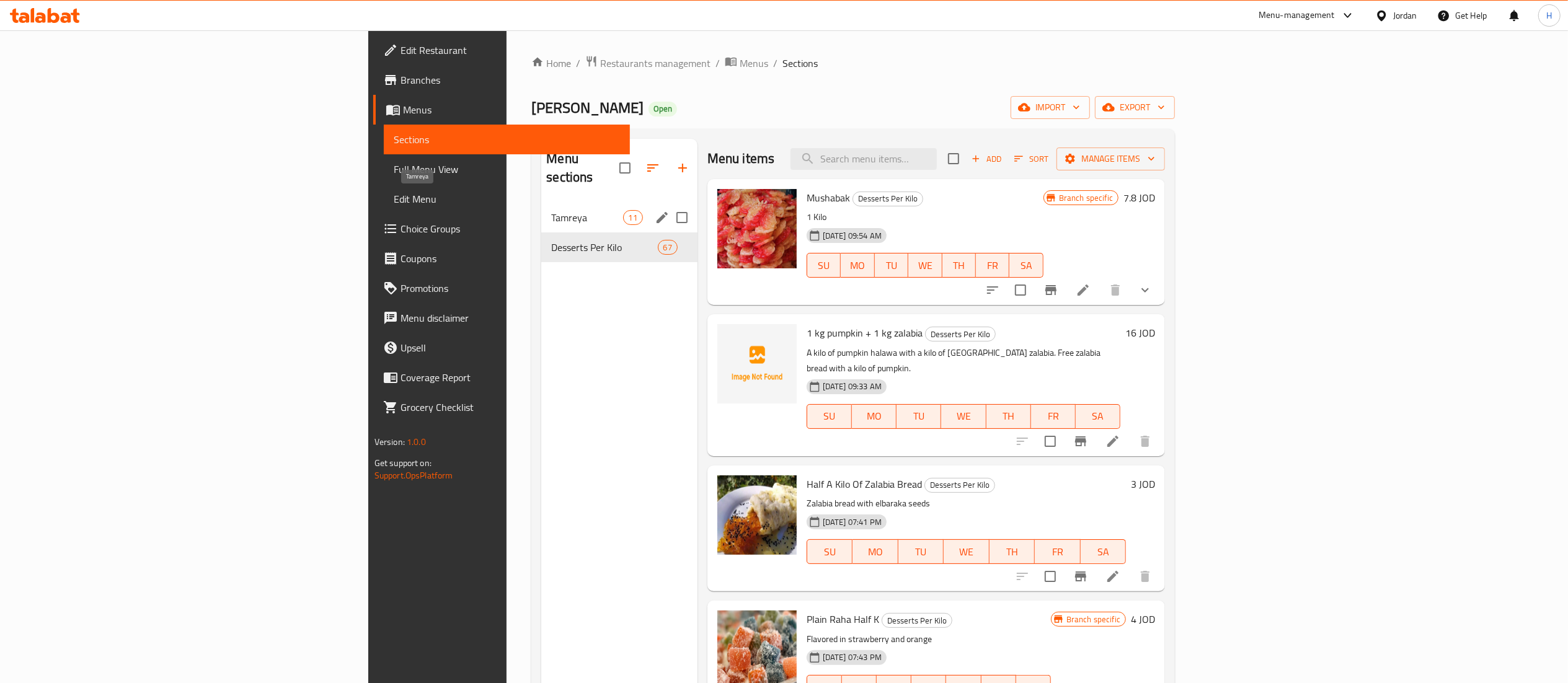
click at [551, 210] on span "Tamreya" at bounding box center [587, 217] width 72 height 15
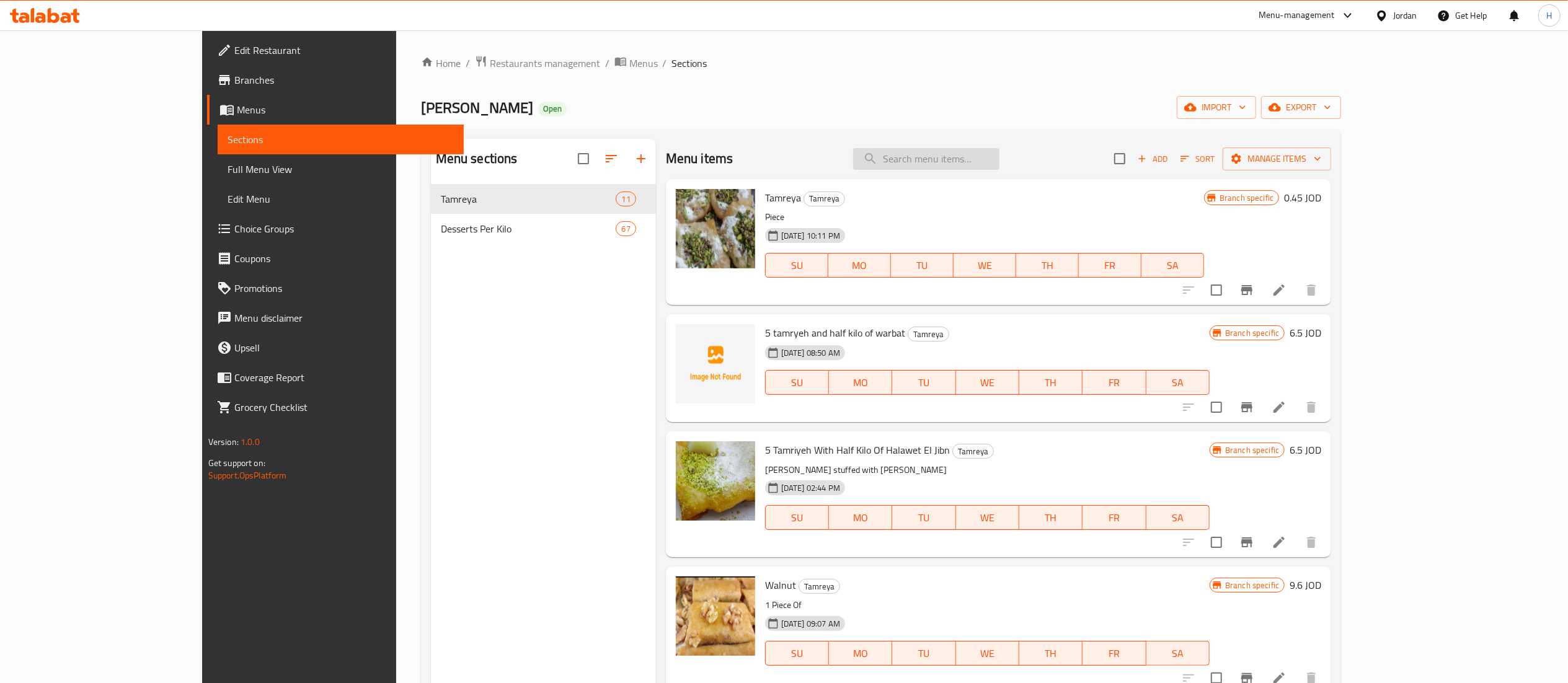
click at [998, 165] on input "search" at bounding box center [926, 159] width 146 height 22
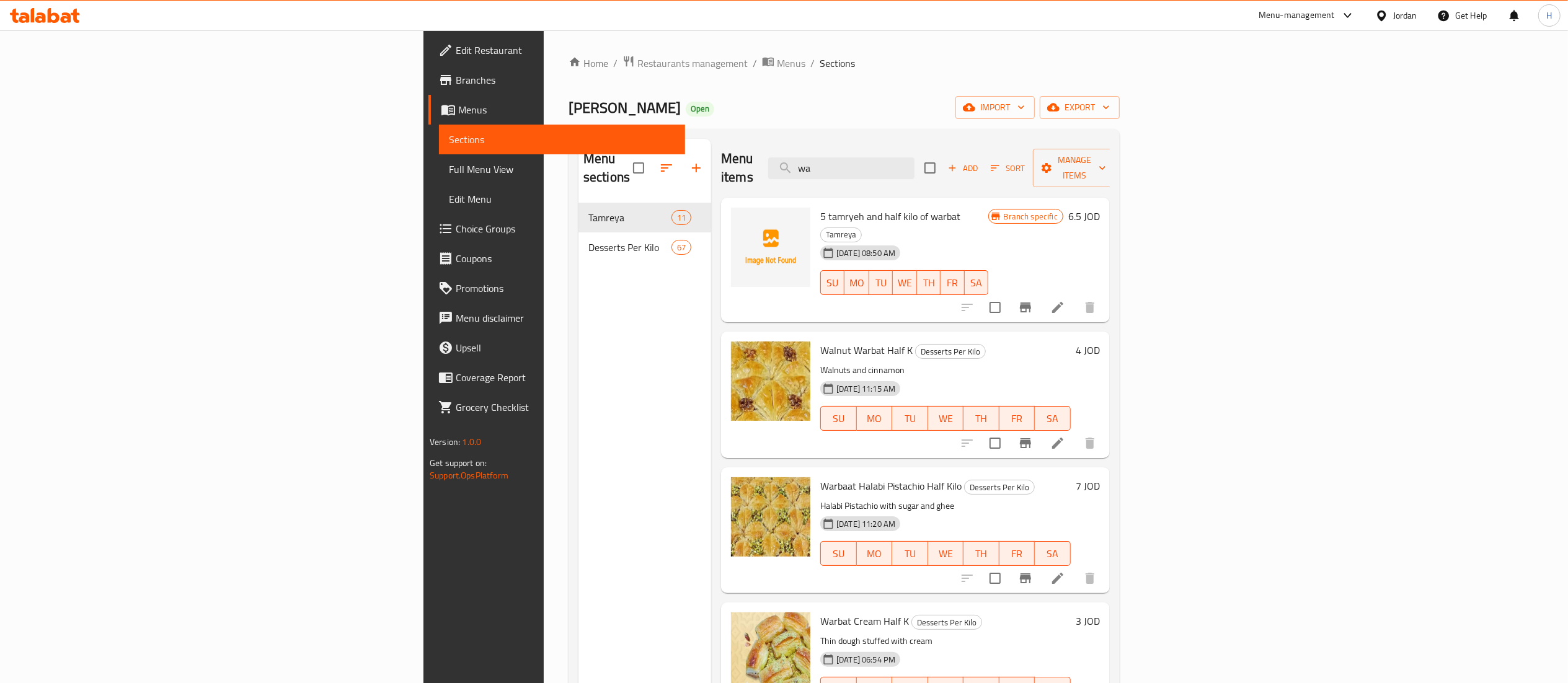
type input "w"
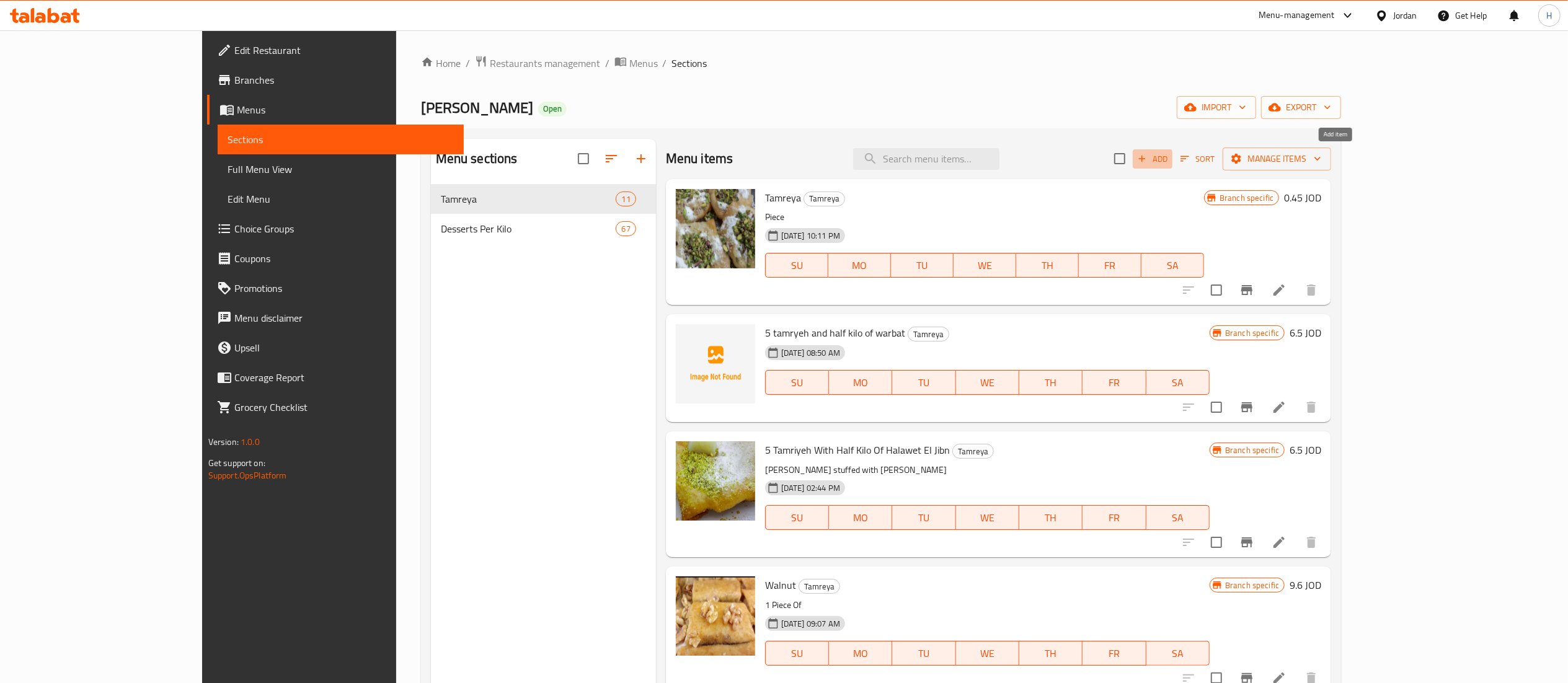
click at [1169, 153] on span "Add" at bounding box center [1152, 159] width 34 height 14
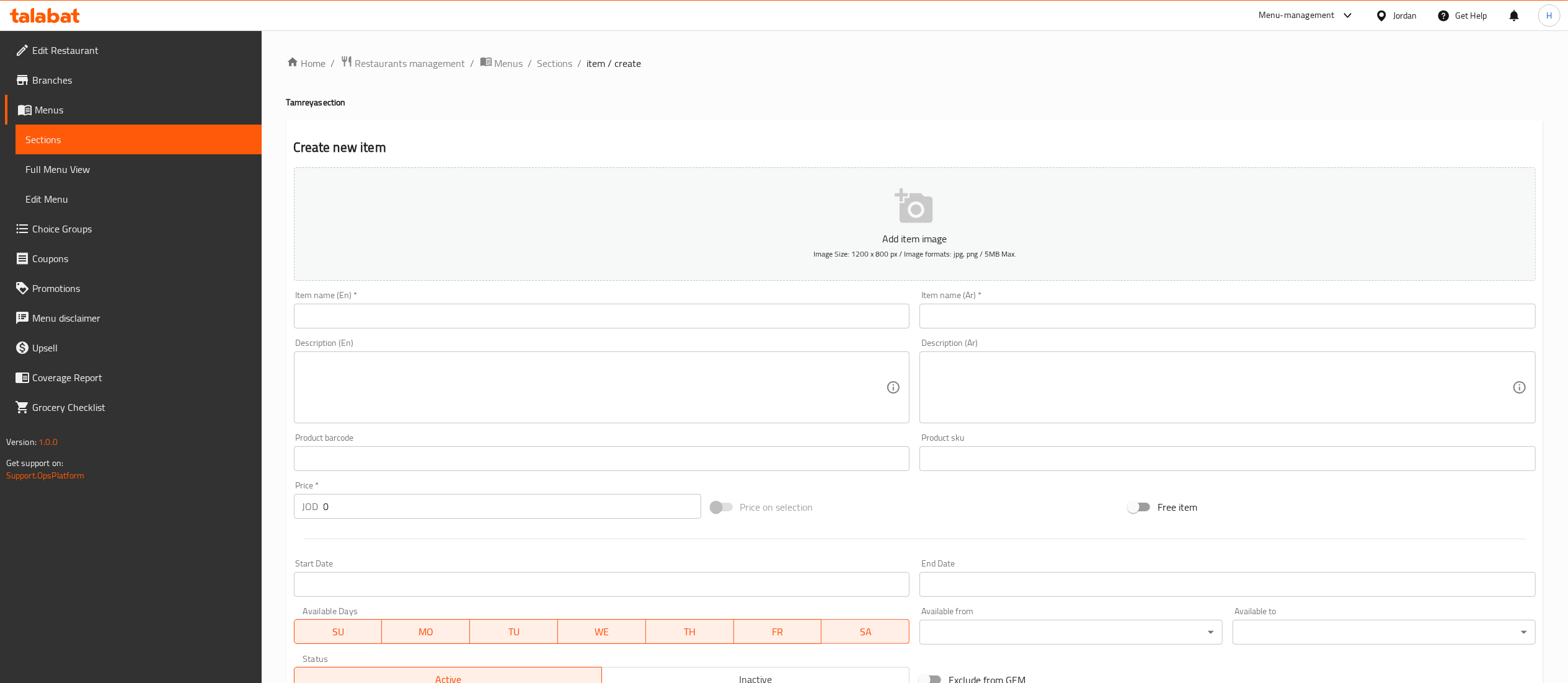
click at [816, 312] on input "text" at bounding box center [602, 316] width 616 height 25
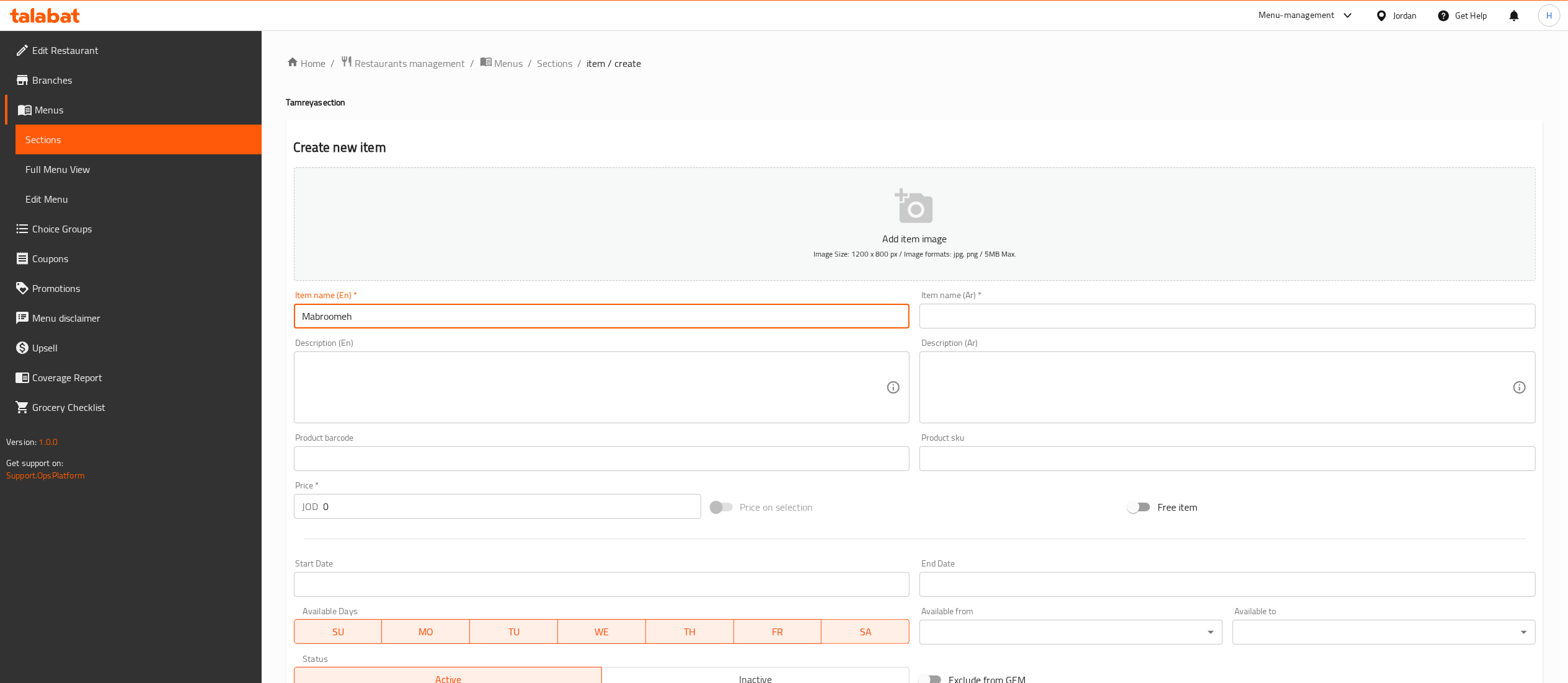
type input "Mabroomeh"
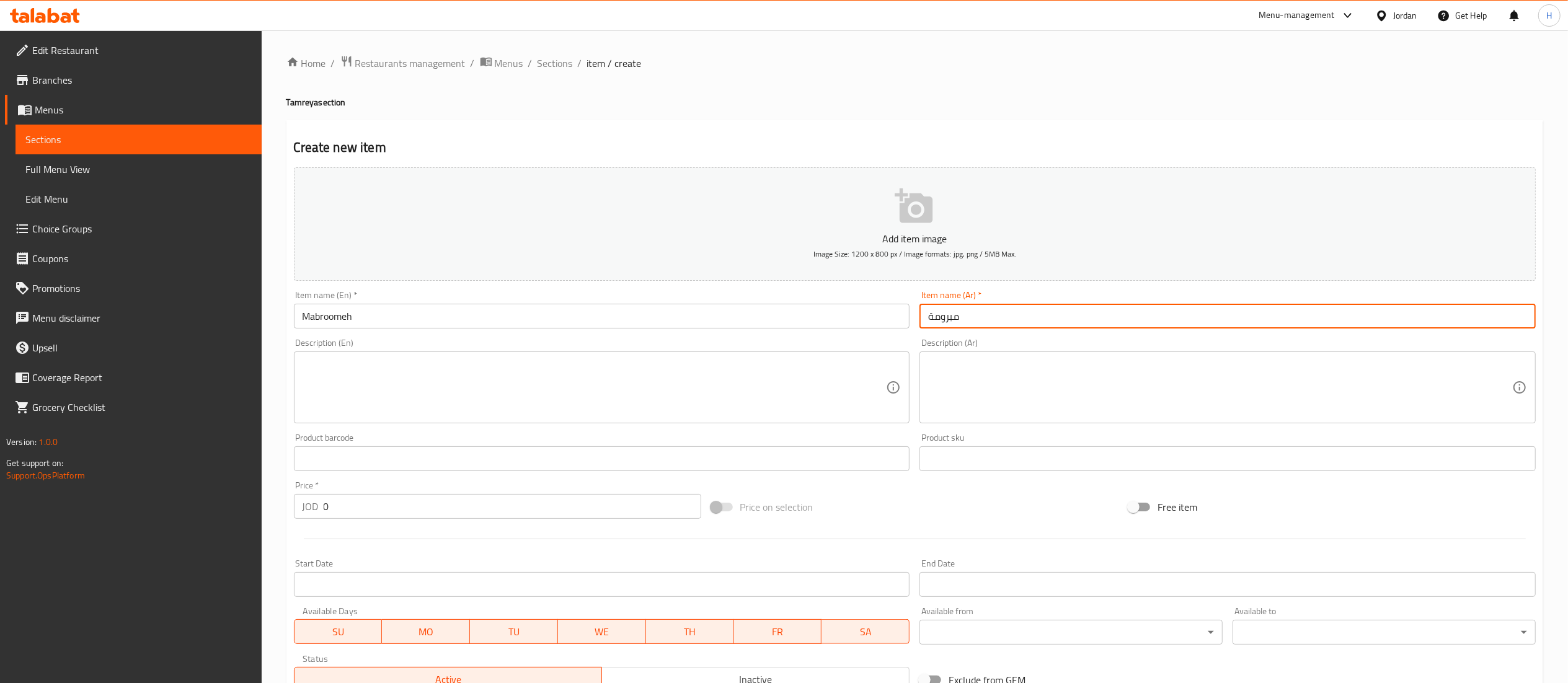
type input "مبرومة"
drag, startPoint x: 365, startPoint y: 508, endPoint x: 259, endPoint y: 501, distance: 106.2
click at [259, 501] on div "Edit Restaurant Branches Menus Sections Full Menu View Edit Menu Choice Groups …" at bounding box center [784, 453] width 1568 height 845
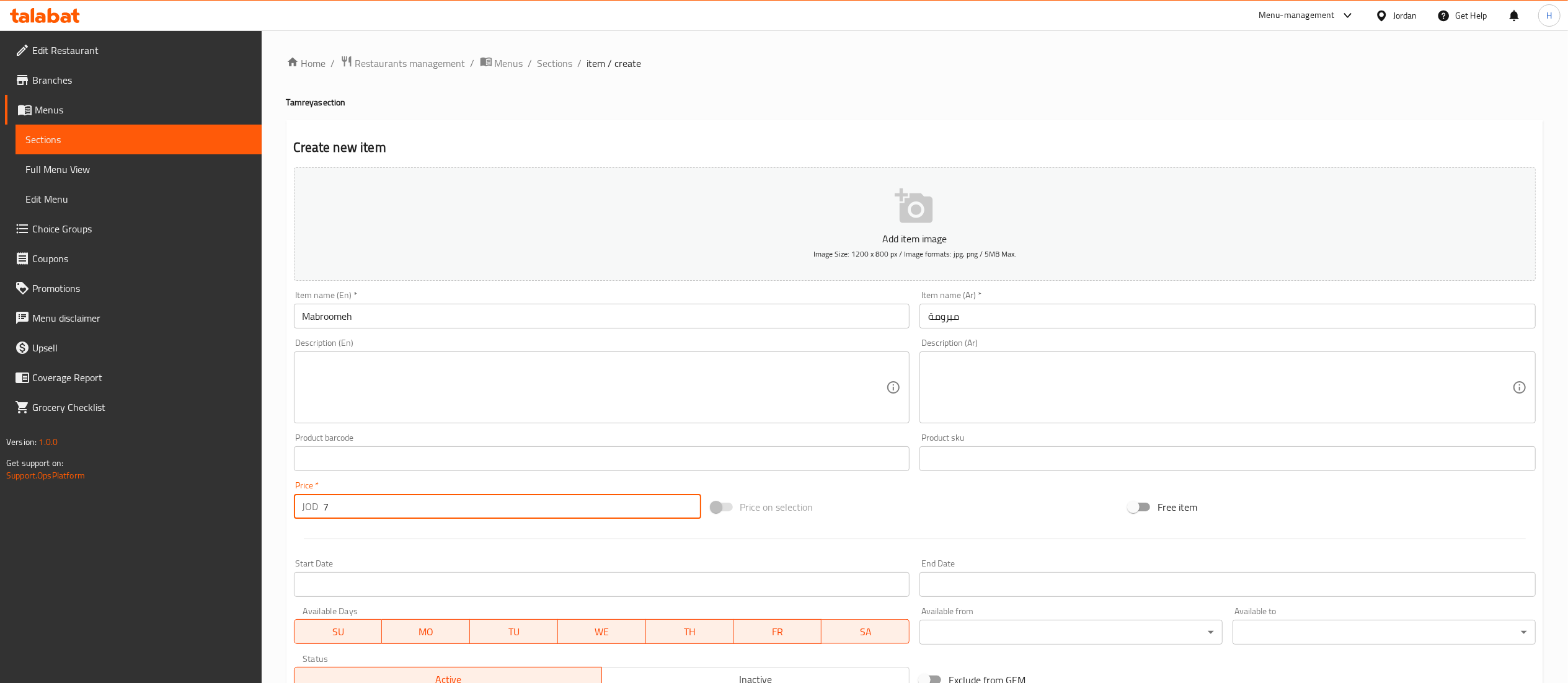
type input "7"
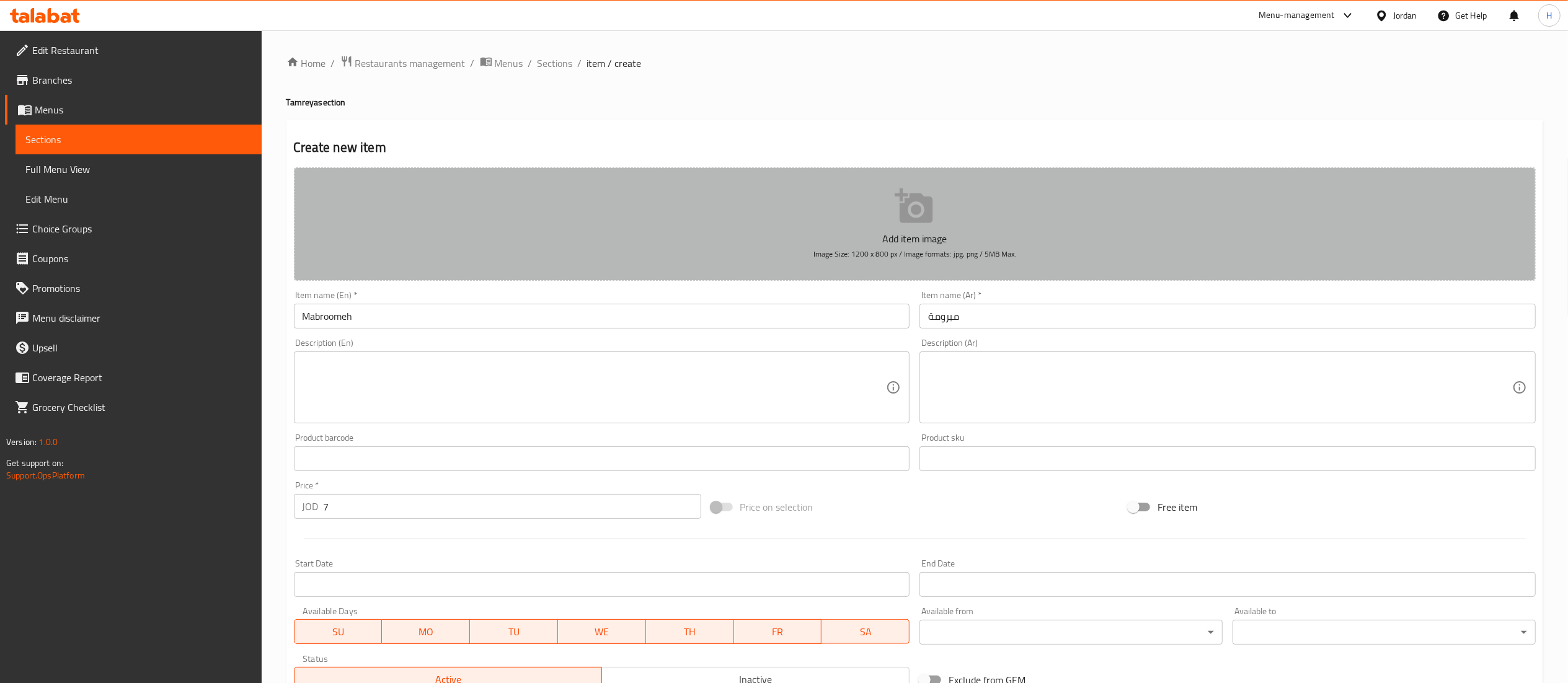
click at [728, 255] on button "Add item image Image Size: 1200 x 800 px / Image formats: jpg, png / 5MB Max." at bounding box center [915, 224] width 1242 height 113
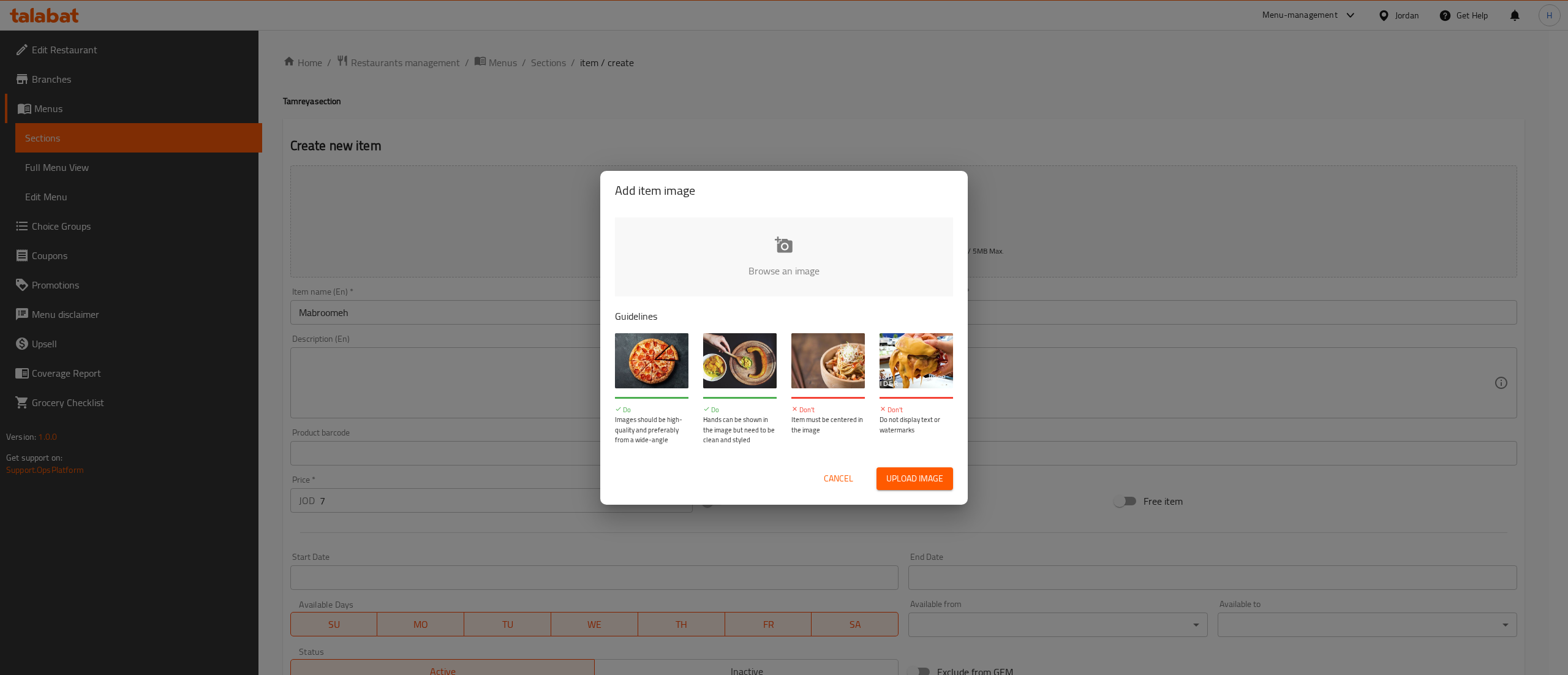
click at [748, 211] on div "Browse an image Guidelines Do Images should be high-quality and preferably from…" at bounding box center [784, 332] width 367 height 243
click at [735, 251] on input "file" at bounding box center [1198, 275] width 1166 height 115
type input "C:\fakepath\WhatsApp Image 2025-08-07 at 11.31.34 AM.jpeg"
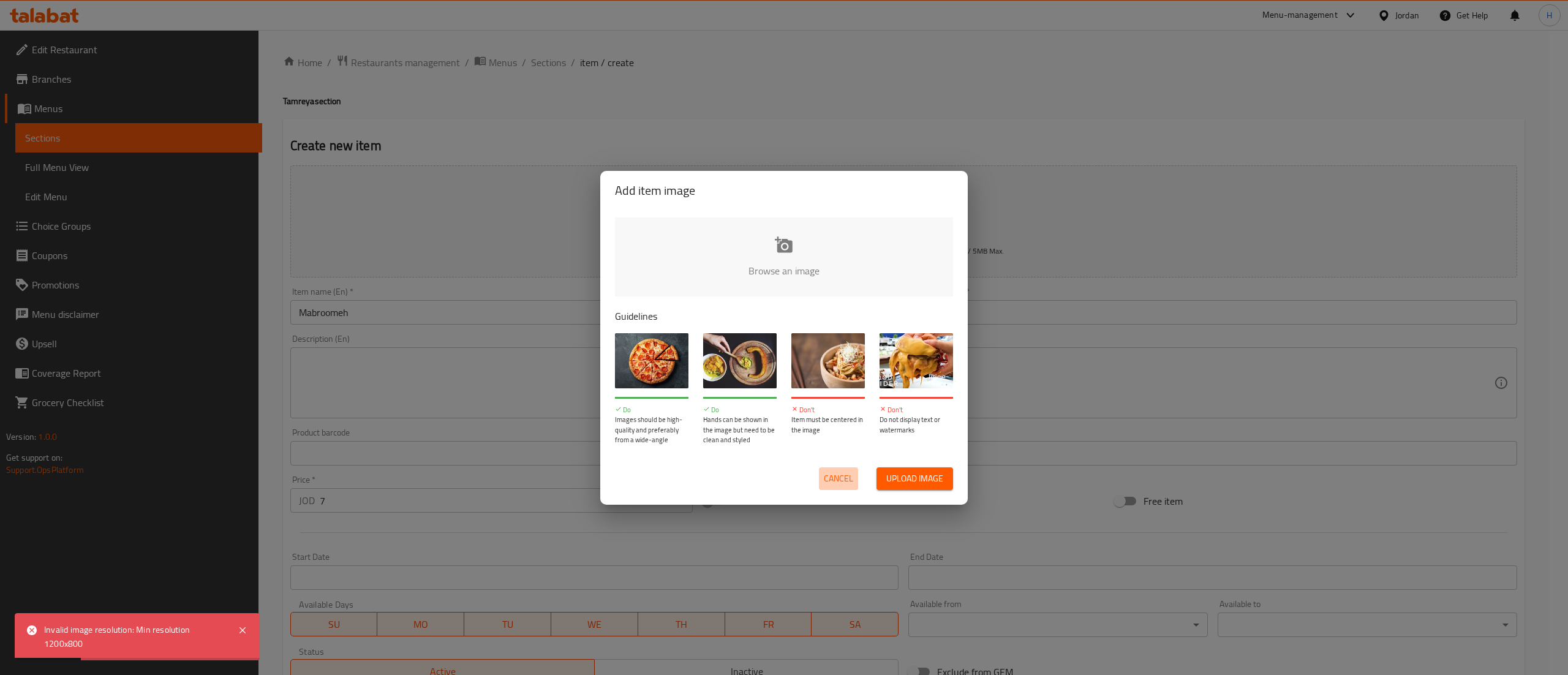
click at [851, 475] on button "Cancel" at bounding box center [838, 478] width 39 height 23
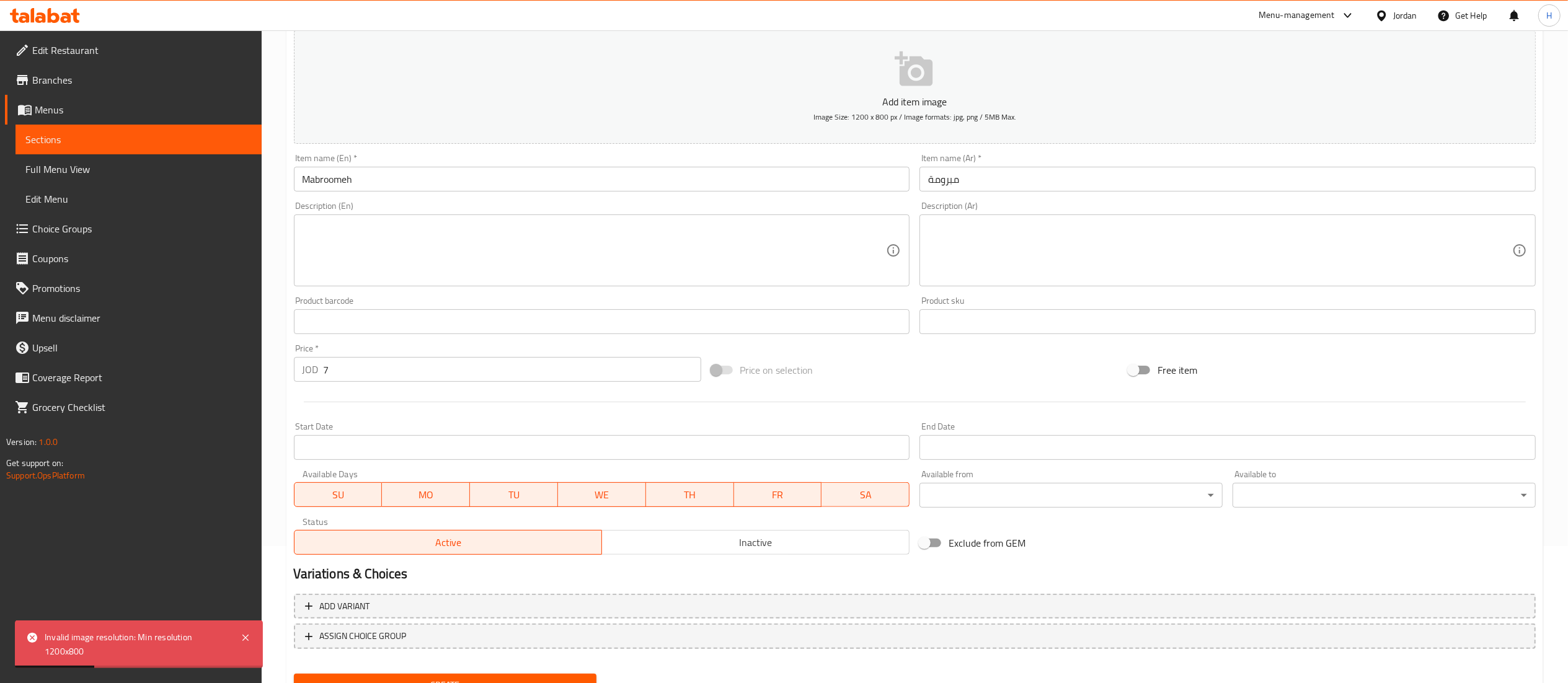
scroll to position [191, 0]
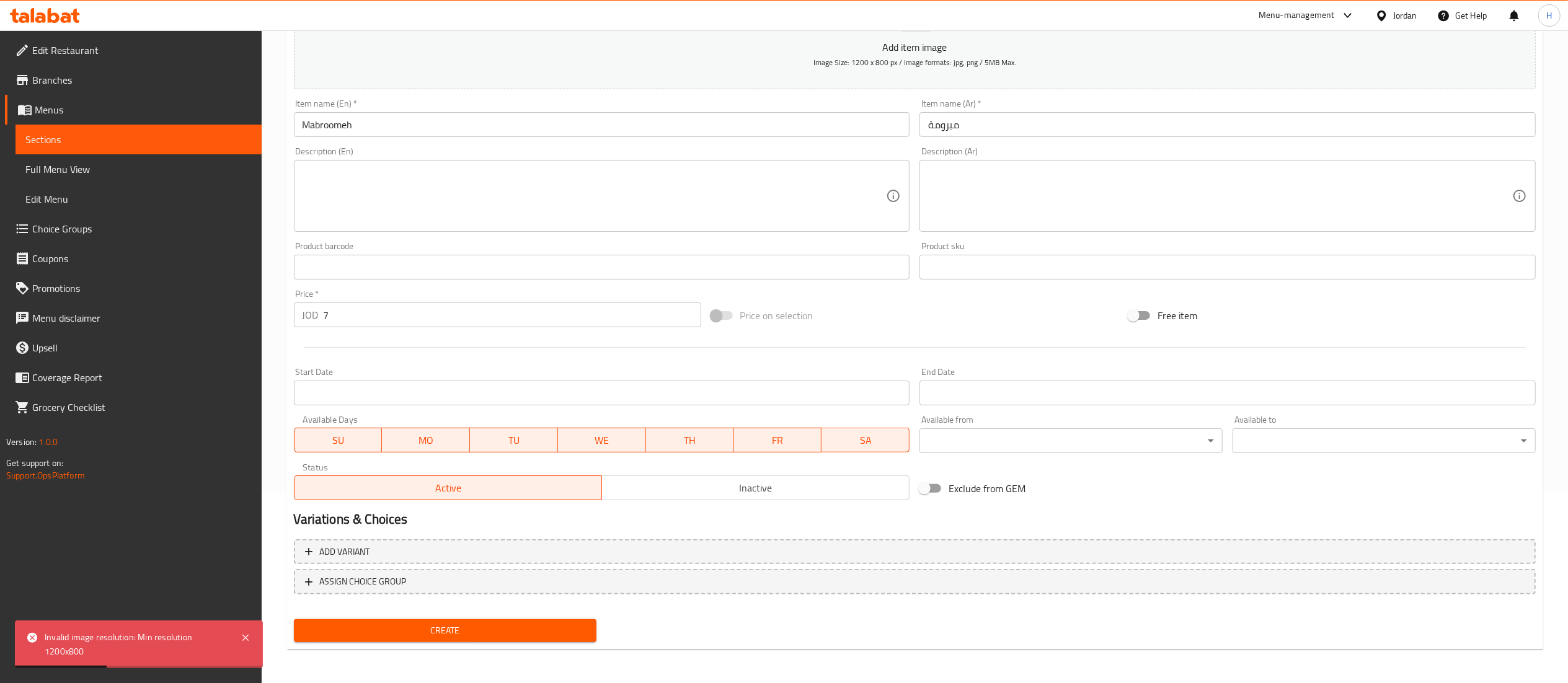
click at [531, 629] on span "Create" at bounding box center [445, 631] width 283 height 16
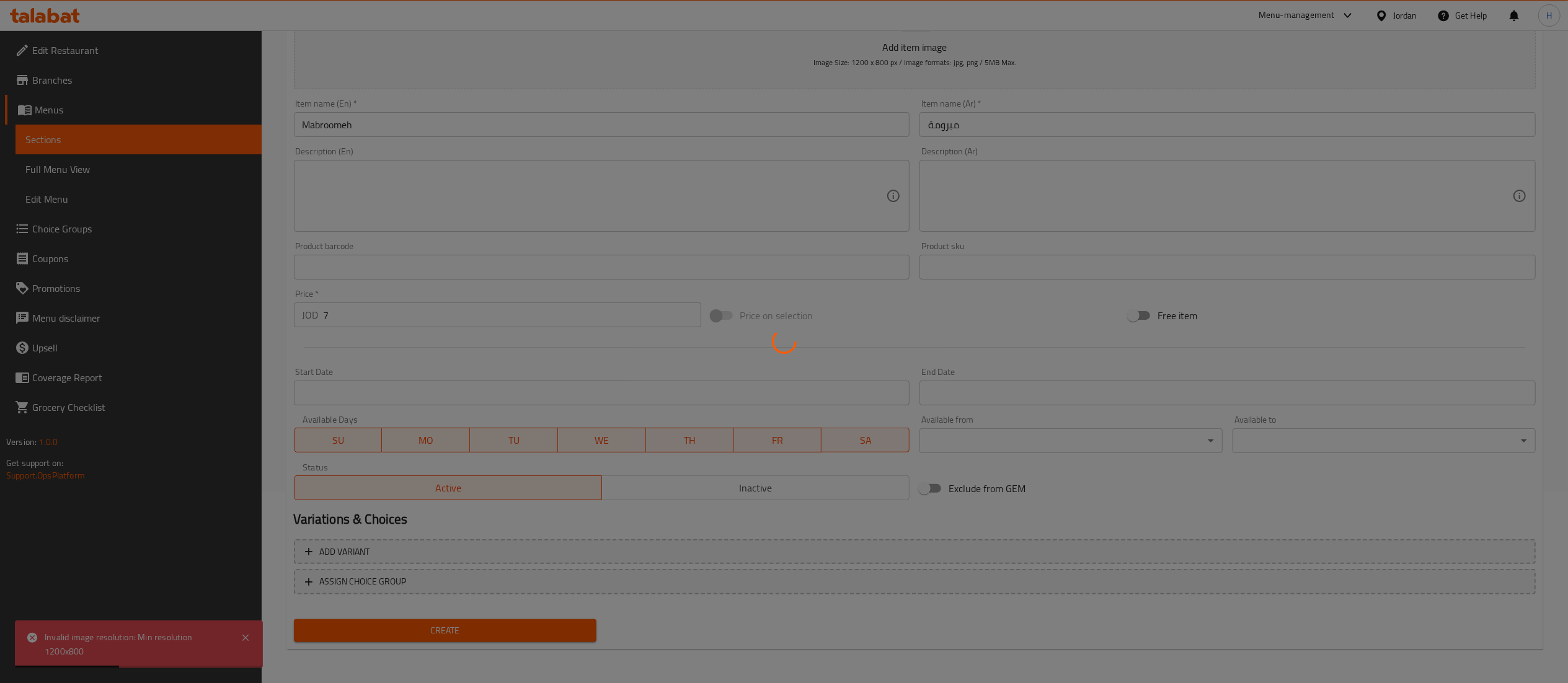
scroll to position [0, 0]
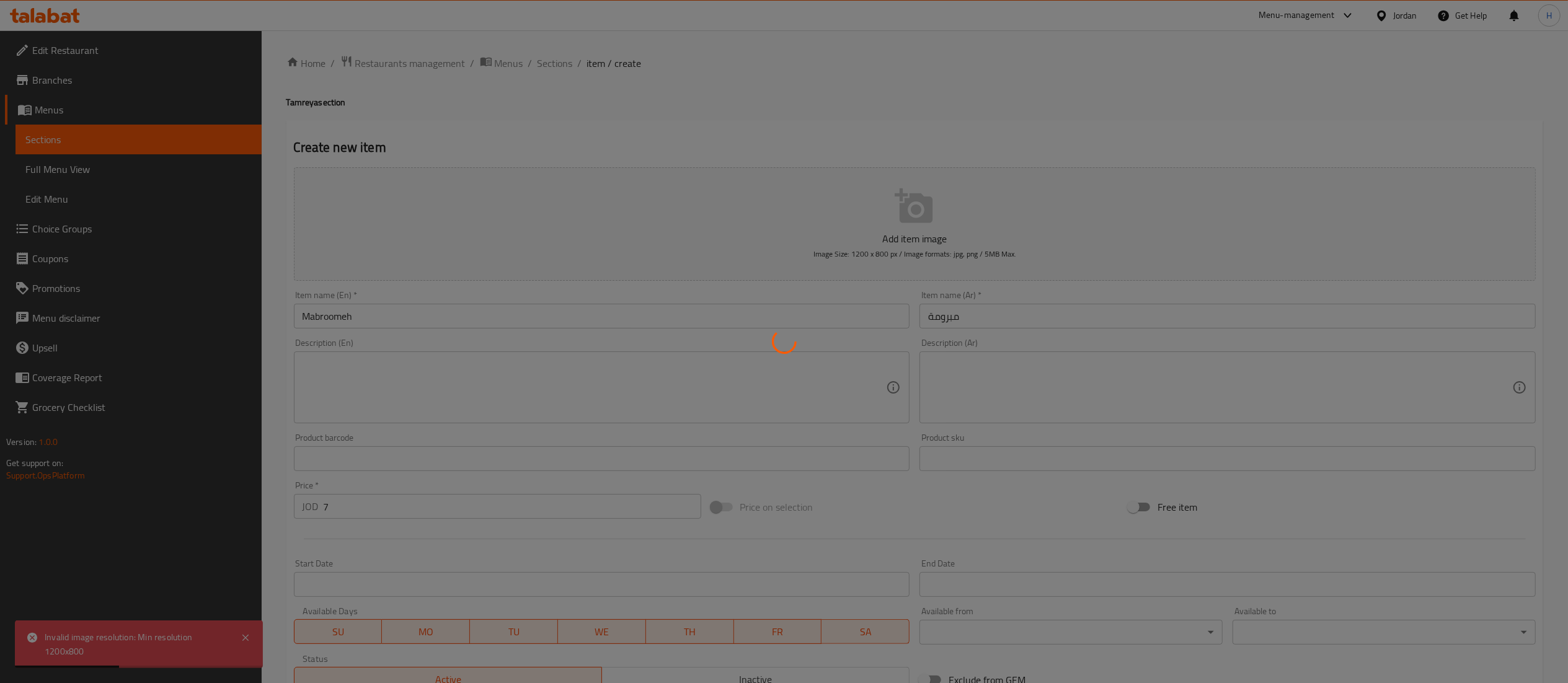
type input "0"
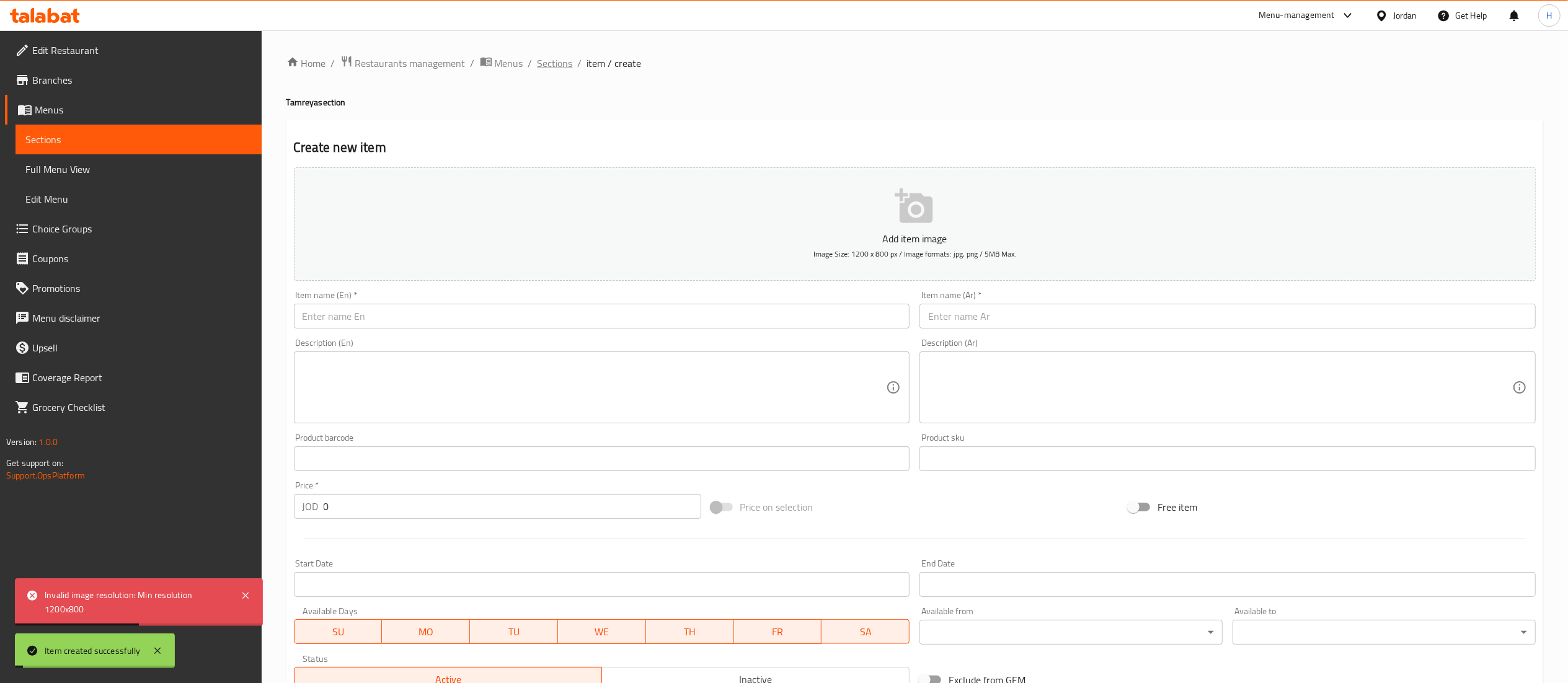
click at [541, 66] on span "Sections" at bounding box center [555, 63] width 35 height 15
